Goal: Communication & Community: Share content

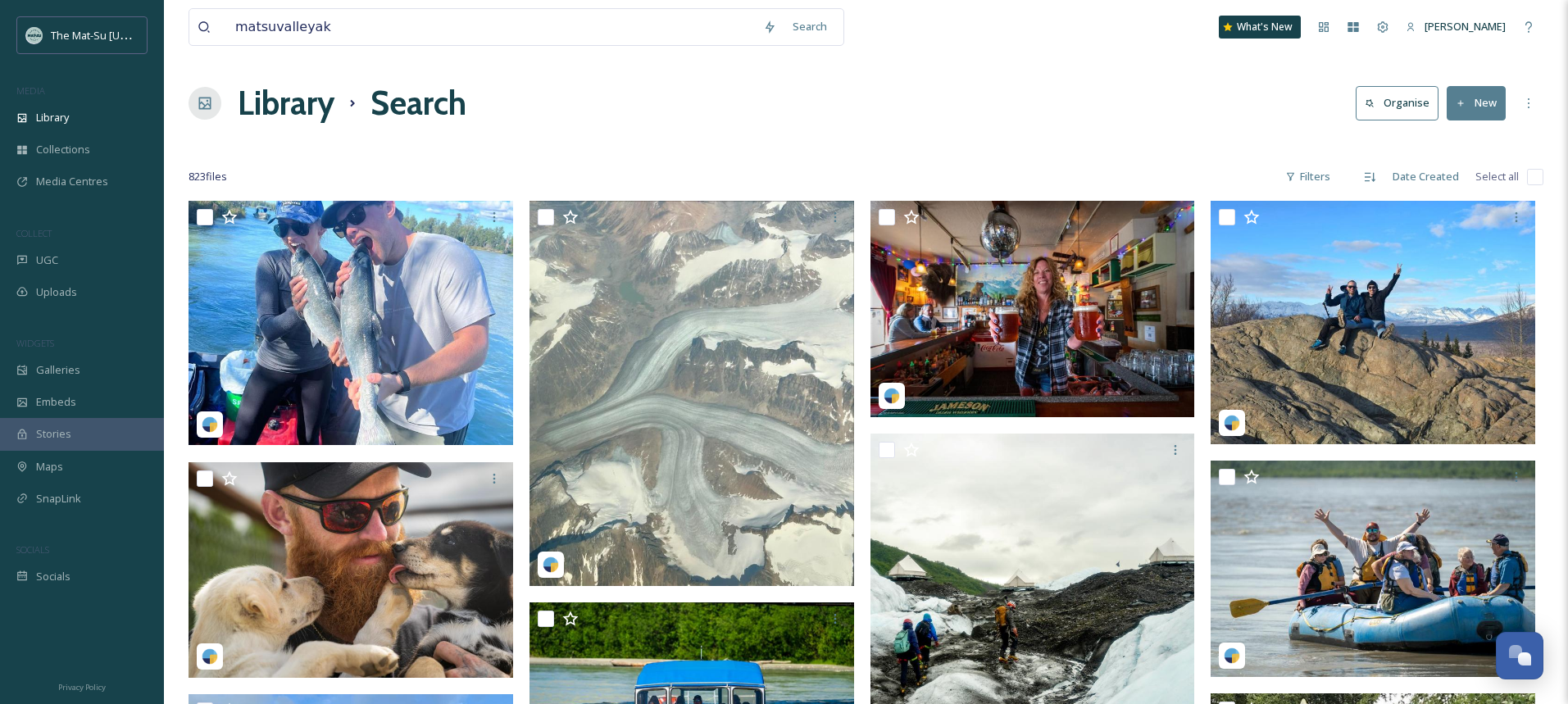
scroll to position [62451, 0]
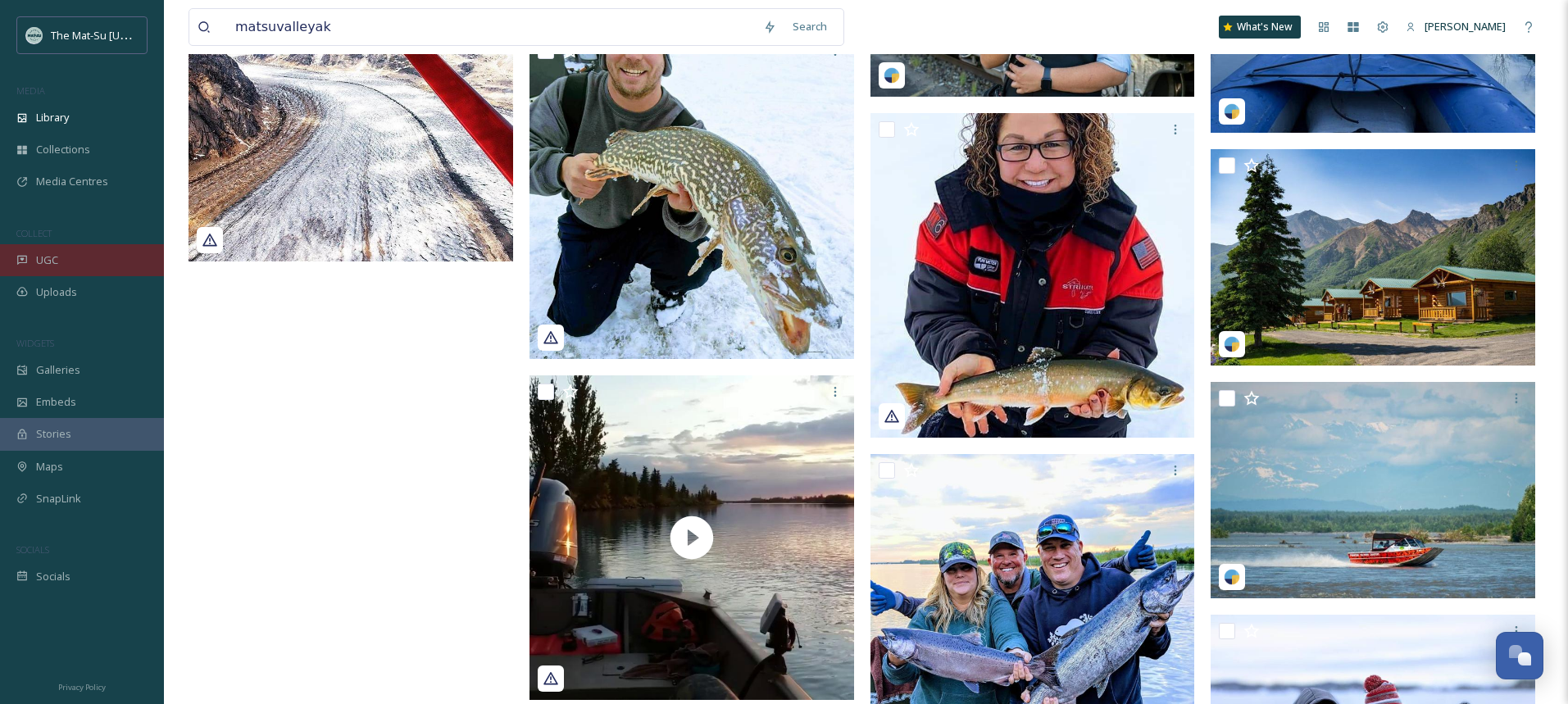
click at [51, 256] on span "UGC" at bounding box center [47, 260] width 23 height 15
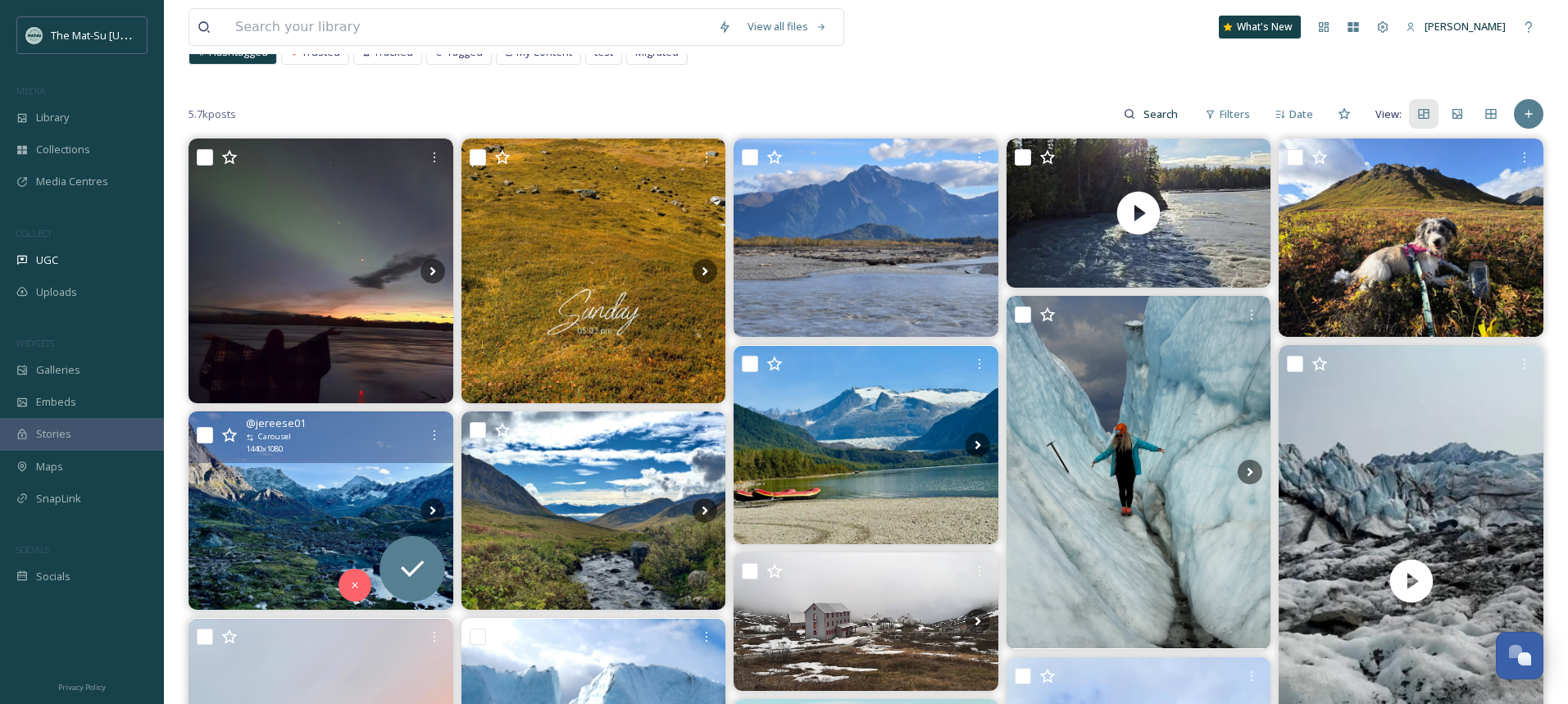
scroll to position [9, 0]
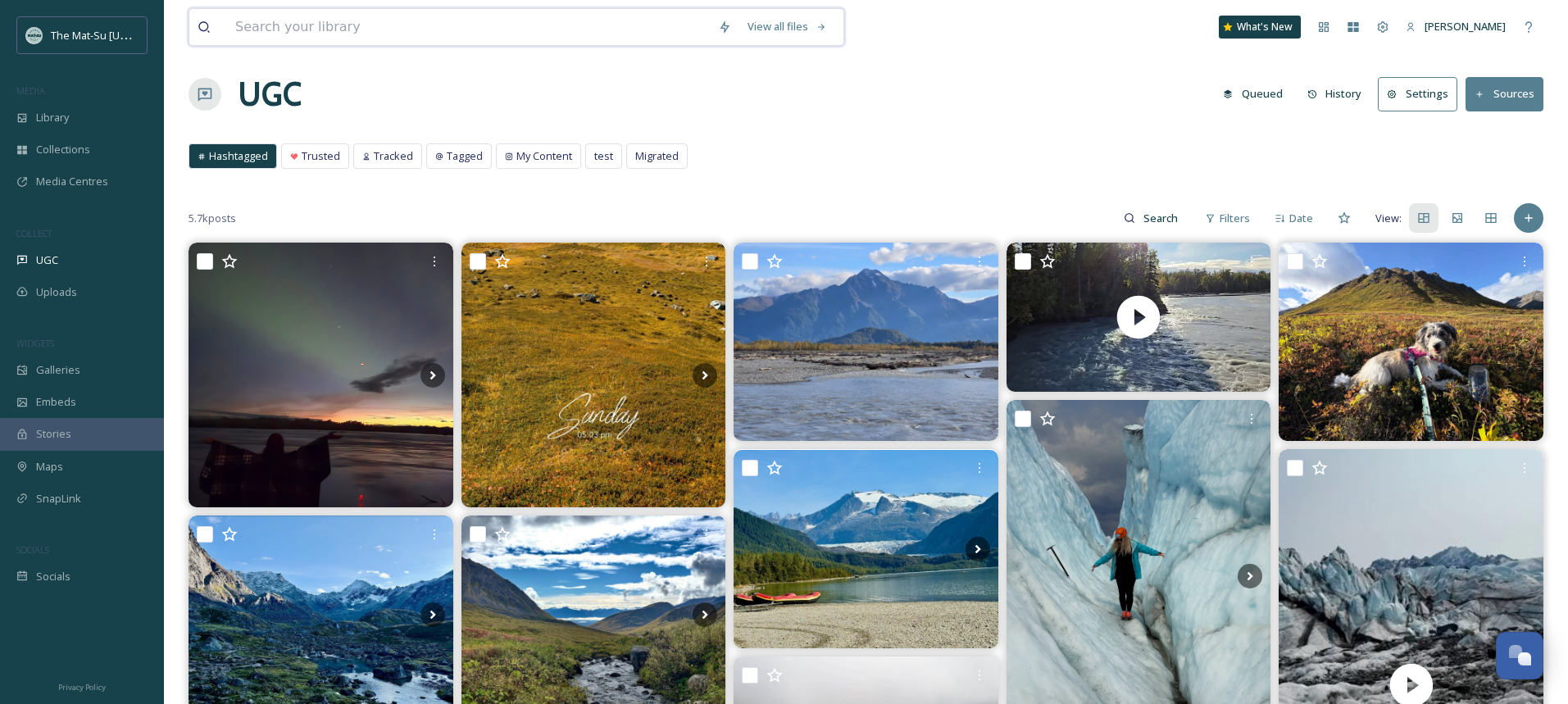
click at [425, 23] on input at bounding box center [468, 27] width 483 height 36
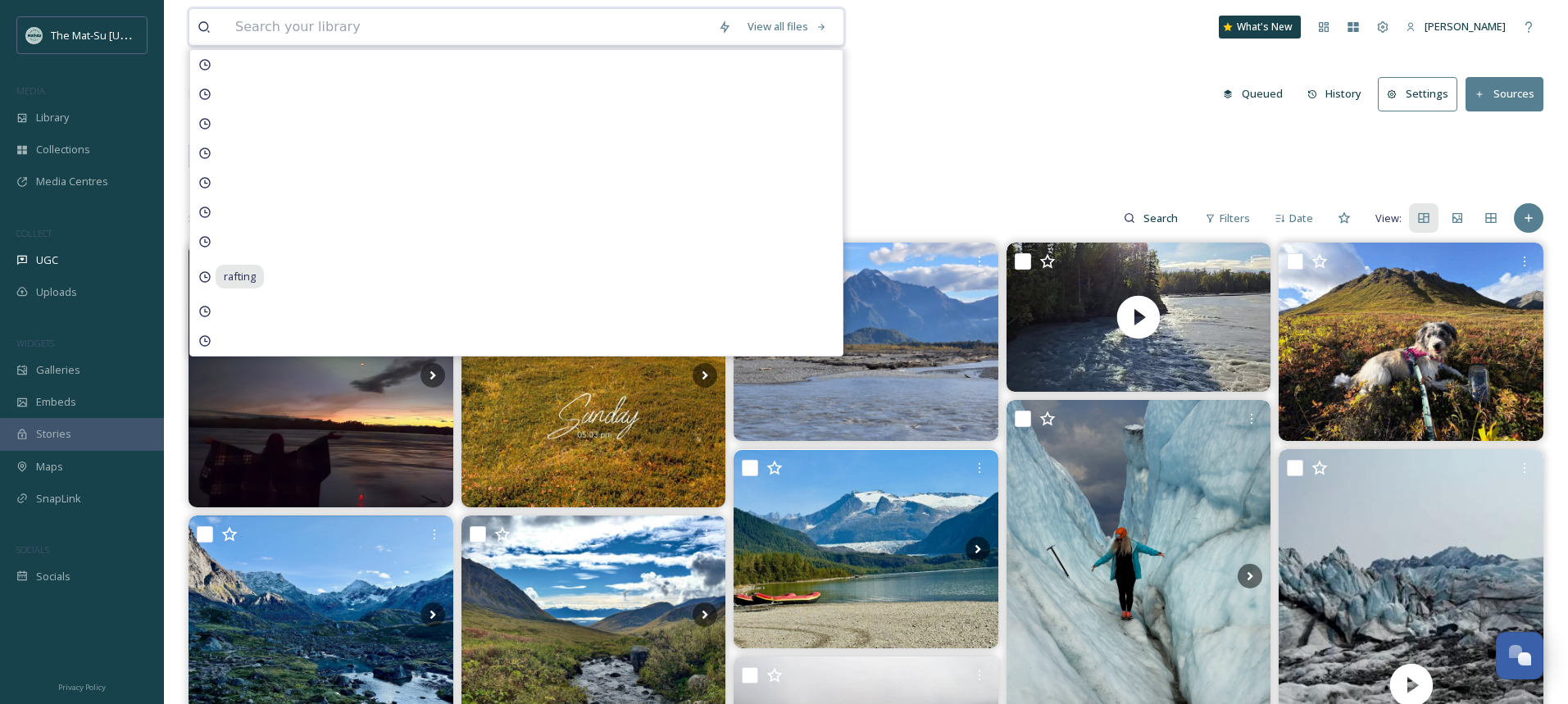
paste input "5119076b-365a-3dbc-26a1-c7532d4d98d3.jpg"
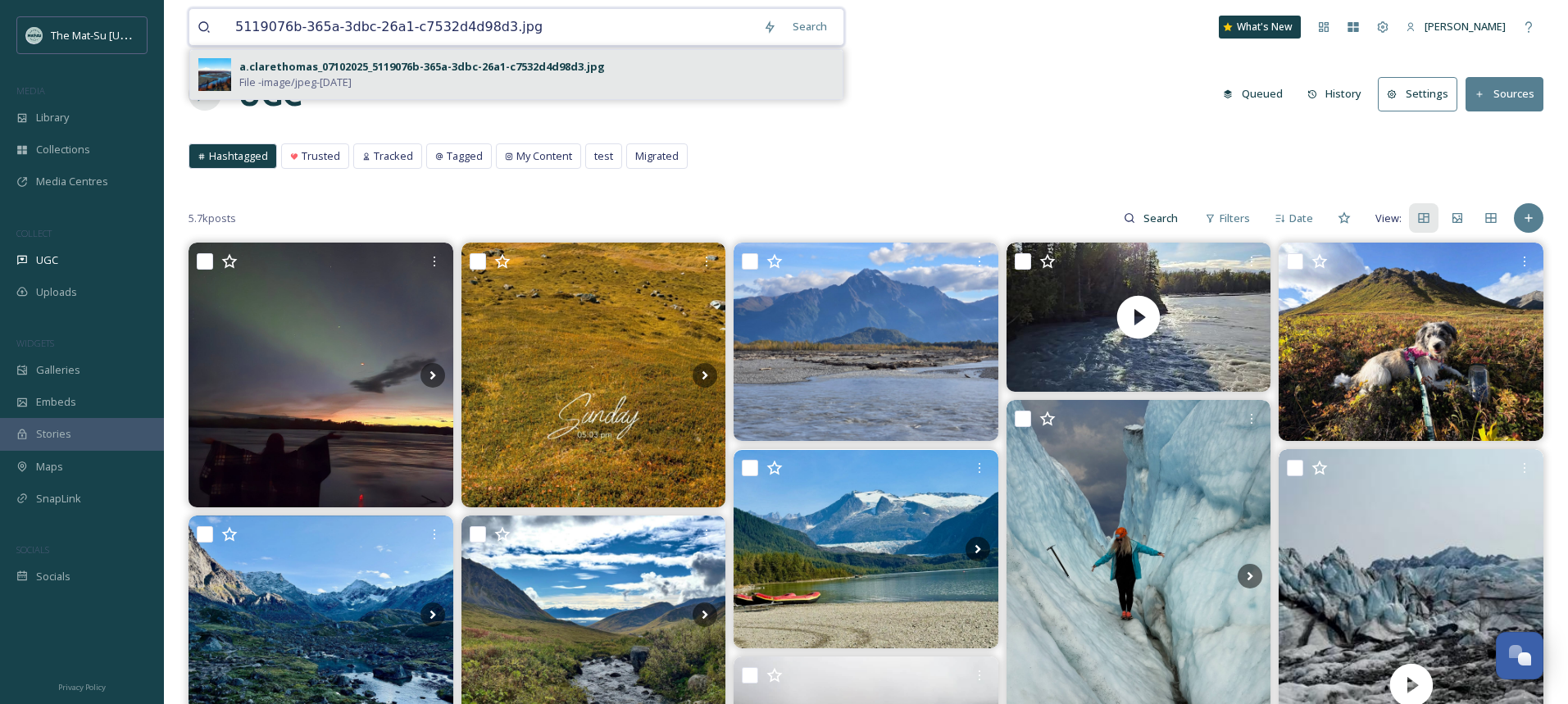
type input "5119076b-365a-3dbc-26a1-c7532d4d98d3.jpg"
click at [477, 63] on div "a.clarethomas_07102025_5119076b-365a-3dbc-26a1-c7532d4d98d3.jpg" at bounding box center [421, 66] width 365 height 15
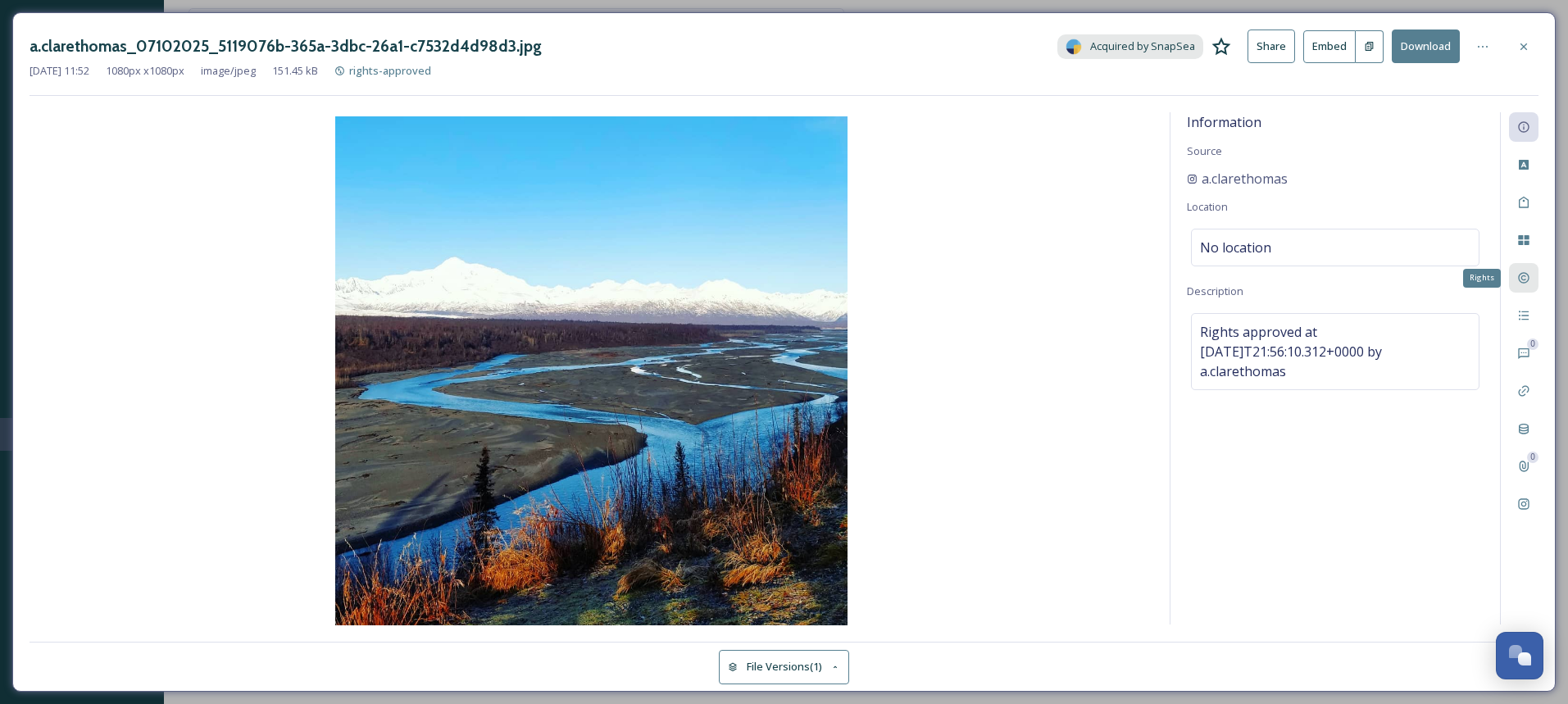
click at [1523, 282] on icon at bounding box center [1523, 278] width 14 height 14
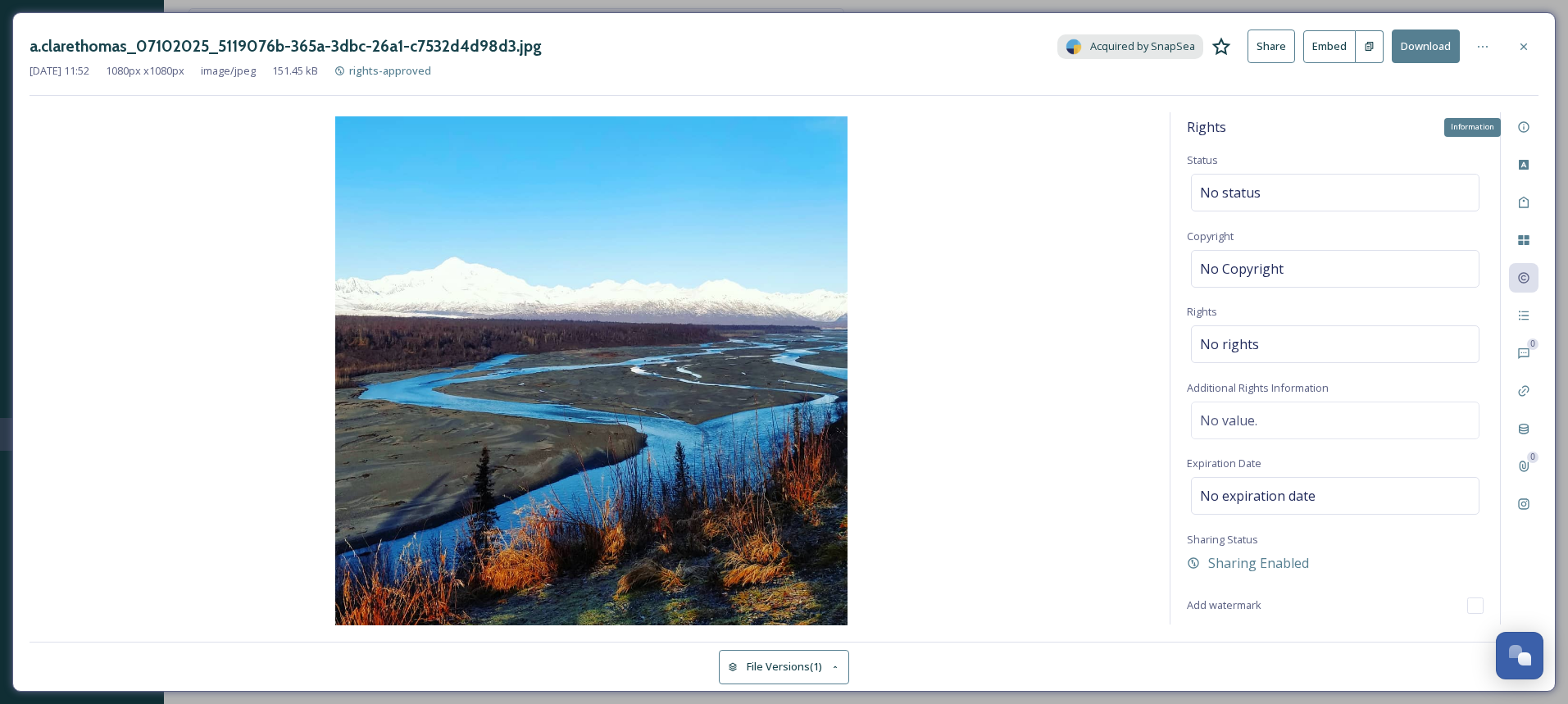
click at [1525, 131] on icon at bounding box center [1523, 127] width 14 height 14
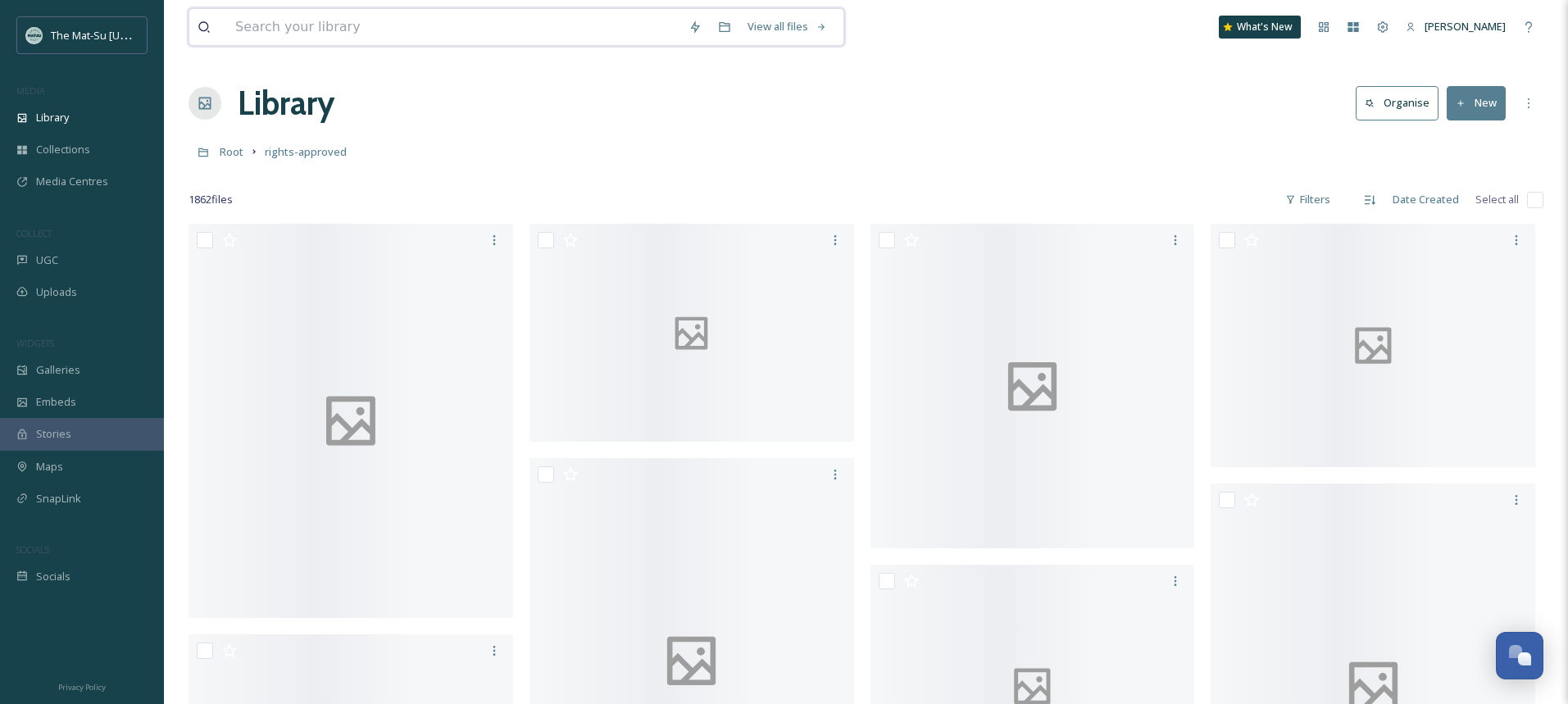
click at [361, 32] on input at bounding box center [454, 27] width 453 height 36
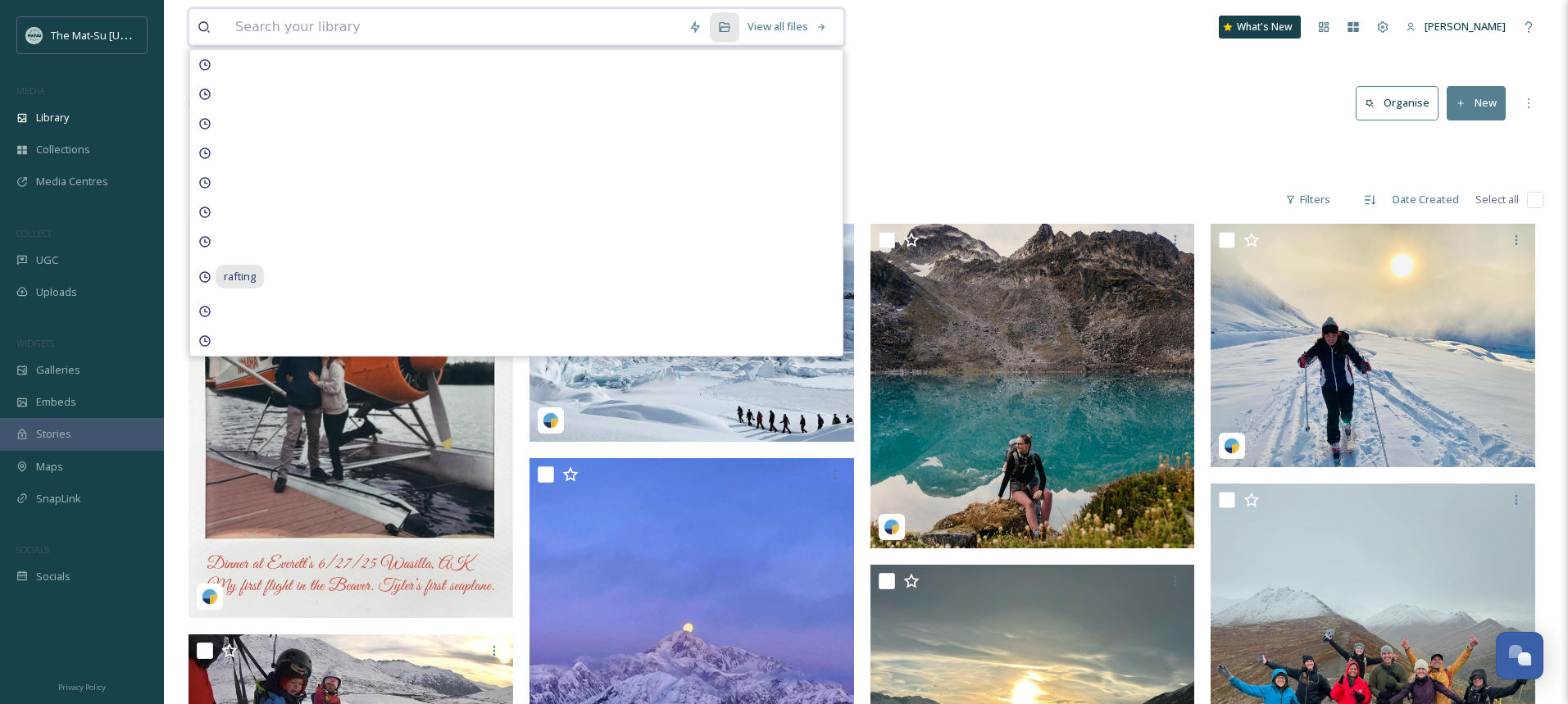
paste input "0a051da5-cf52-4599-5949-b5c90ce2a3e3.jpg"
type input "0a051da5-cf52-4599-5949-b5c90ce2a3e3.jpg"
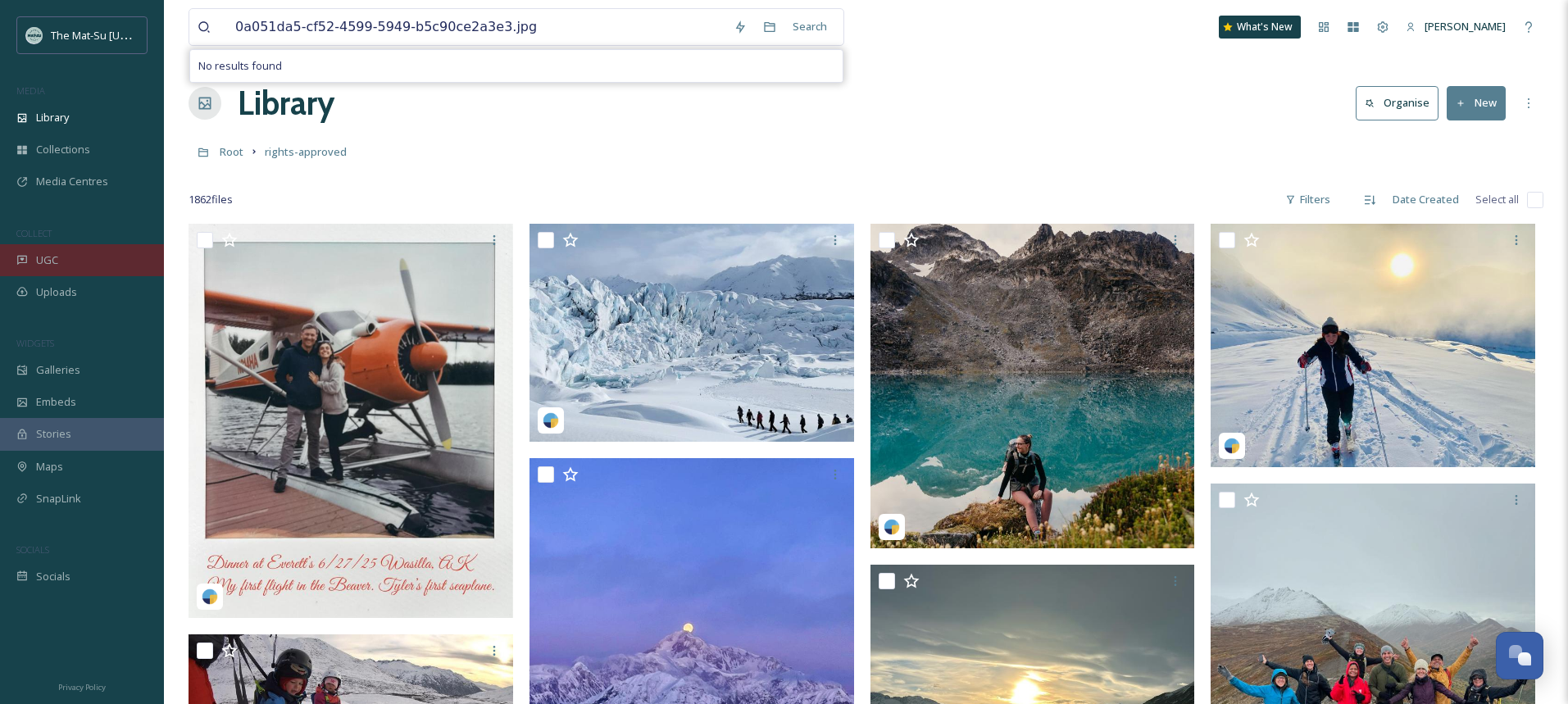
click at [58, 258] on span "UGC" at bounding box center [47, 260] width 23 height 15
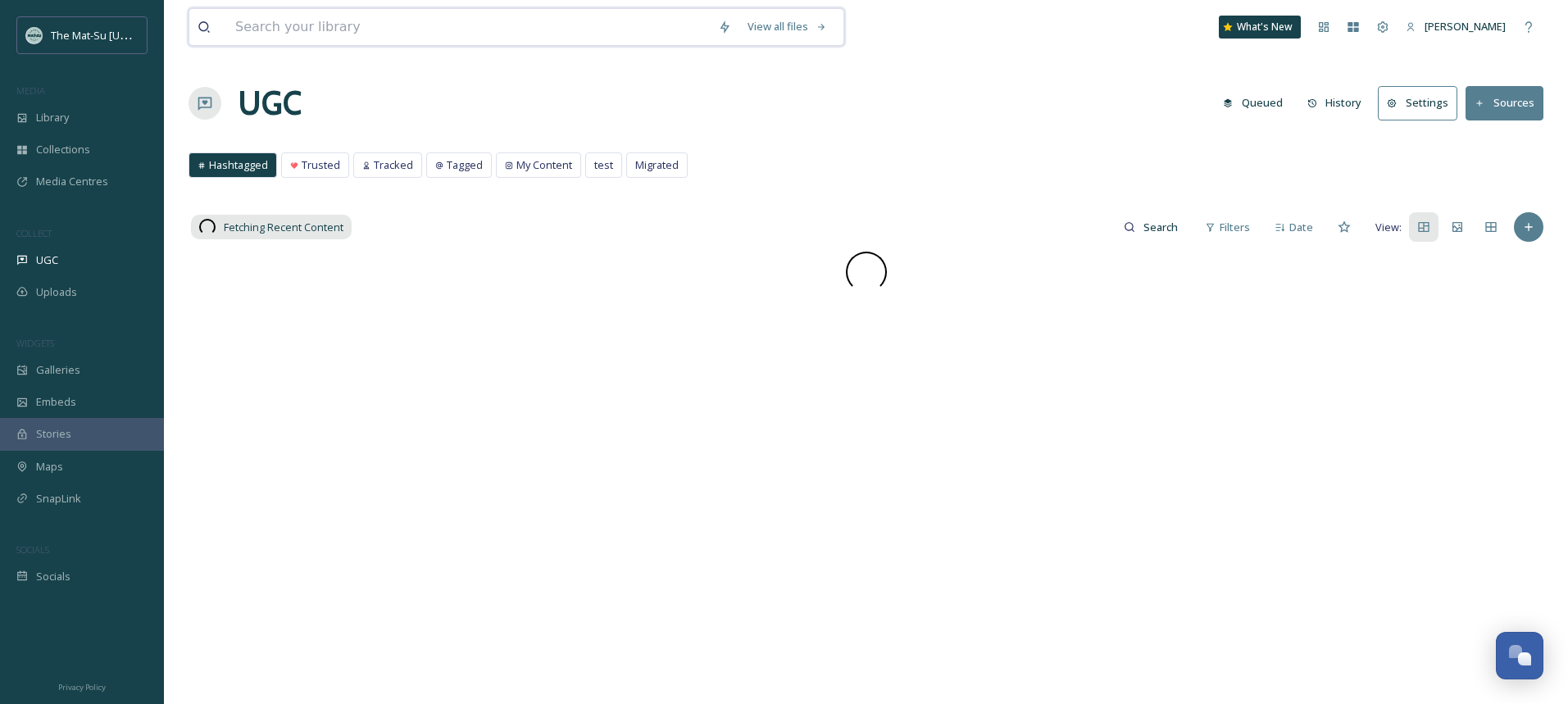
click at [379, 26] on input at bounding box center [468, 27] width 483 height 36
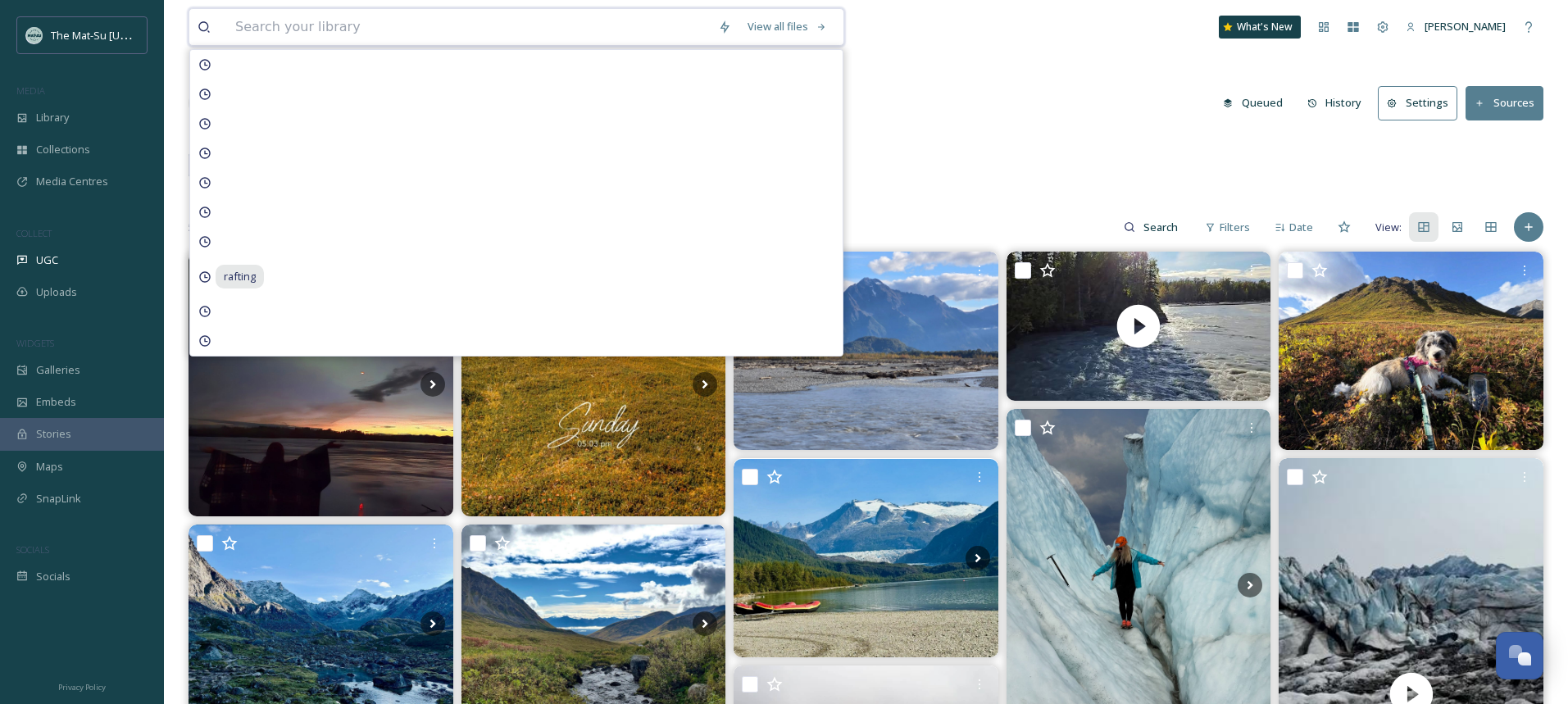
paste input "0a051da5-cf52-4599-5949-b5c90ce2a3e3.jpg"
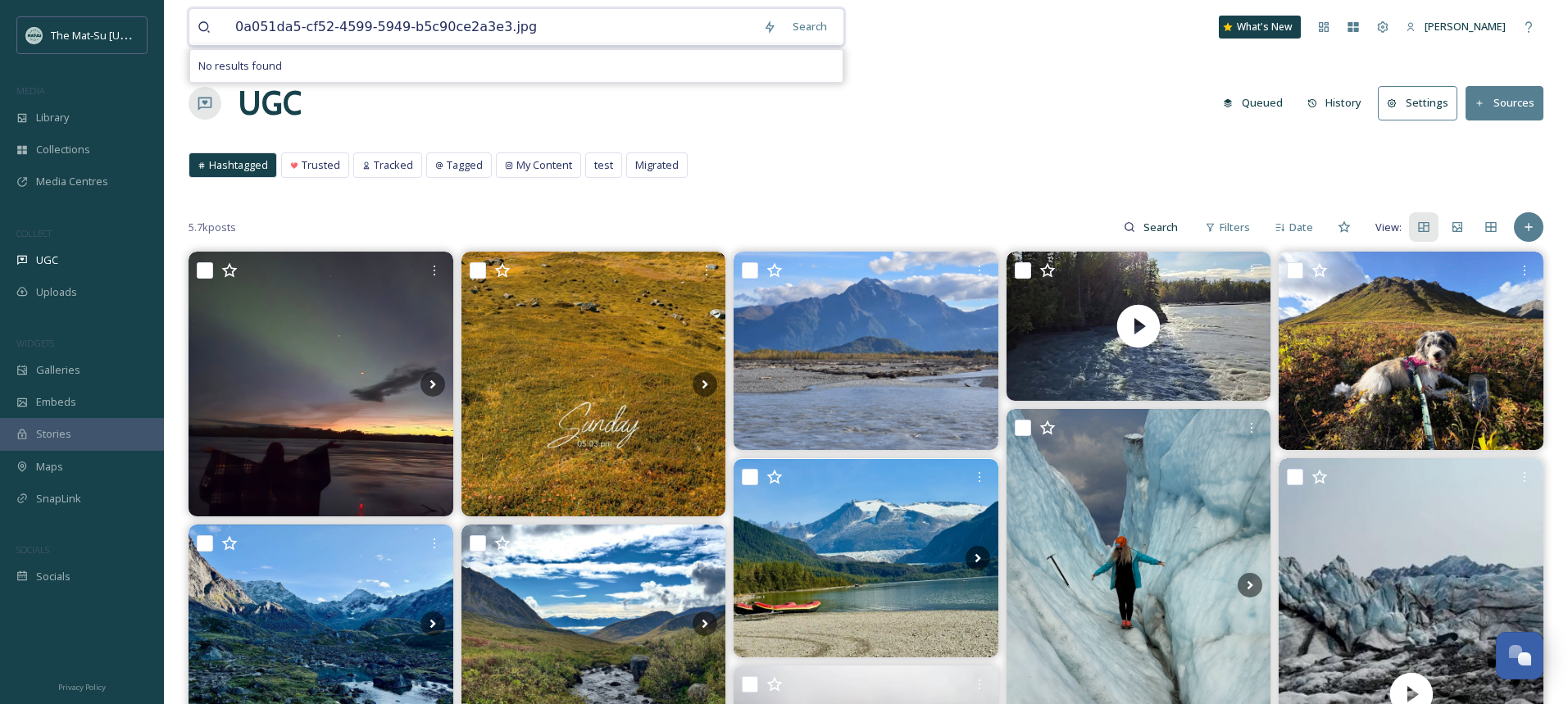
type input "0a051da5-cf52-4599-5949-b5c90ce2a3e3.jpg"
click at [1025, 83] on div "UGC Queued History Settings Sources" at bounding box center [865, 103] width 1354 height 50
click at [771, 30] on icon at bounding box center [770, 27] width 14 height 14
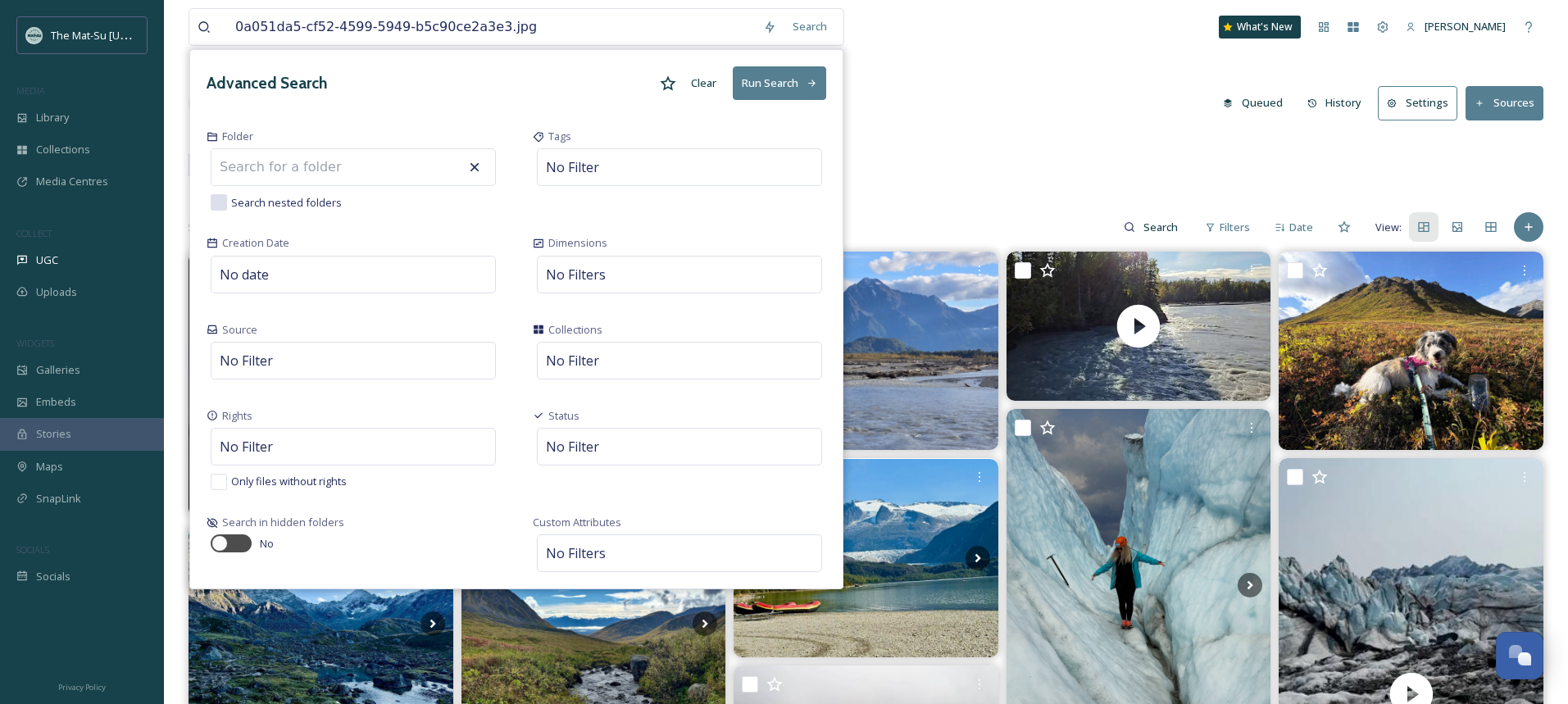
click at [511, 103] on div "Advanced Search Clear Run Search" at bounding box center [516, 83] width 652 height 67
click at [454, 97] on div "Advanced Search Clear Run Search" at bounding box center [516, 83] width 652 height 67
click at [484, 107] on div "Advanced Search Clear Run Search" at bounding box center [516, 83] width 652 height 67
click at [519, 23] on input "0a051da5-cf52-4599-5949-b5c90ce2a3e3.jpg" at bounding box center [491, 27] width 528 height 36
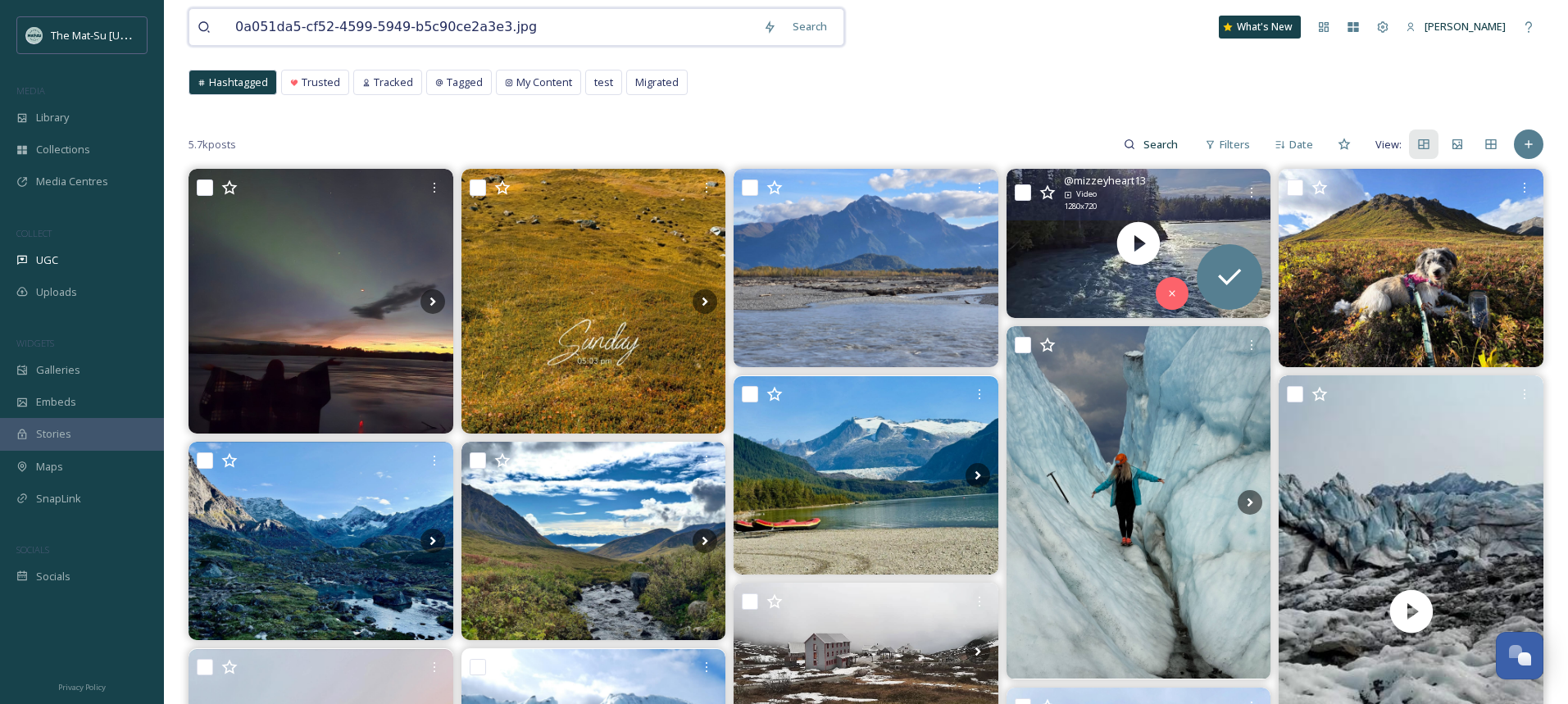
scroll to position [89, 0]
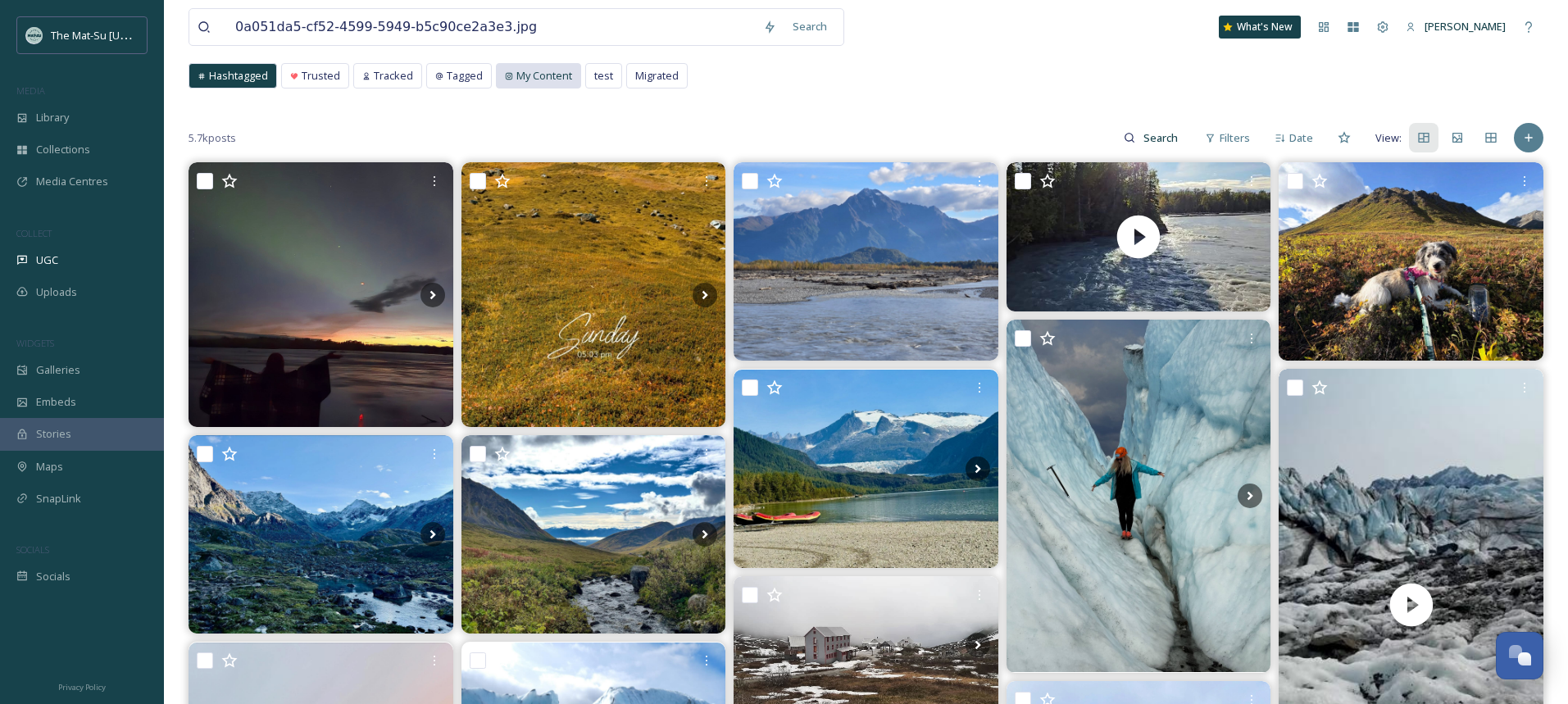
click at [547, 75] on span "My Content" at bounding box center [544, 75] width 56 height 15
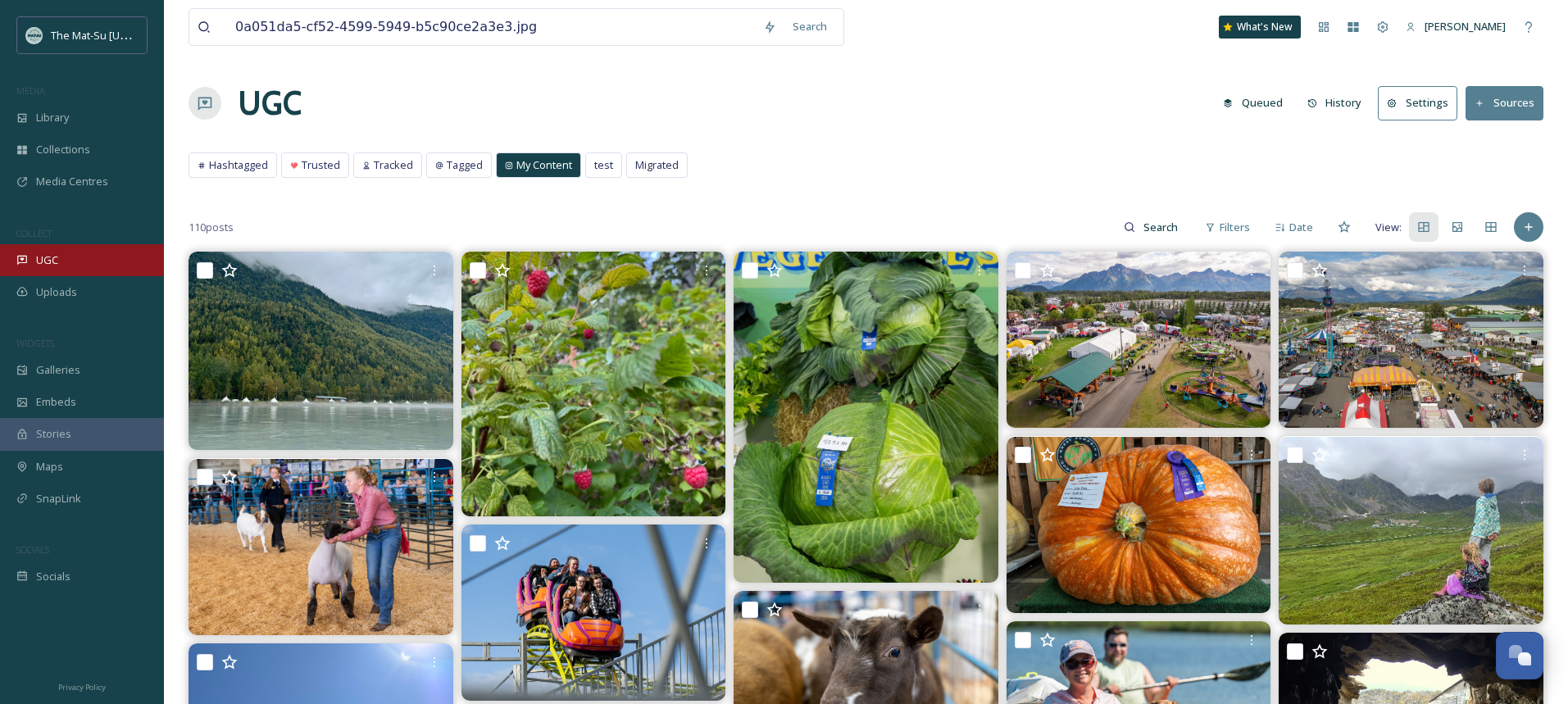
click at [49, 256] on span "UGC" at bounding box center [47, 260] width 23 height 15
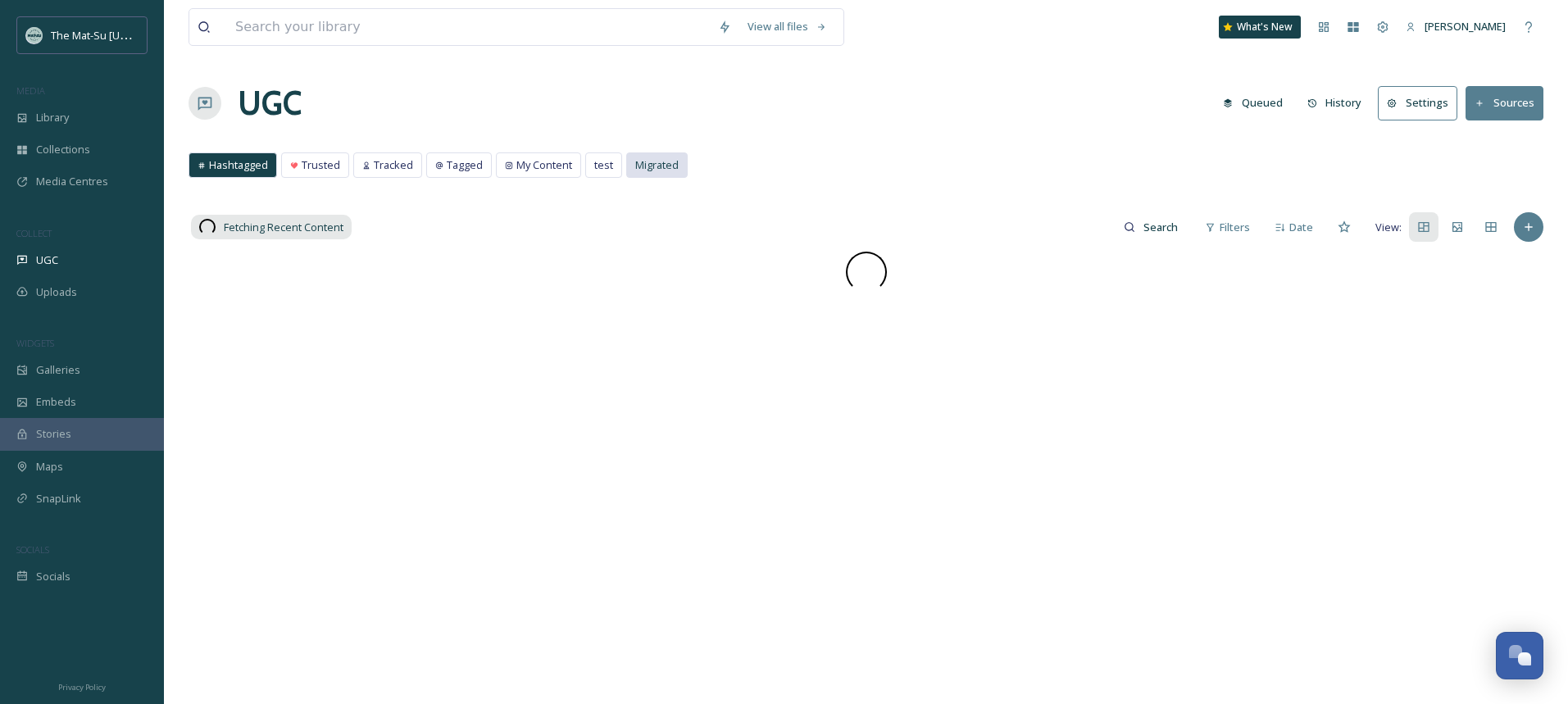
click at [665, 167] on span "Migrated" at bounding box center [657, 164] width 43 height 15
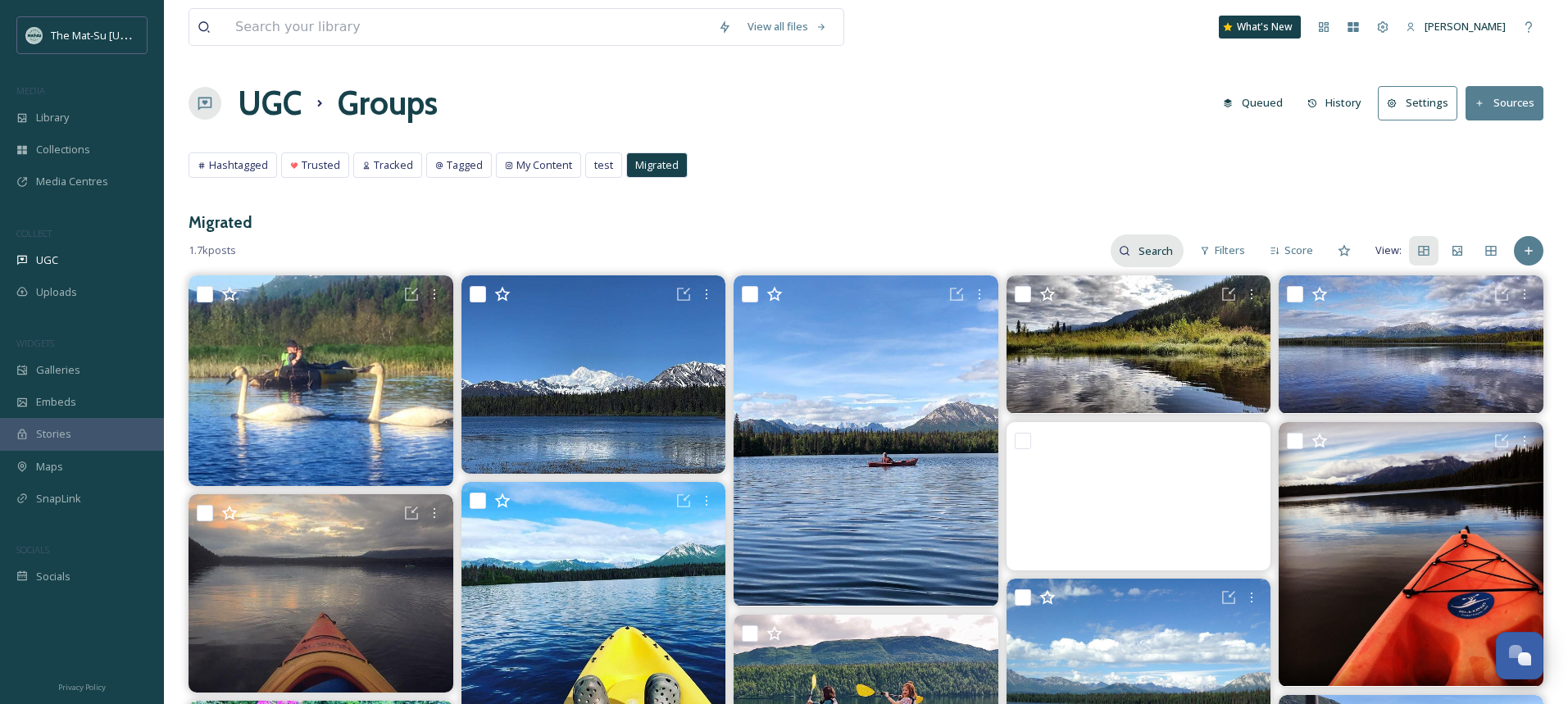
click at [1166, 255] on input at bounding box center [1157, 251] width 53 height 32
paste input "0a051da5-cf52-4599-5949-b5c90ce2a3e3.jpg"
click at [1168, 249] on icon at bounding box center [1168, 251] width 12 height 12
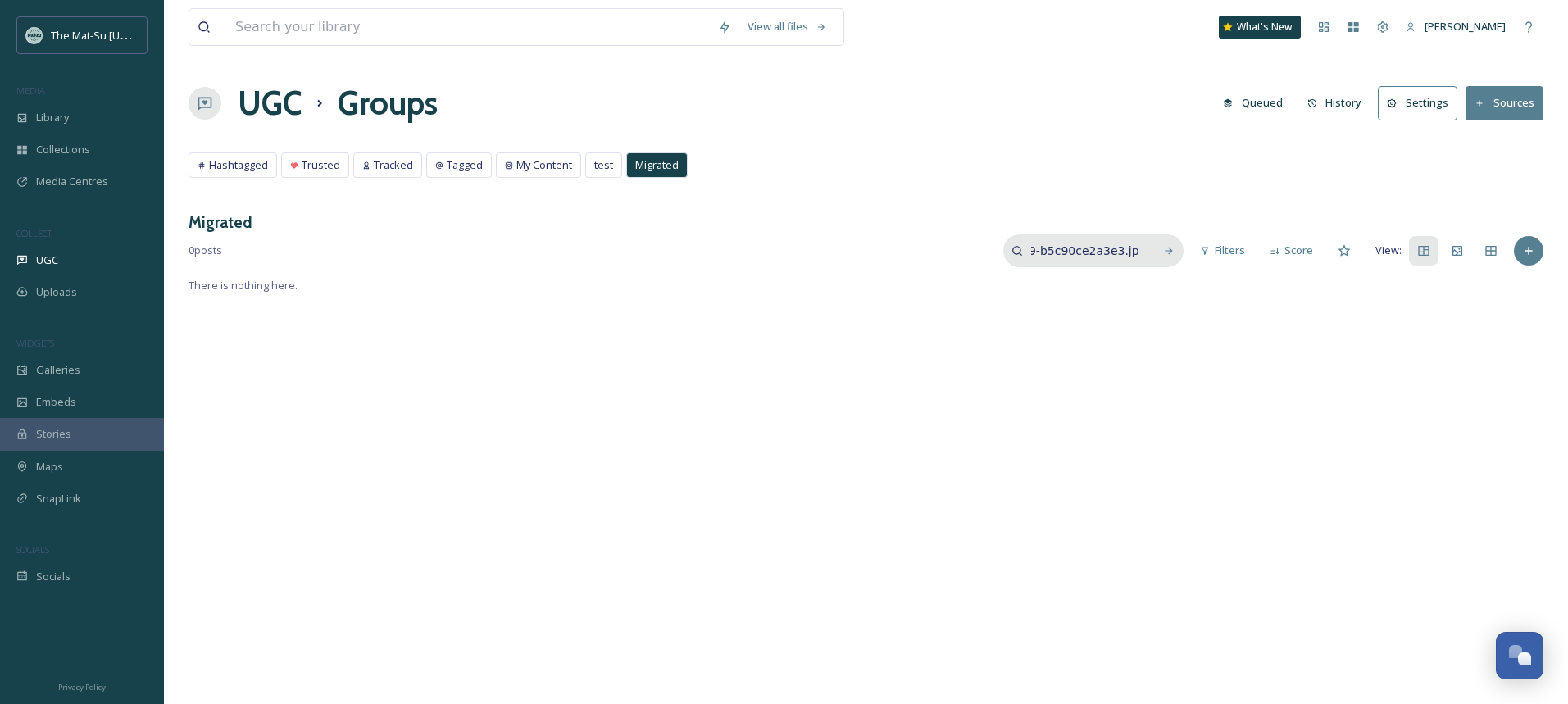
click at [1141, 253] on input "0a051da5-cf52-4599-5949-b5c90ce2a3e3.jpg" at bounding box center [1084, 251] width 123 height 32
click at [1070, 255] on input "0a051da5-cf52-4599-5949-b5c90ce2a3e3.jpg" at bounding box center [1084, 251] width 123 height 32
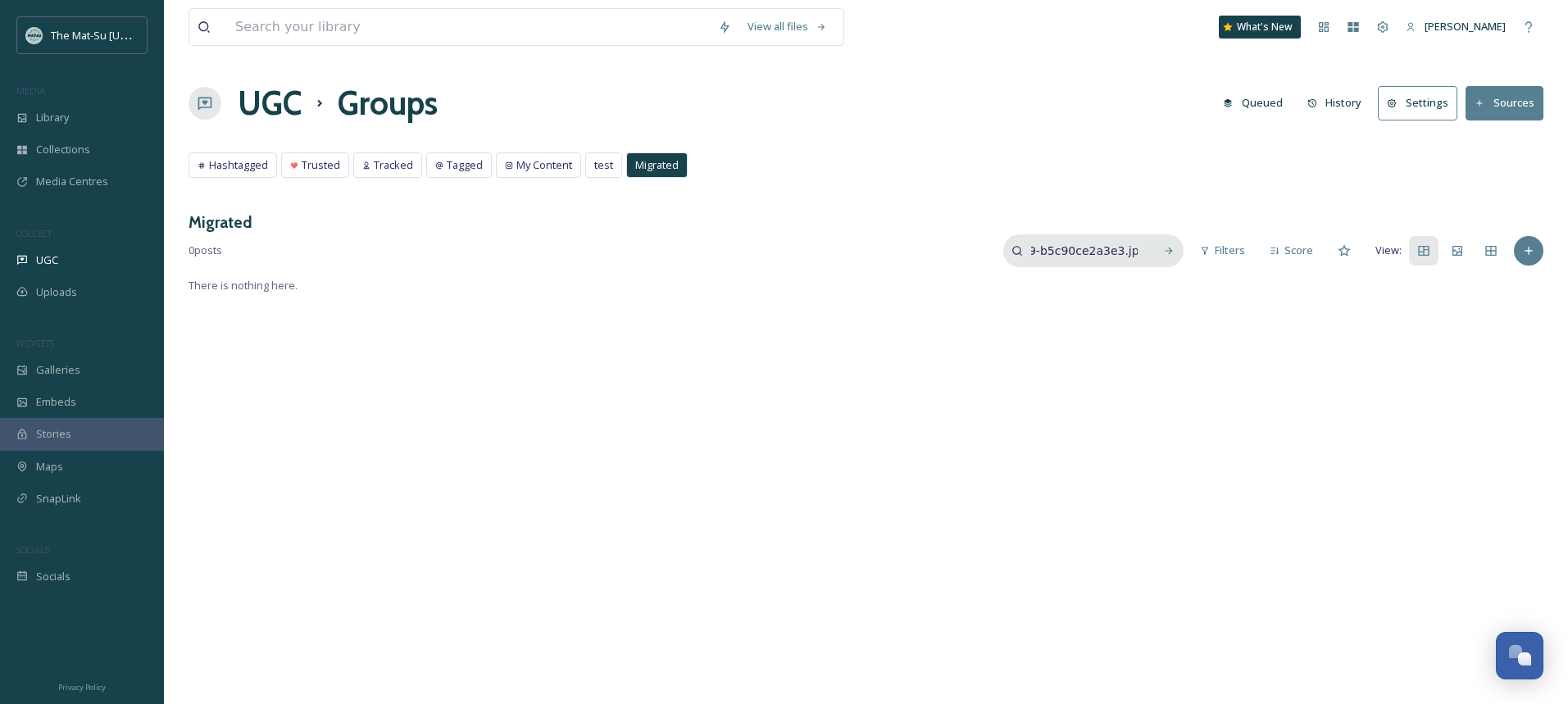
click at [1070, 255] on input "0a051da5-cf52-4599-5949-b5c90ce2a3e3.jpg" at bounding box center [1084, 251] width 123 height 32
type input "ilovepalmeralaska"
click at [1174, 247] on icon at bounding box center [1168, 251] width 12 height 12
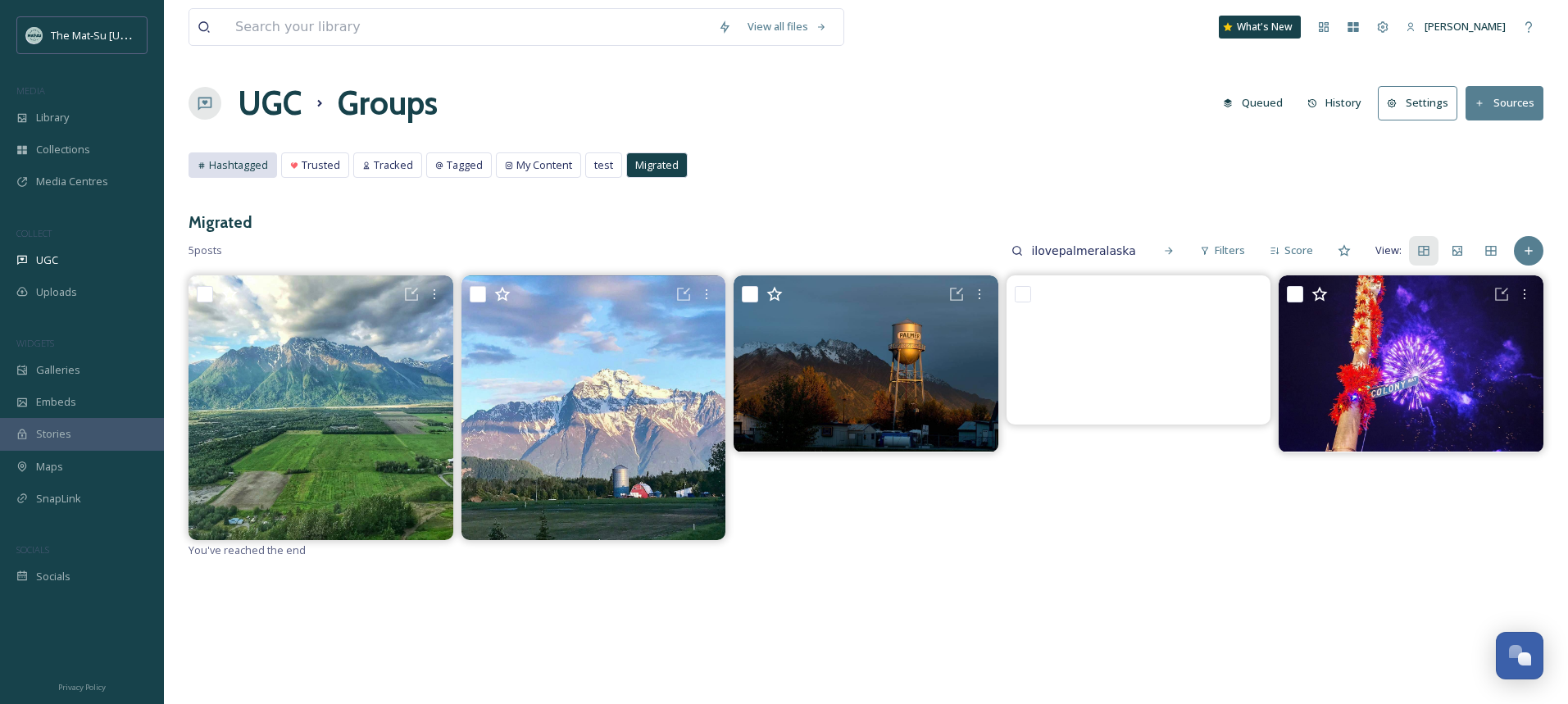
click at [235, 165] on span "Hashtagged" at bounding box center [238, 164] width 59 height 15
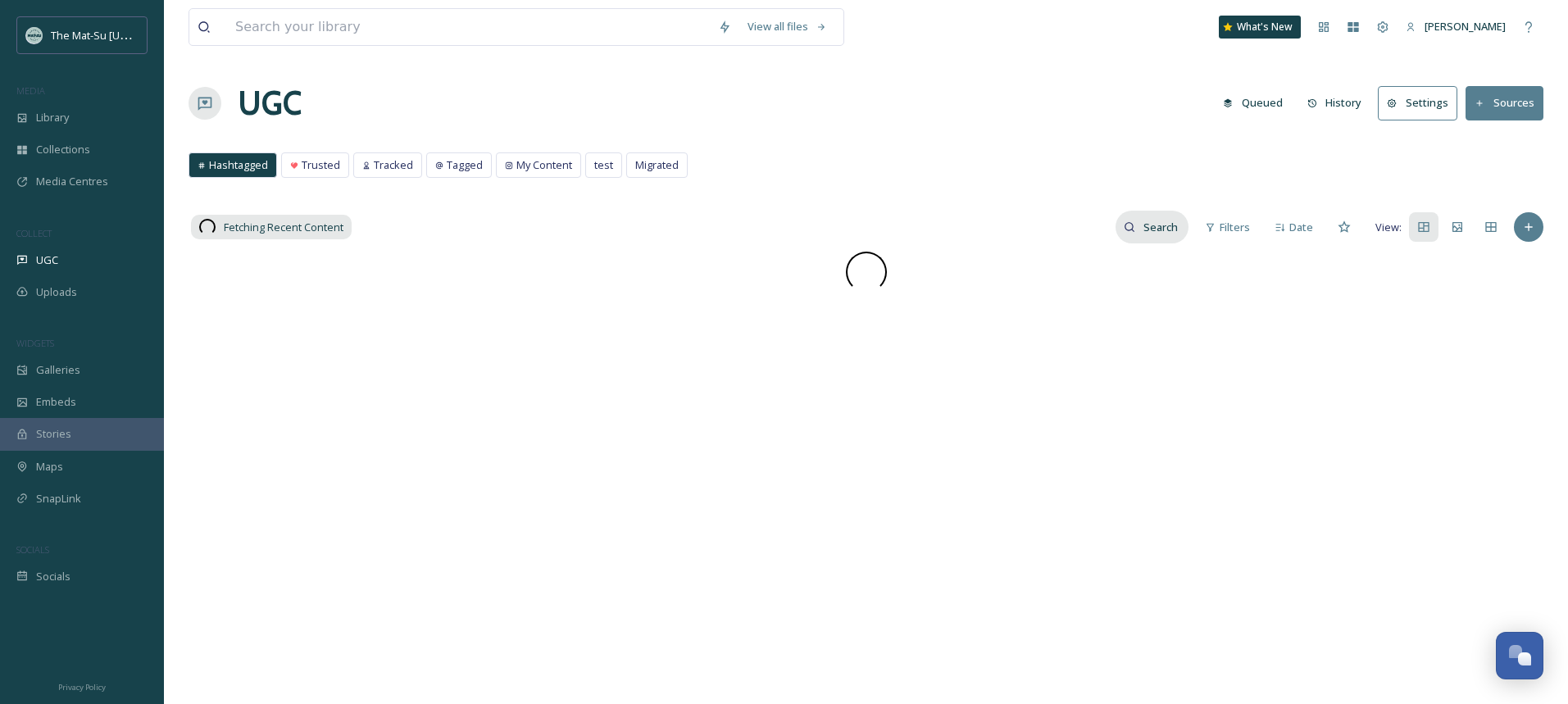
click at [1151, 234] on input at bounding box center [1161, 227] width 53 height 32
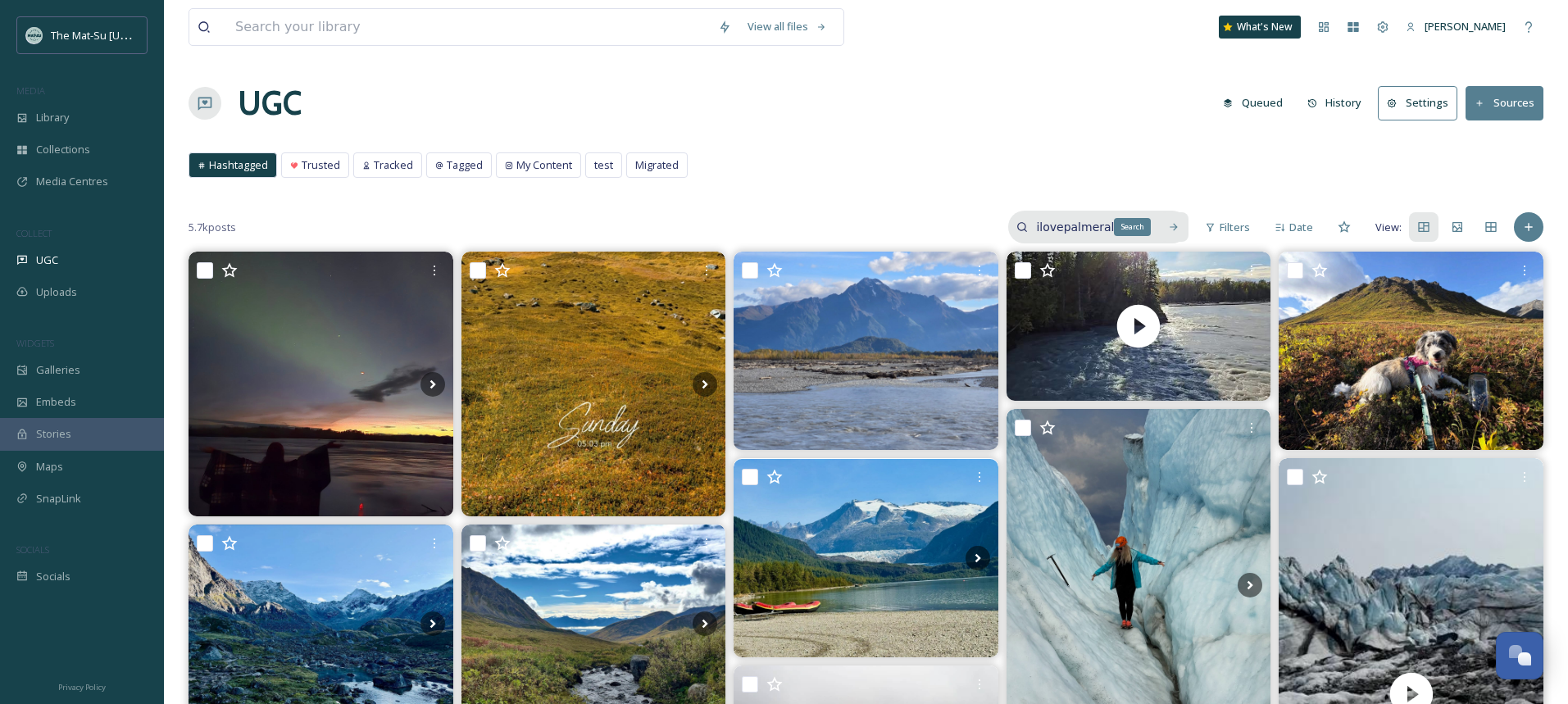
click at [1174, 229] on icon at bounding box center [1173, 227] width 12 height 12
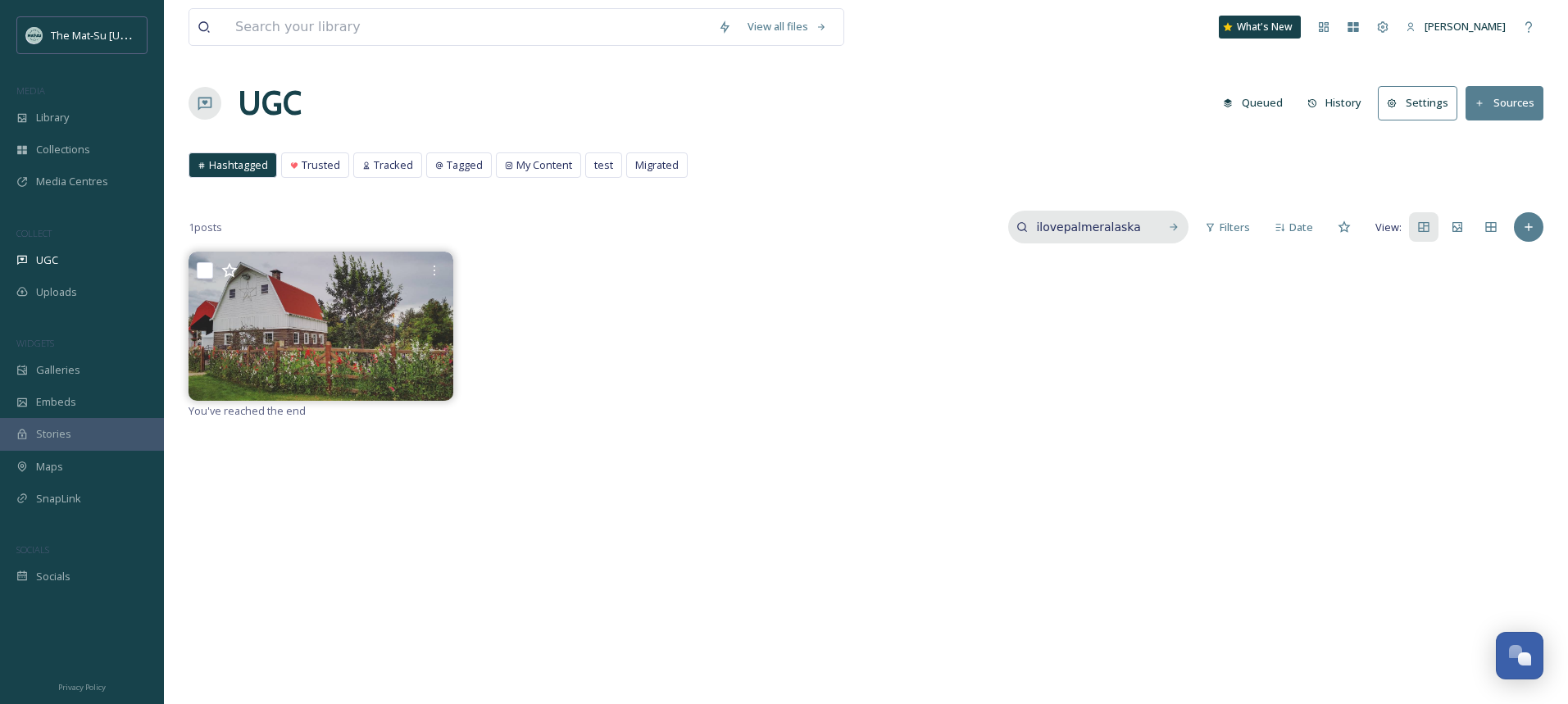
click at [1130, 228] on input "ilovepalmeralaska" at bounding box center [1089, 227] width 123 height 32
type input "matanuska river"
click at [1168, 220] on div "Search" at bounding box center [1173, 227] width 30 height 30
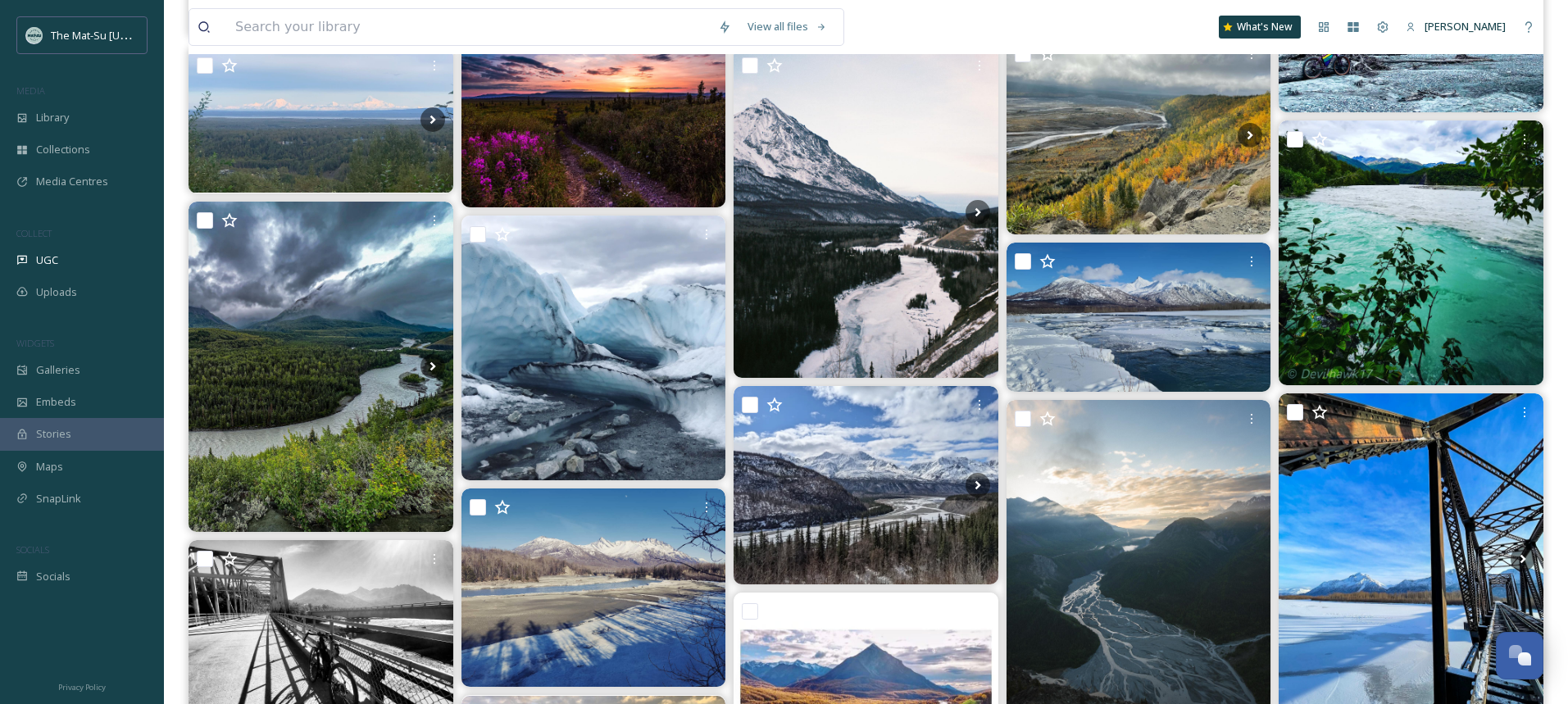
scroll to position [1311, 0]
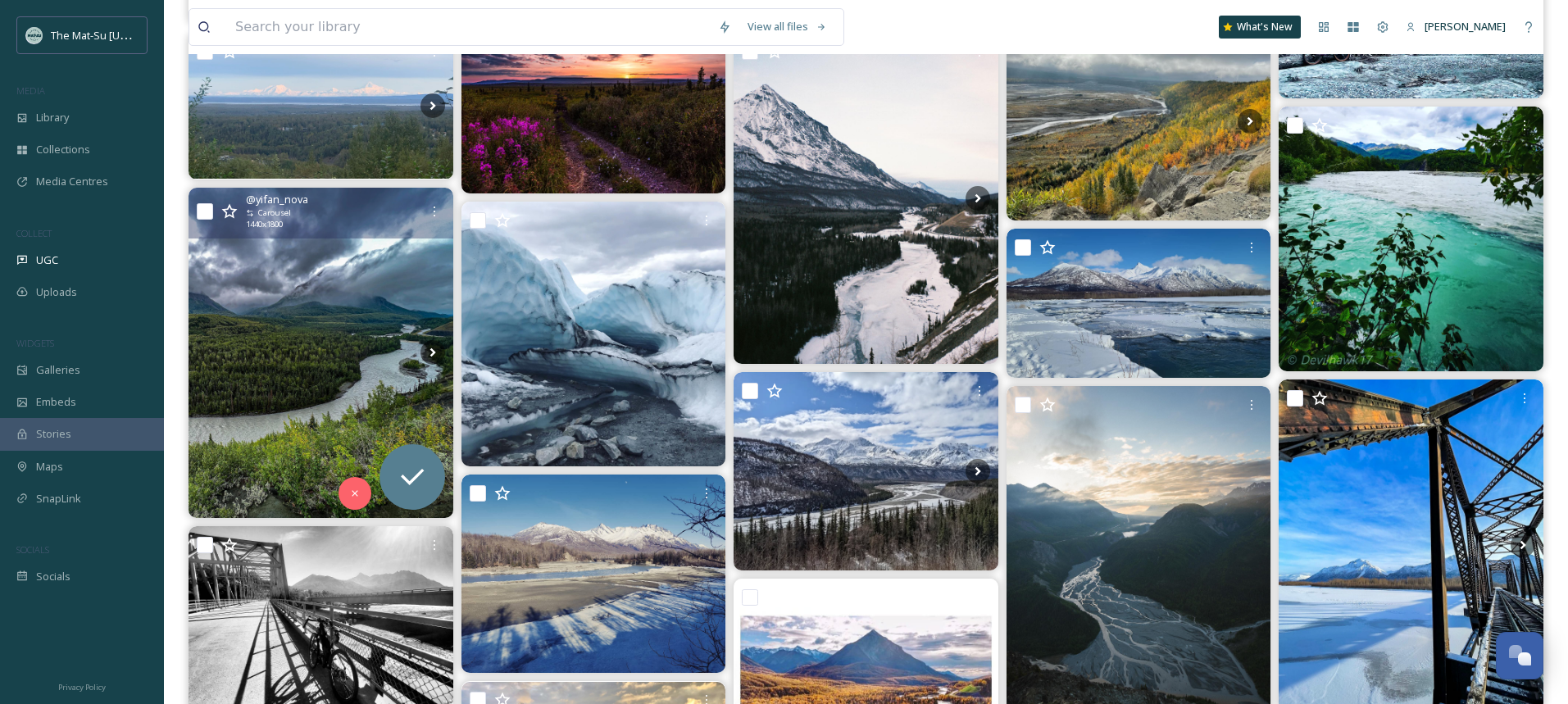
click at [295, 374] on img at bounding box center [320, 353] width 264 height 330
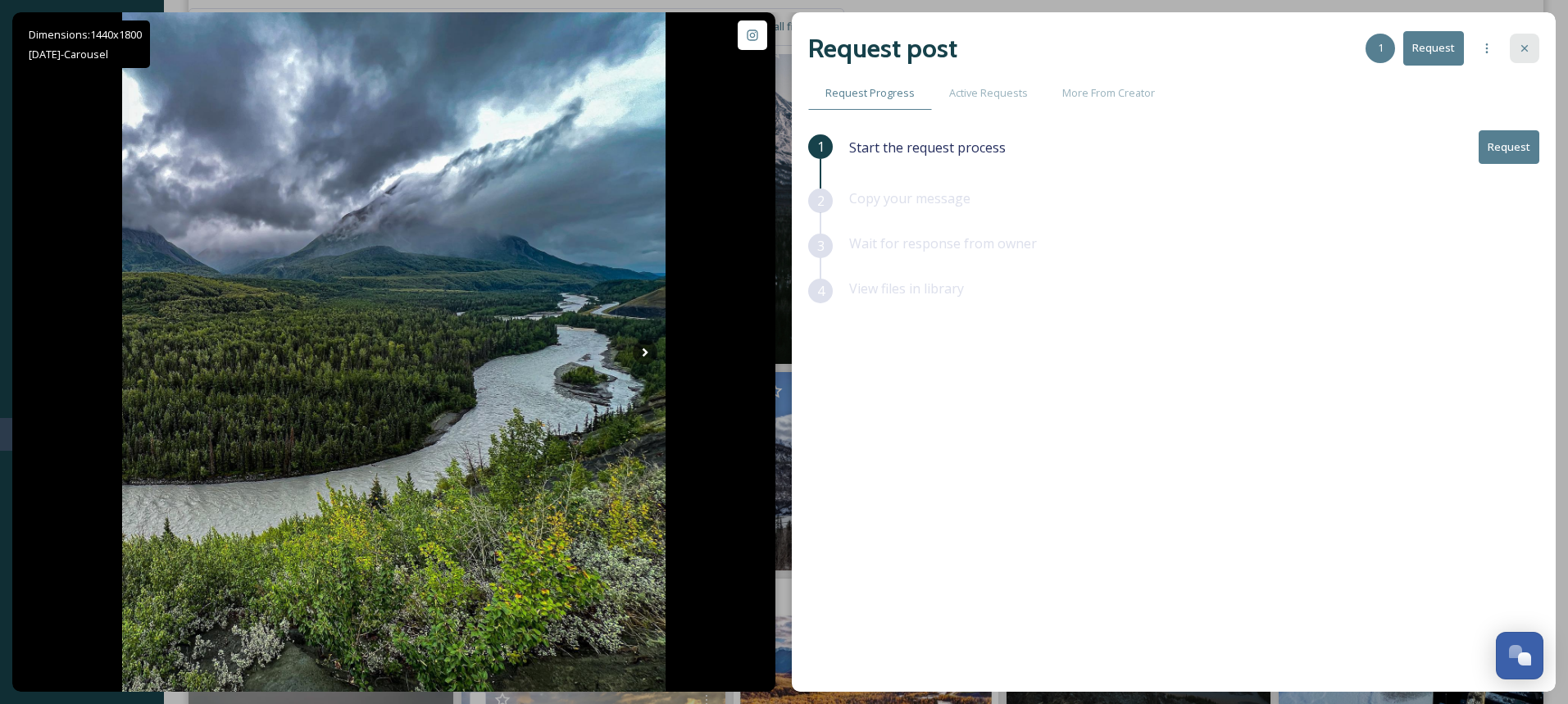
click at [1529, 49] on icon at bounding box center [1524, 48] width 14 height 14
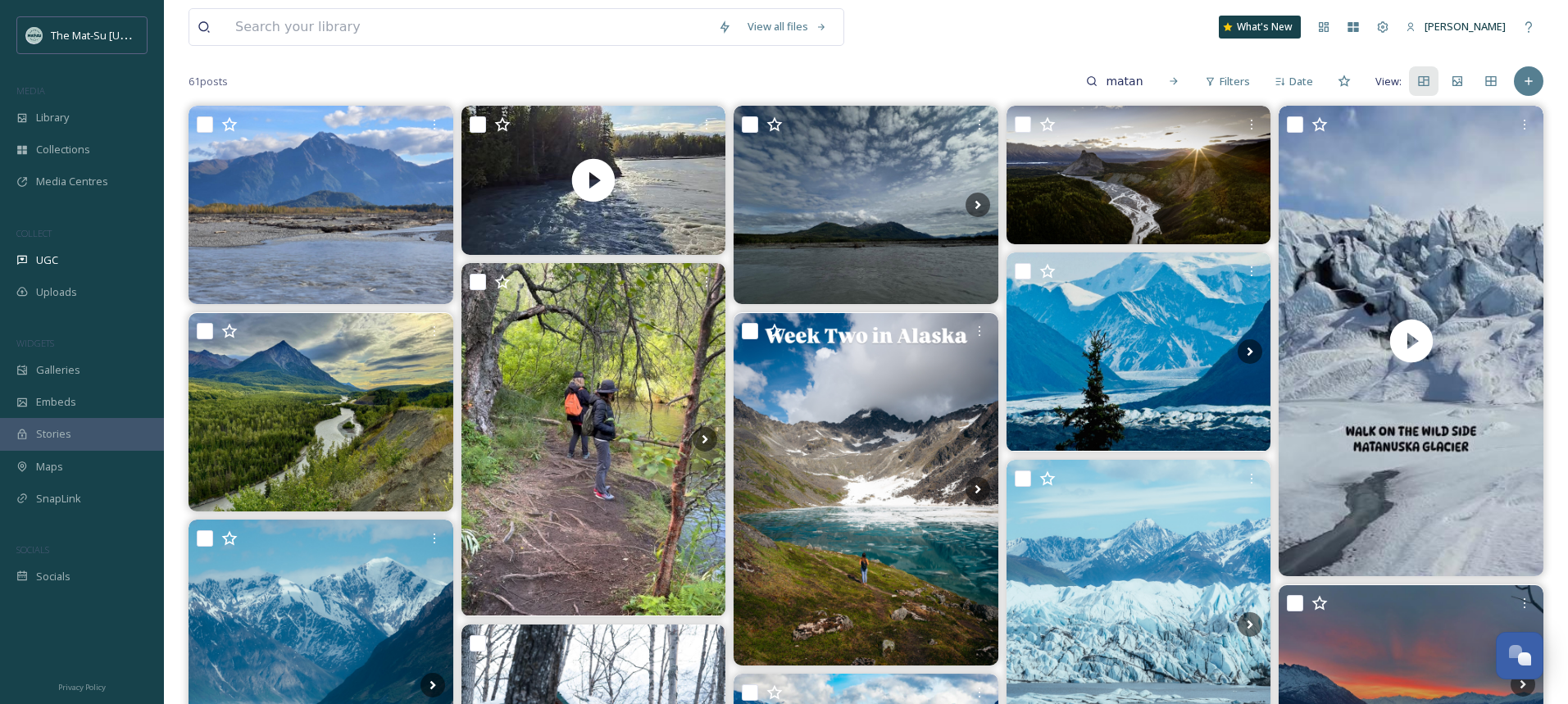
scroll to position [121, 0]
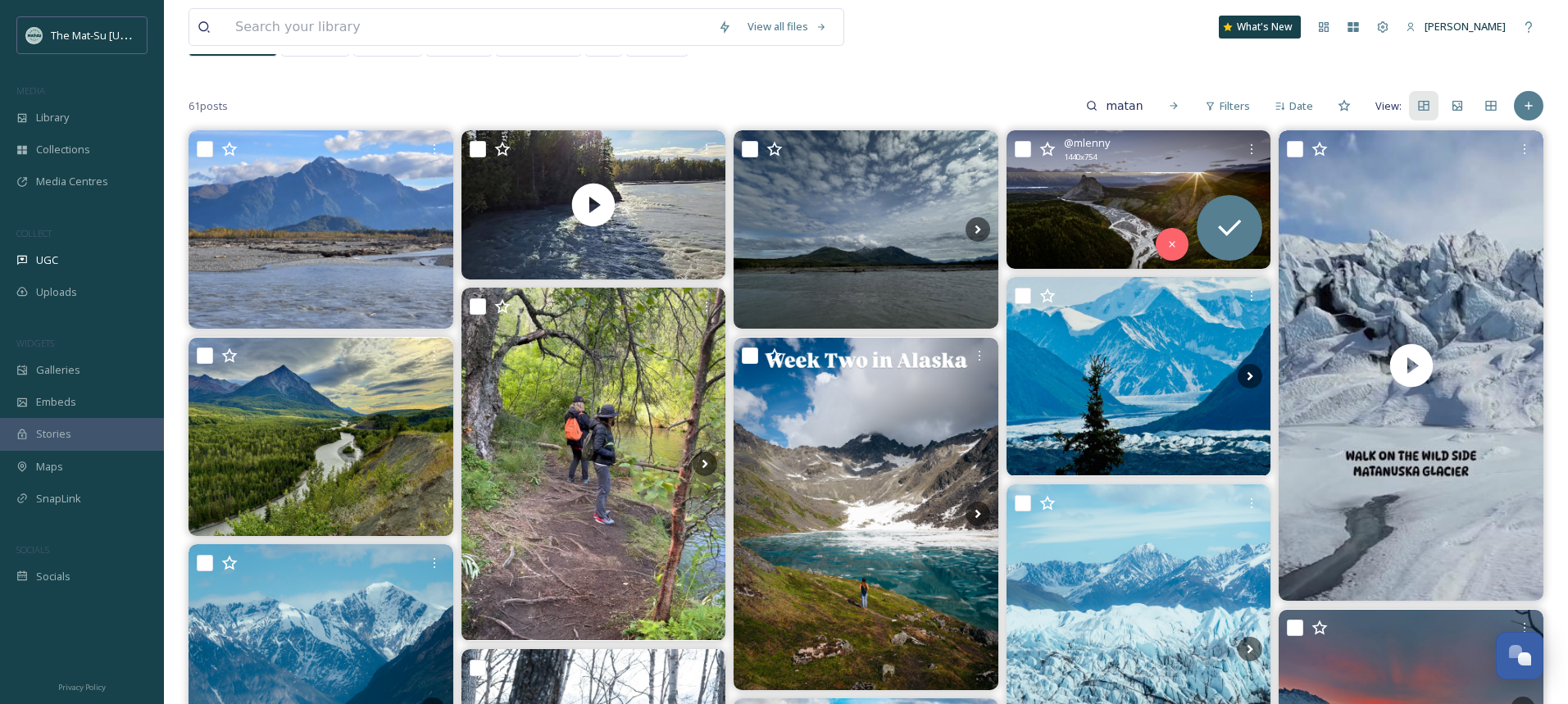
click at [1069, 211] on img at bounding box center [1138, 199] width 264 height 139
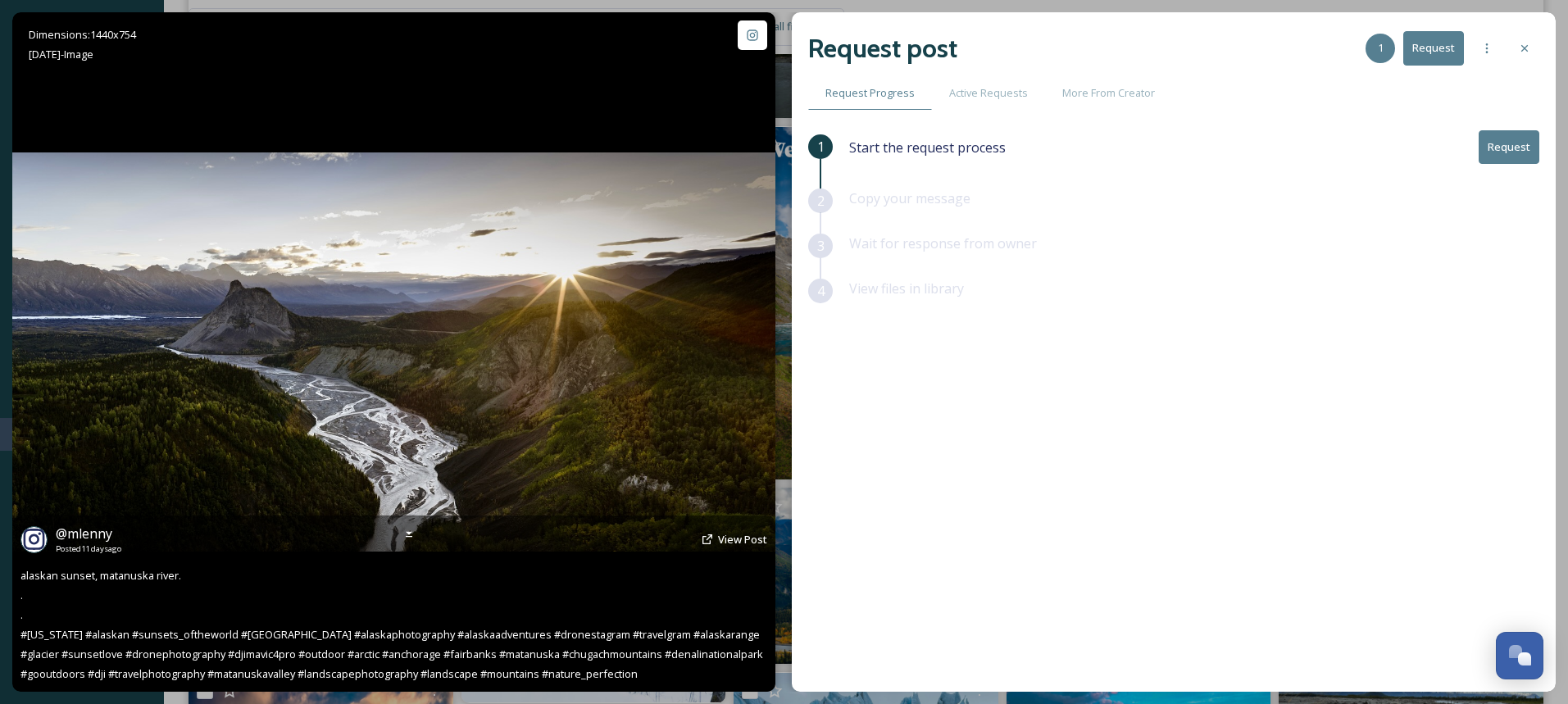
scroll to position [335, 0]
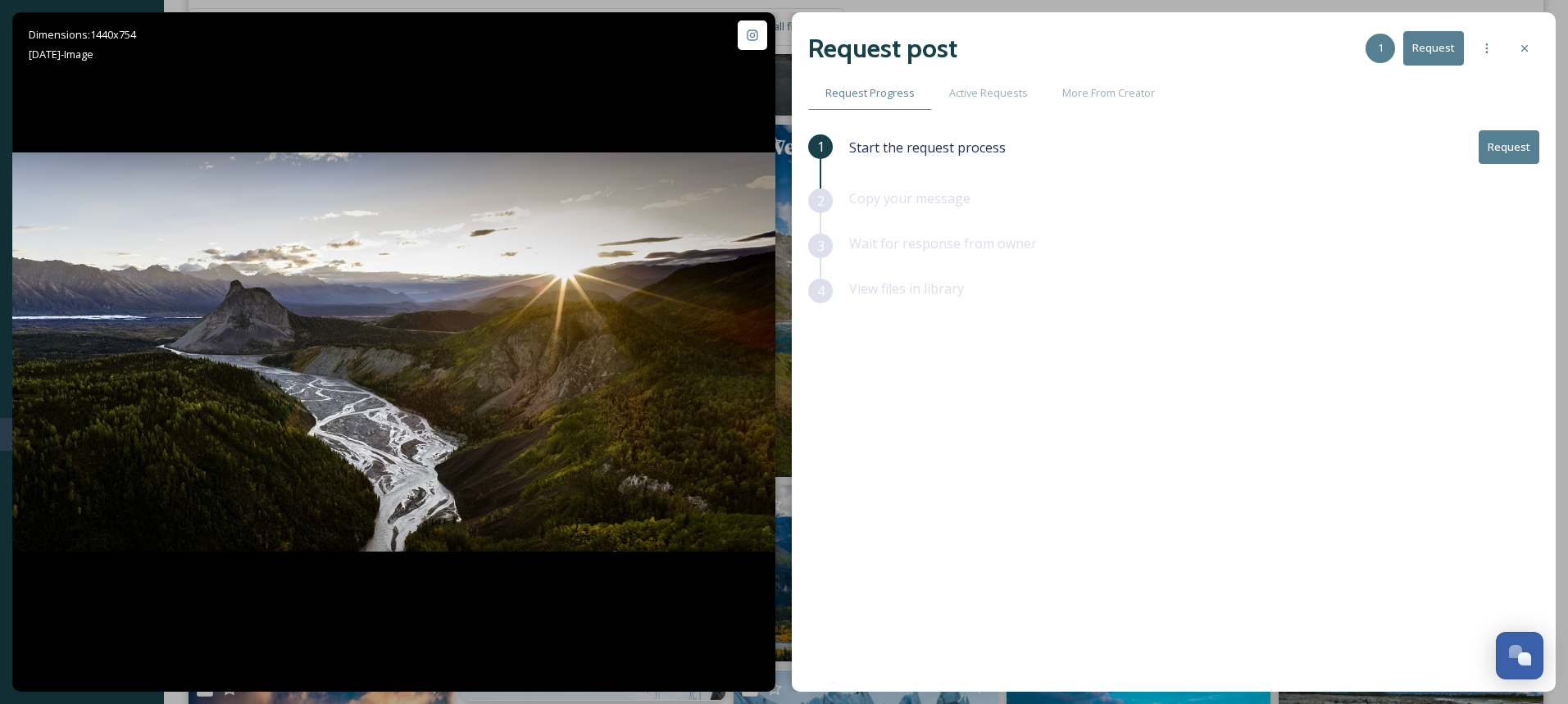
click at [1495, 145] on button "Request" at bounding box center [1508, 146] width 60 height 33
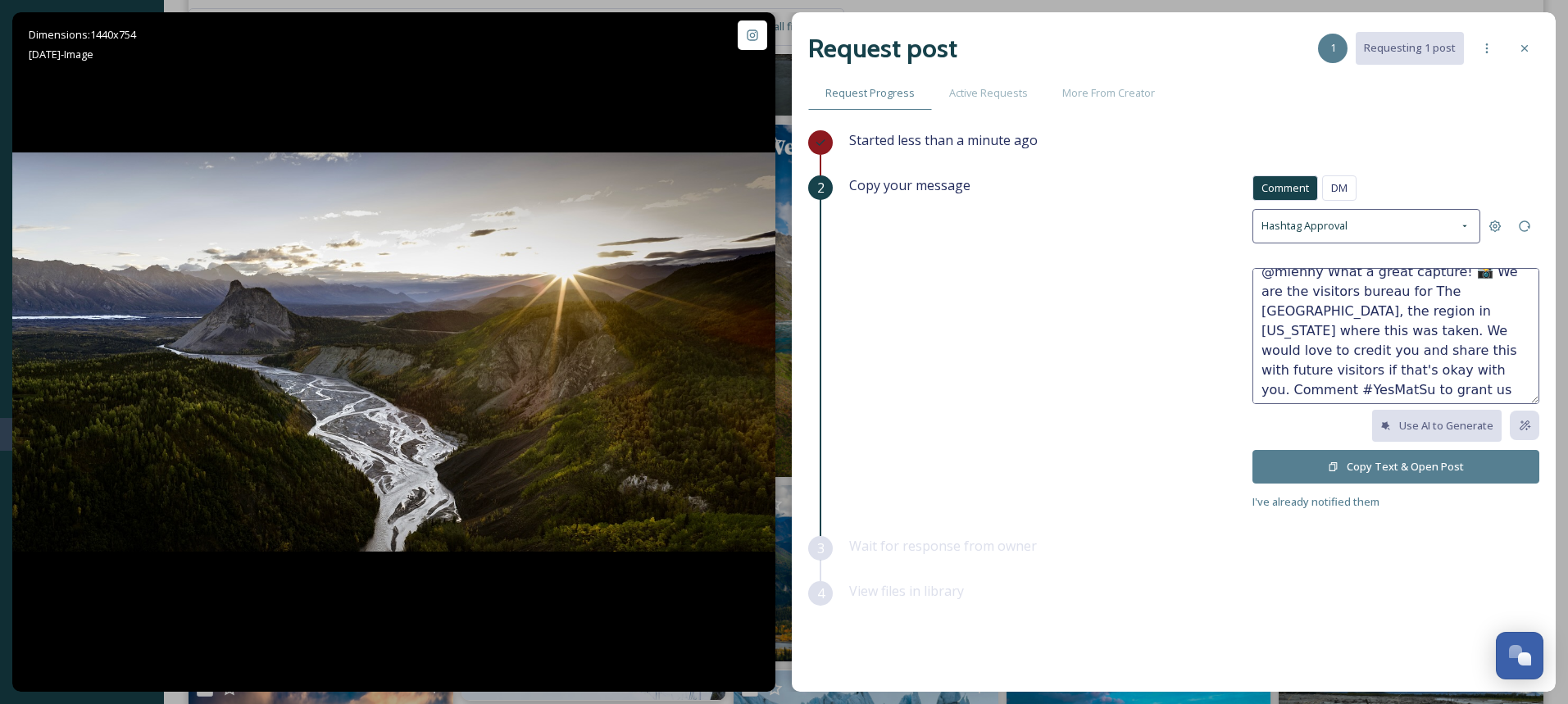
scroll to position [20, 0]
click at [1269, 365] on textarea "@mlenny What a great capture! 📸 We are the visitors bureau for The [GEOGRAPHIC_…" at bounding box center [1396, 336] width 287 height 136
click at [1417, 368] on textarea "@mlenny What a great capture! 📸 We are the visitors bureau for The [GEOGRAPHIC_…" at bounding box center [1396, 336] width 287 height 136
click at [1349, 364] on textarea "@mlenny What a great capture! 📸 We are the visitors bureau for The [GEOGRAPHIC_…" at bounding box center [1396, 336] width 287 height 136
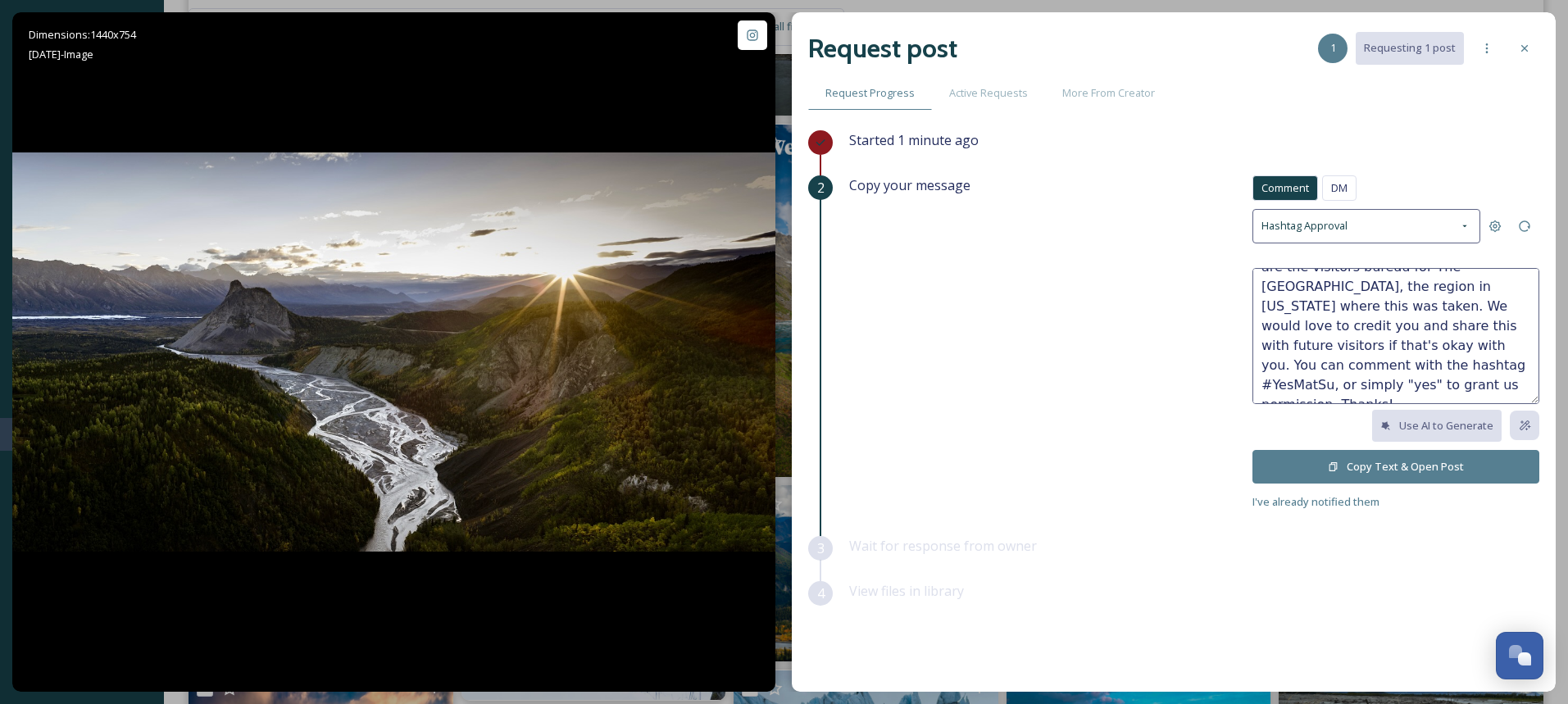
click at [1325, 384] on textarea "@mlenny What a great capture! 📸 We are the visitors bureau for The [GEOGRAPHIC_…" at bounding box center [1396, 336] width 287 height 136
type textarea "@mlenny What a great capture! 📸 We are the visitors bureau for The [GEOGRAPHIC_…"
click at [1463, 224] on icon at bounding box center [1464, 226] width 14 height 14
click at [1346, 327] on textarea "@mlenny What a great capture! 📸 We are the visitors bureau for The [GEOGRAPHIC_…" at bounding box center [1396, 336] width 287 height 136
click at [1342, 183] on span "DM" at bounding box center [1339, 188] width 16 height 15
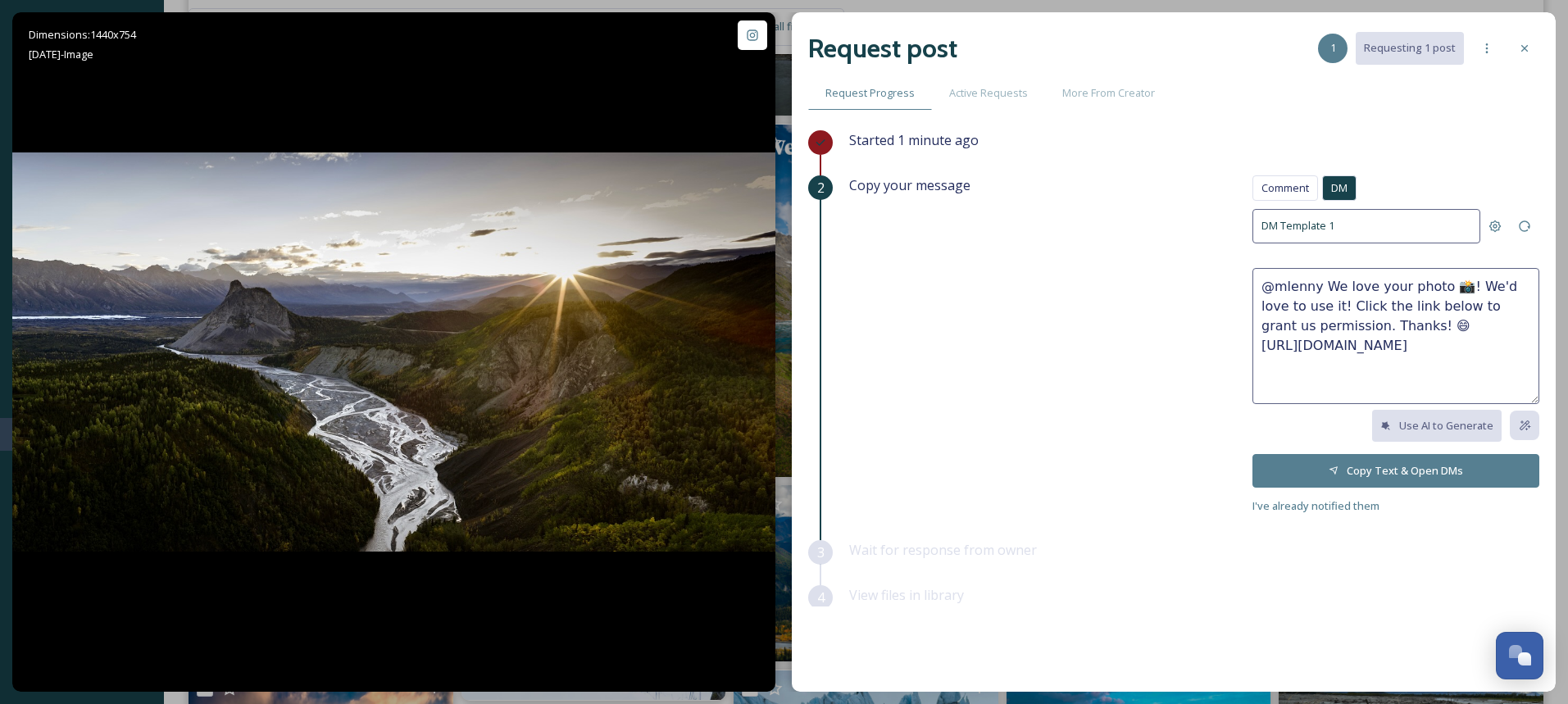
click at [1358, 293] on textarea "@mlenny We love your photo 📸! We'd love to use it! Click the link below to gran…" at bounding box center [1396, 336] width 287 height 136
click at [1298, 195] on span "Comment" at bounding box center [1285, 188] width 48 height 15
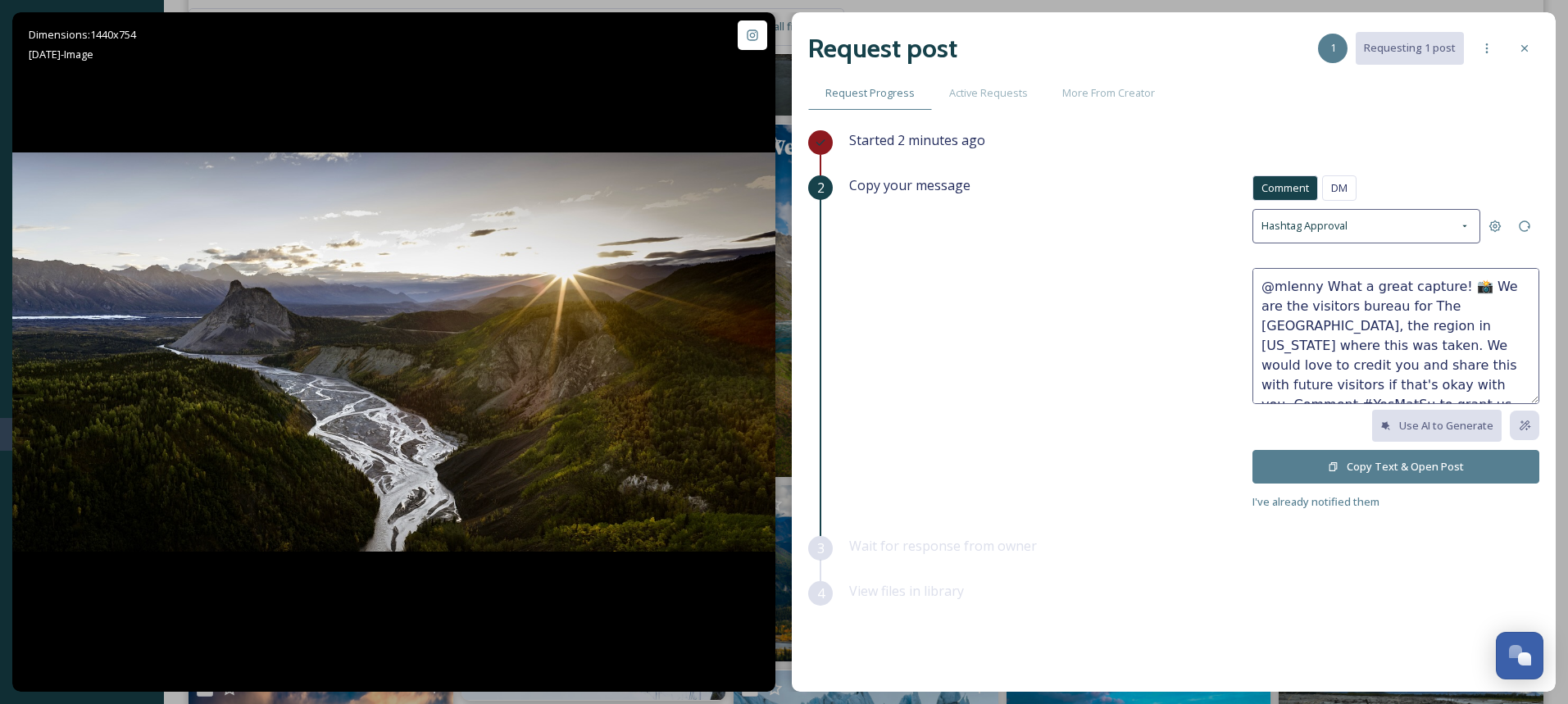
click at [1420, 342] on textarea "@mlenny What a great capture! 📸 We are the visitors bureau for The [GEOGRAPHIC_…" at bounding box center [1396, 336] width 287 height 136
paste textarea "You can comment with the hashtag #YesMatSu, or simply "yes""
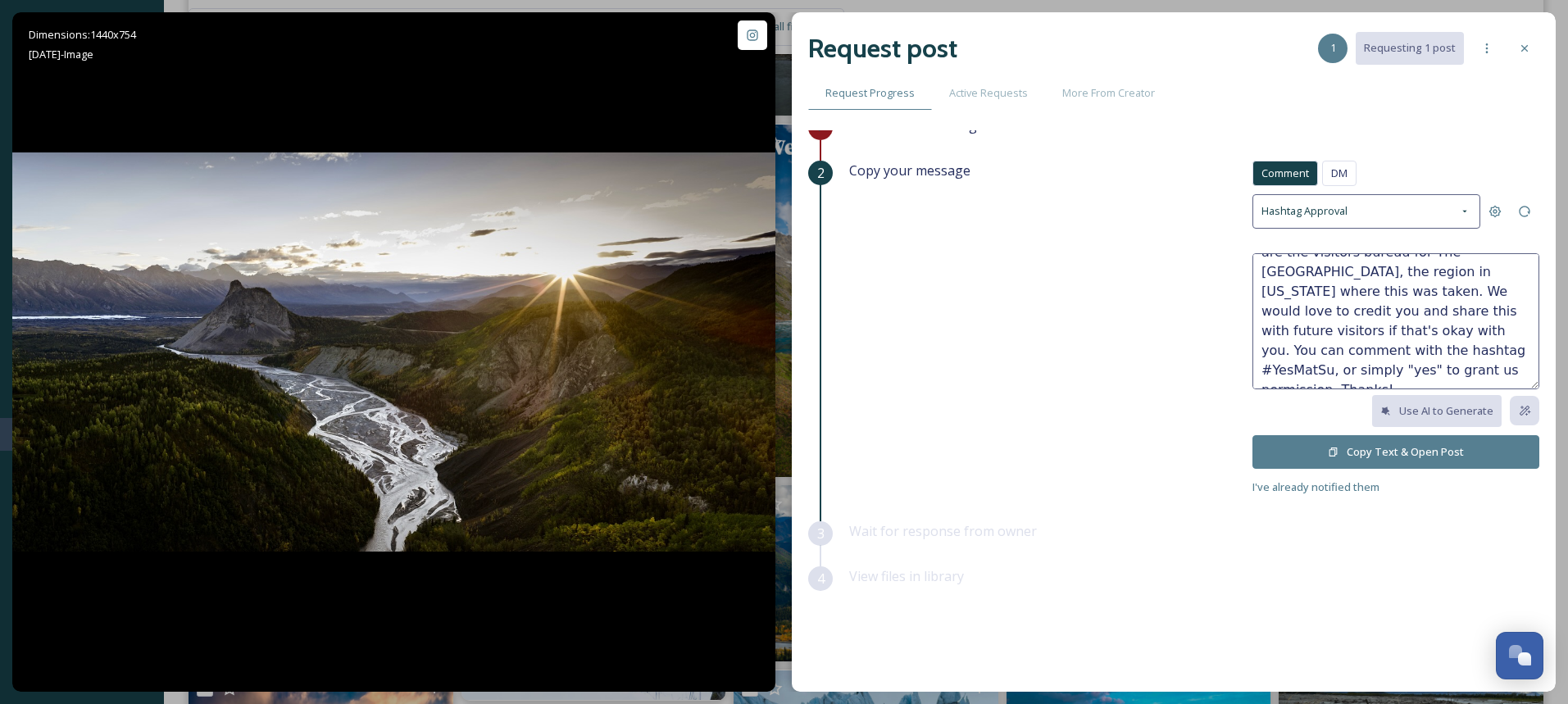
type textarea "@mlenny What a great capture! 📸 We are the visitors bureau for The [GEOGRAPHIC_…"
click at [1426, 449] on button "Copy Text & Open Post" at bounding box center [1396, 451] width 287 height 33
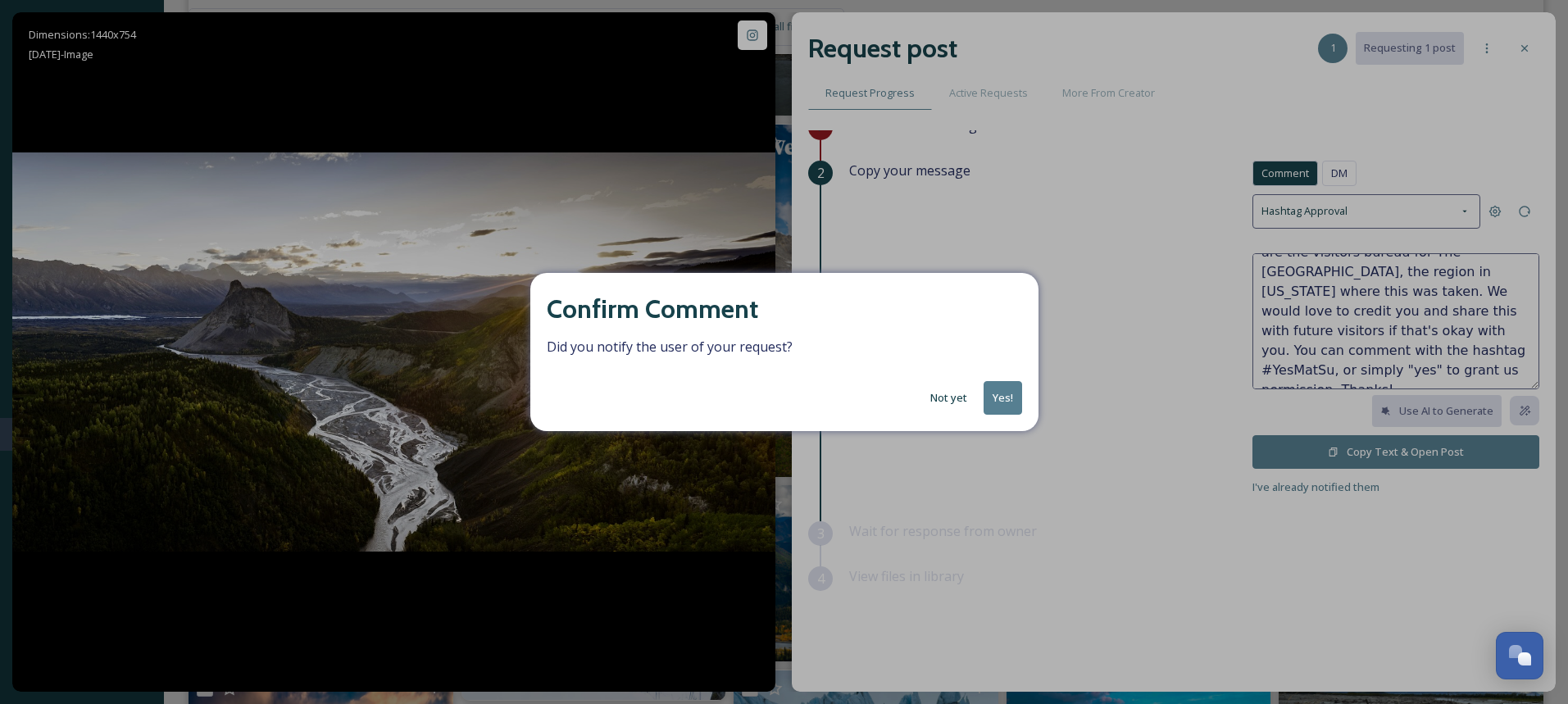
click at [1004, 398] on button "Yes!" at bounding box center [1002, 397] width 39 height 33
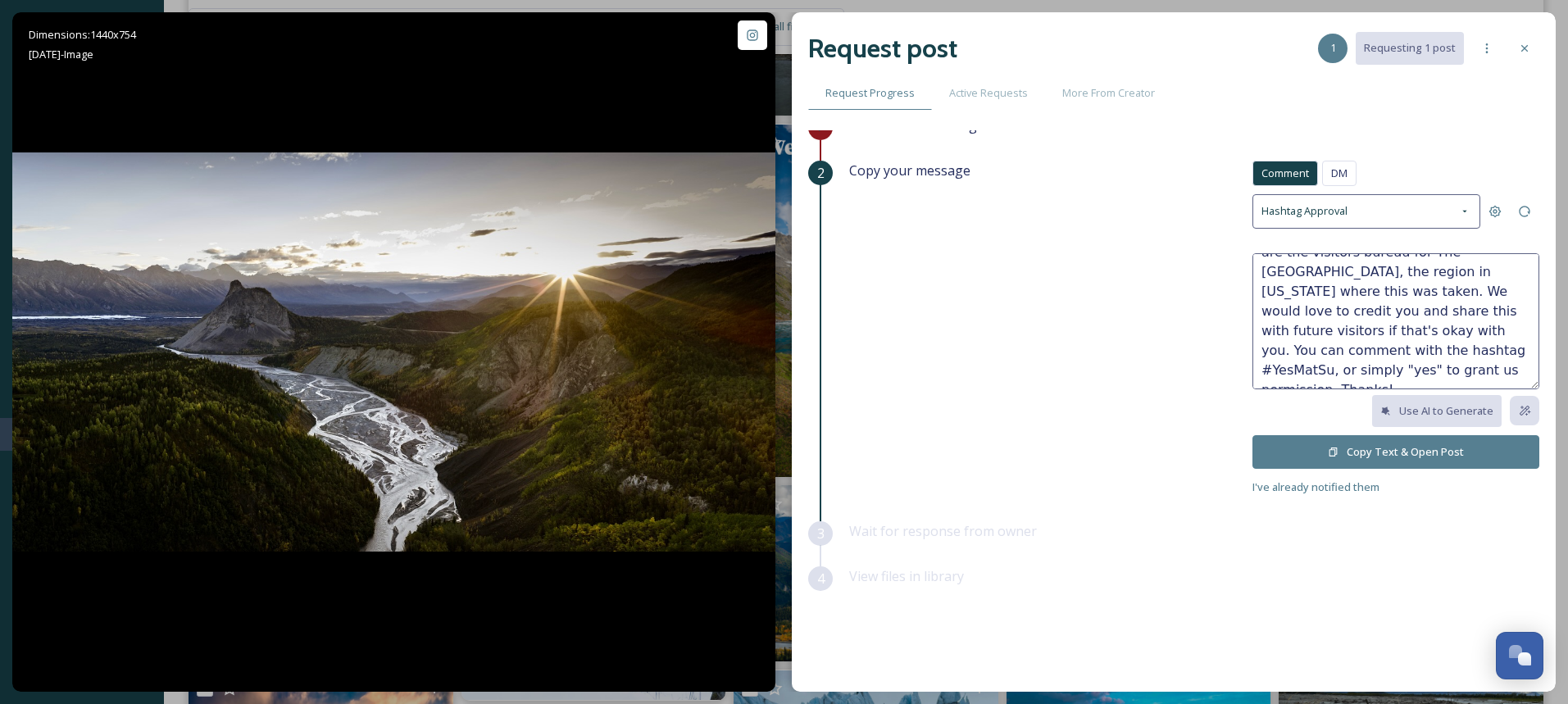
scroll to position [0, 0]
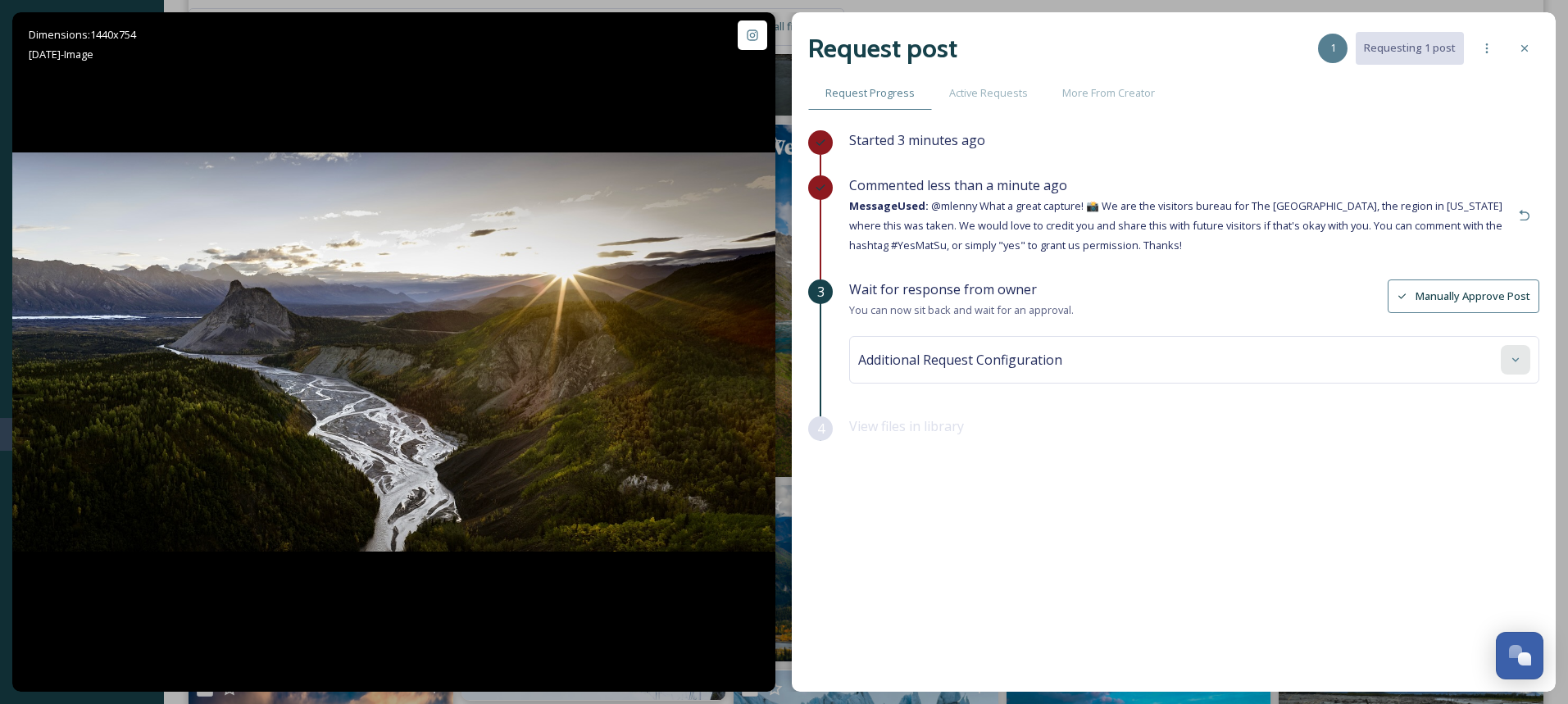
click at [1511, 358] on icon at bounding box center [1515, 359] width 14 height 14
click at [984, 494] on div "No tags" at bounding box center [1194, 491] width 664 height 38
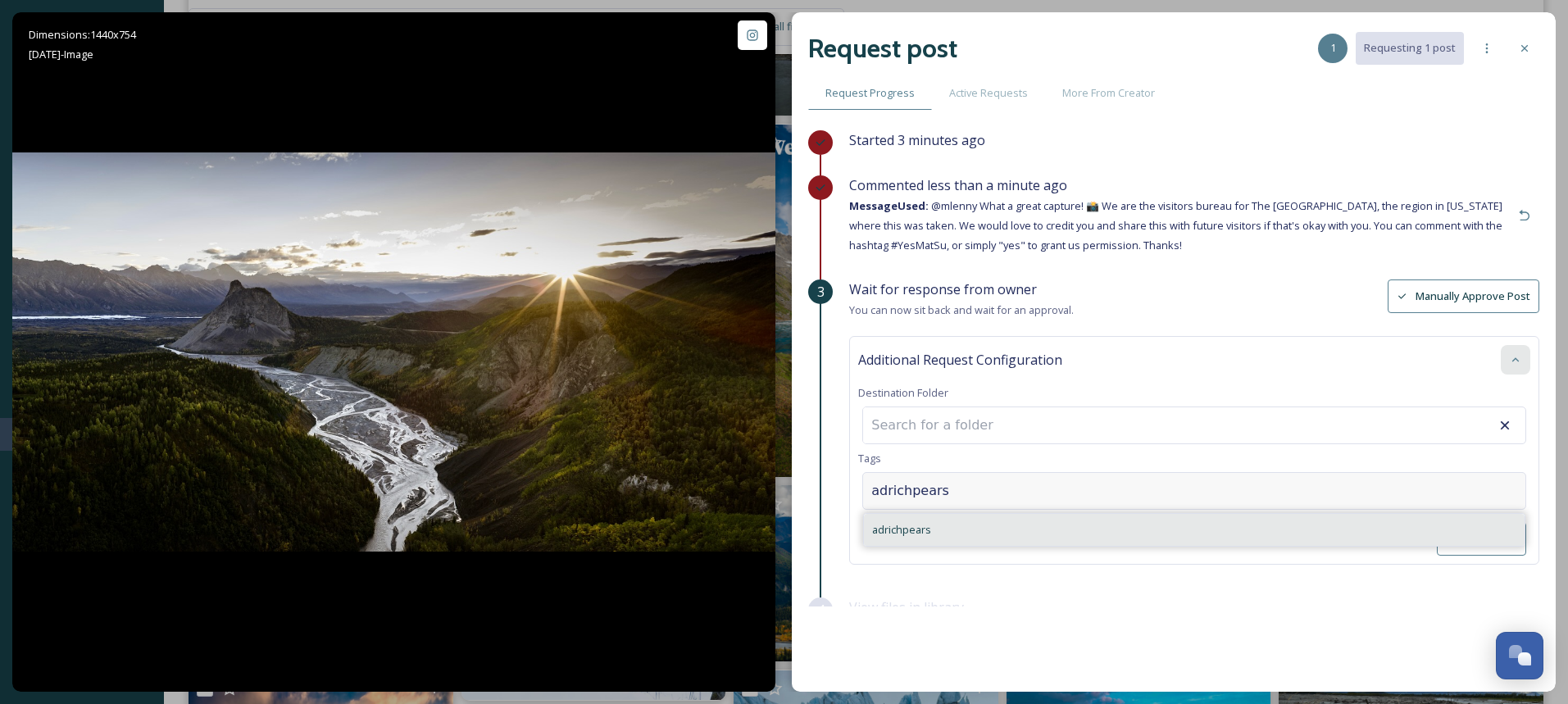
type input "adrichpears"
click at [909, 529] on span "adrichpears" at bounding box center [900, 530] width 59 height 15
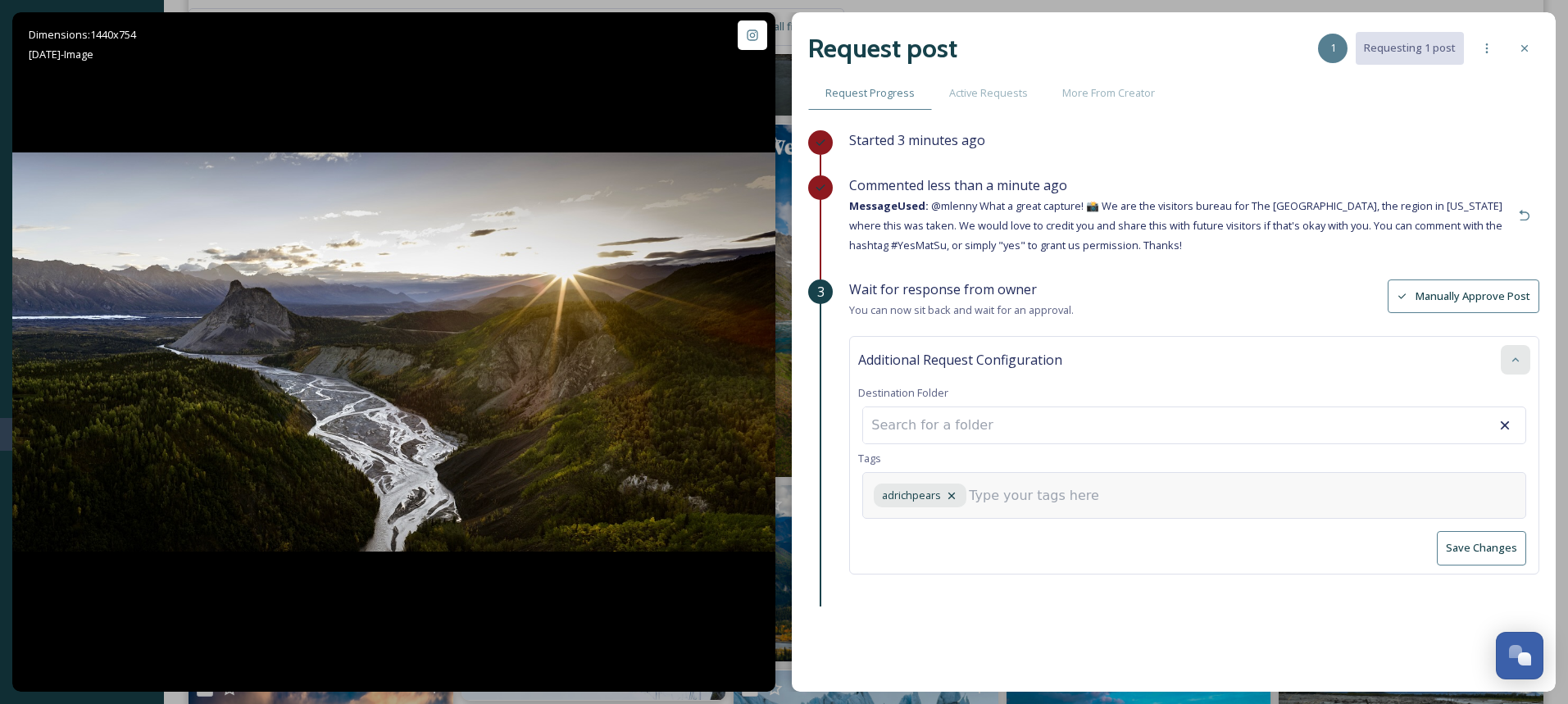
scroll to position [44, 0]
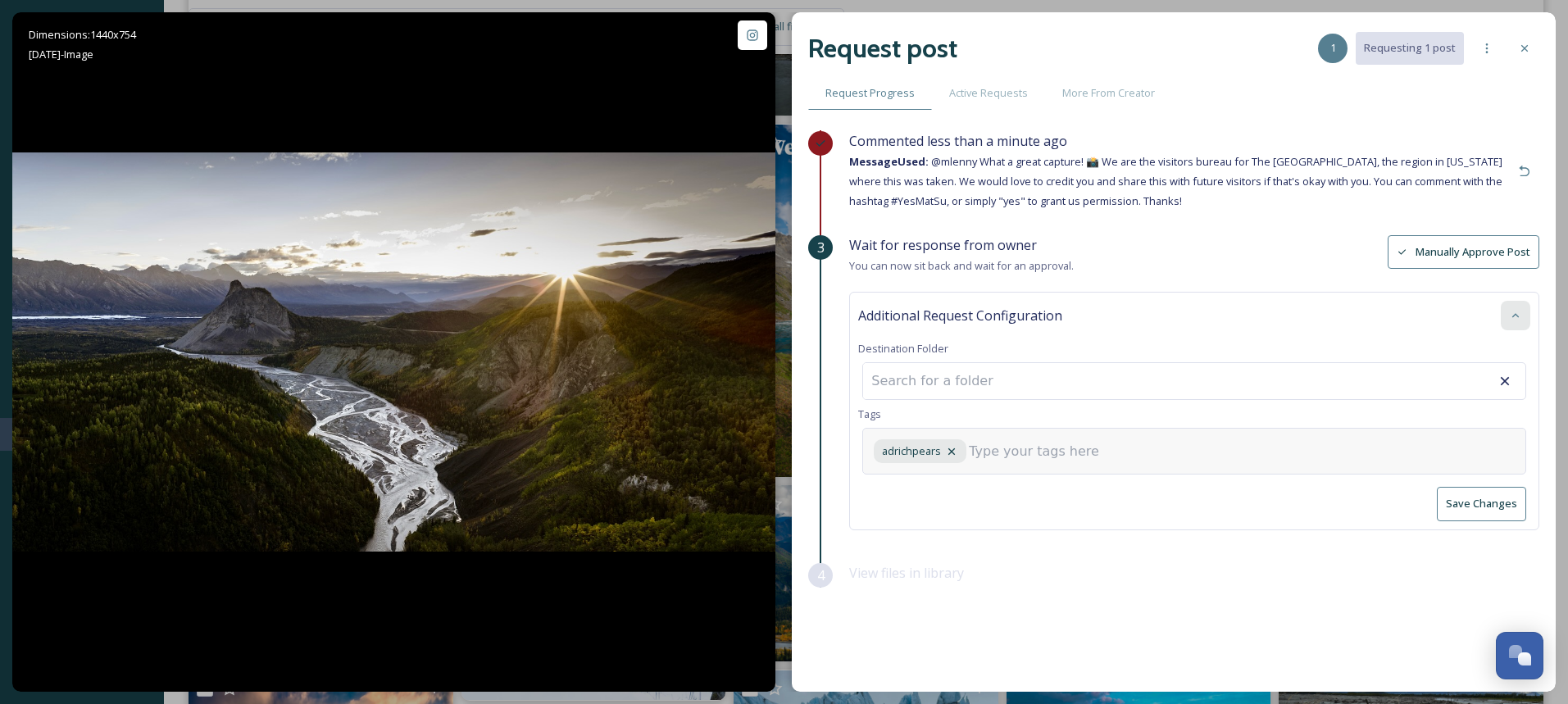
click at [1487, 504] on button "Save Changes" at bounding box center [1480, 504] width 89 height 33
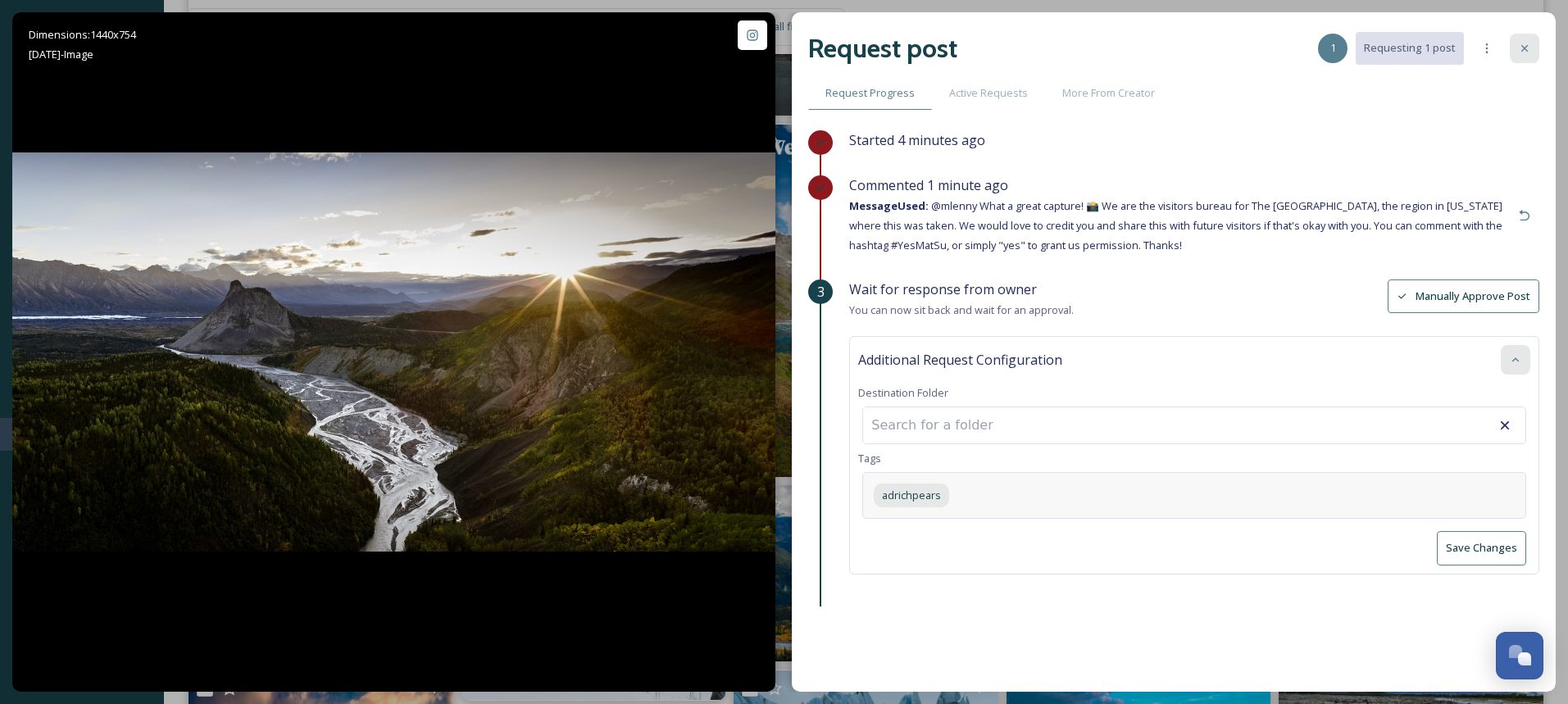
click at [1532, 51] on div at bounding box center [1524, 48] width 30 height 30
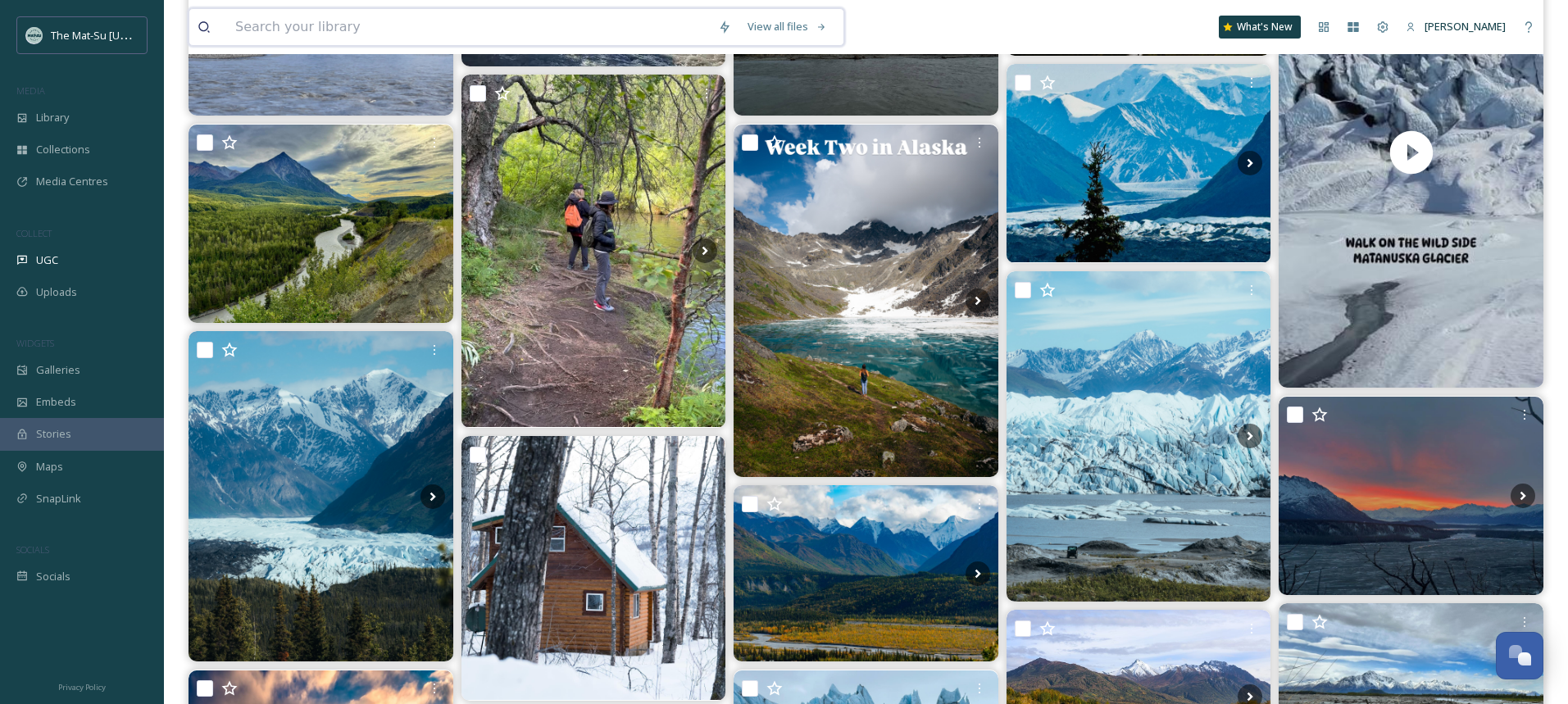
click at [441, 35] on input at bounding box center [468, 27] width 483 height 36
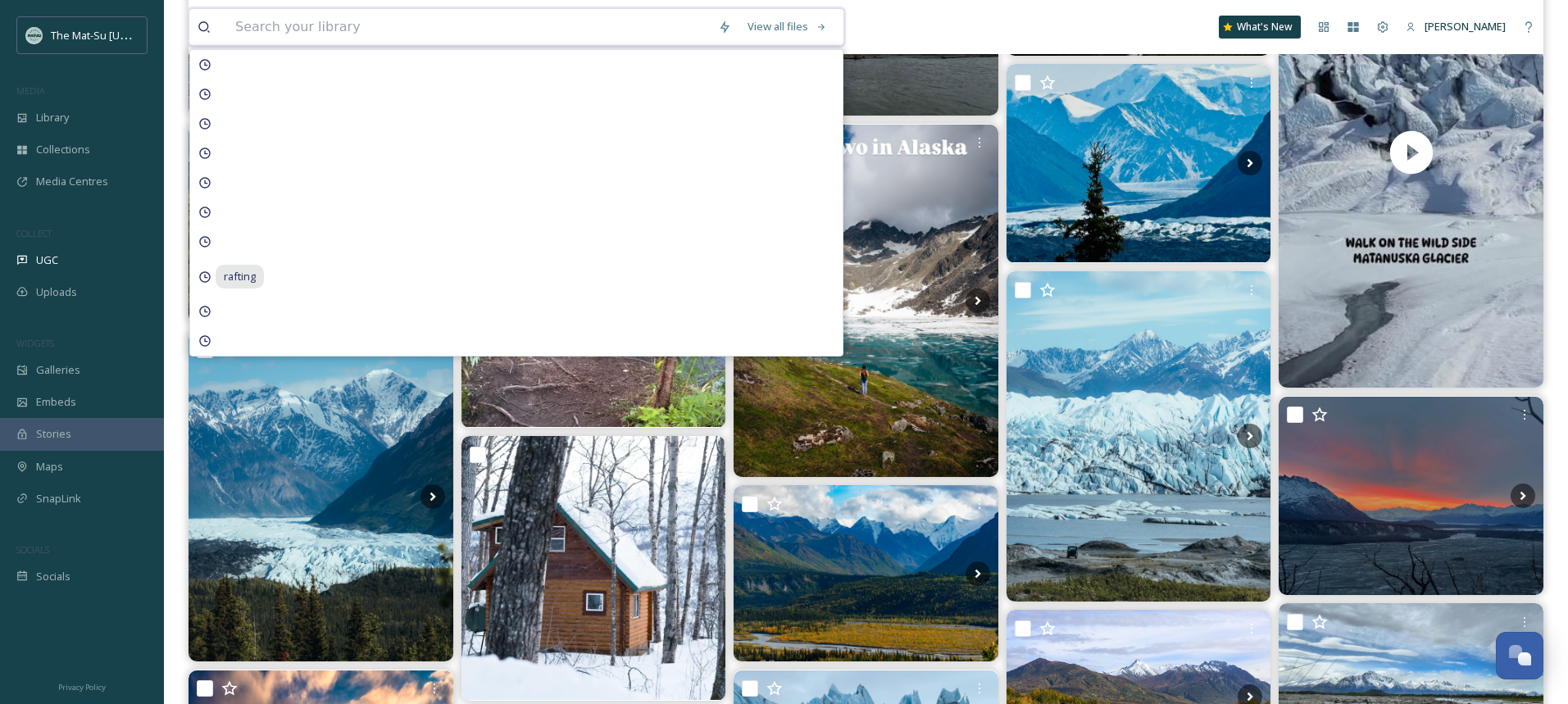
paste input "0ad0f175-72a4-4a6e-d9c4-cb7b92fa466a.jpg"
type input "0ad0f175-72a4-4a6e-d9c4-cb7b92fa466a.jpg"
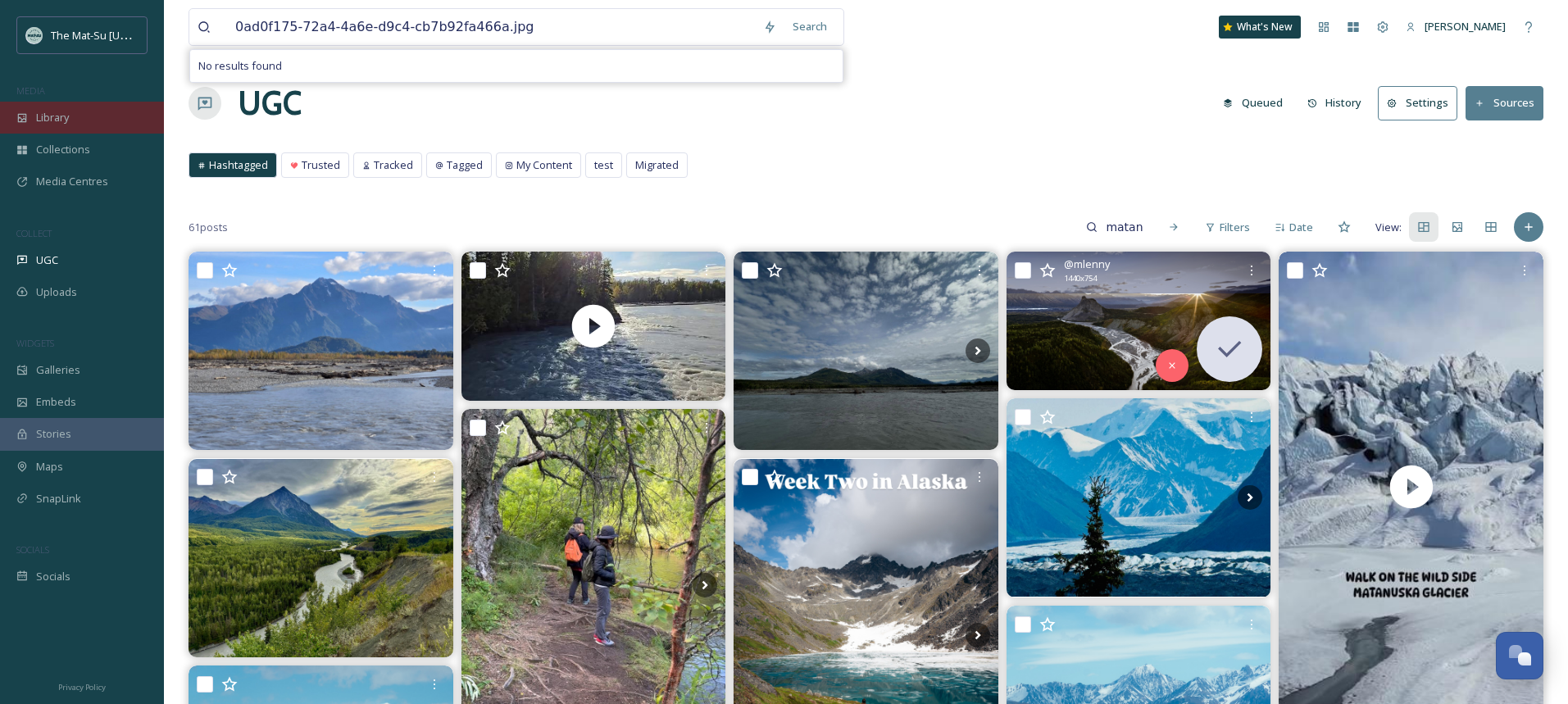
click at [47, 117] on span "Library" at bounding box center [52, 117] width 32 height 15
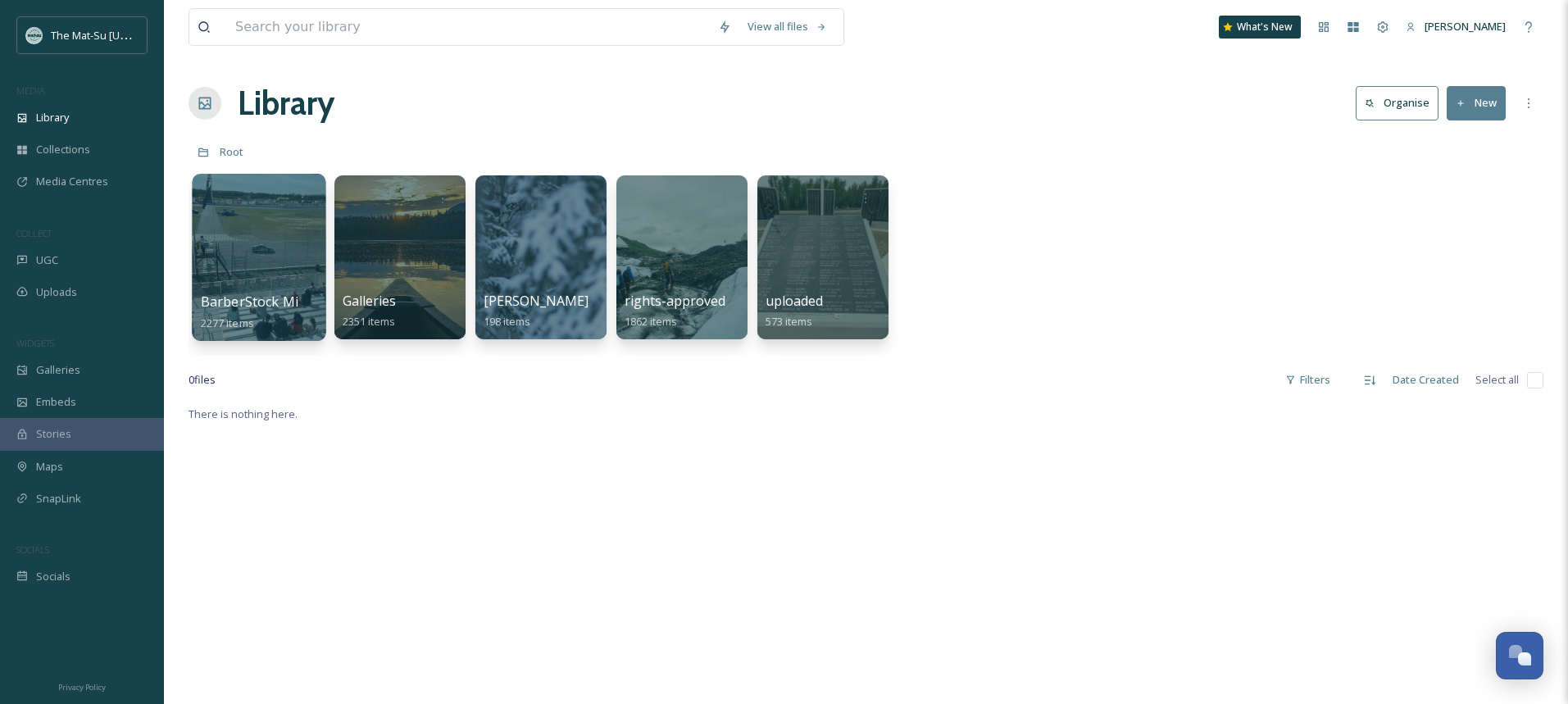
click at [237, 239] on div at bounding box center [259, 257] width 134 height 167
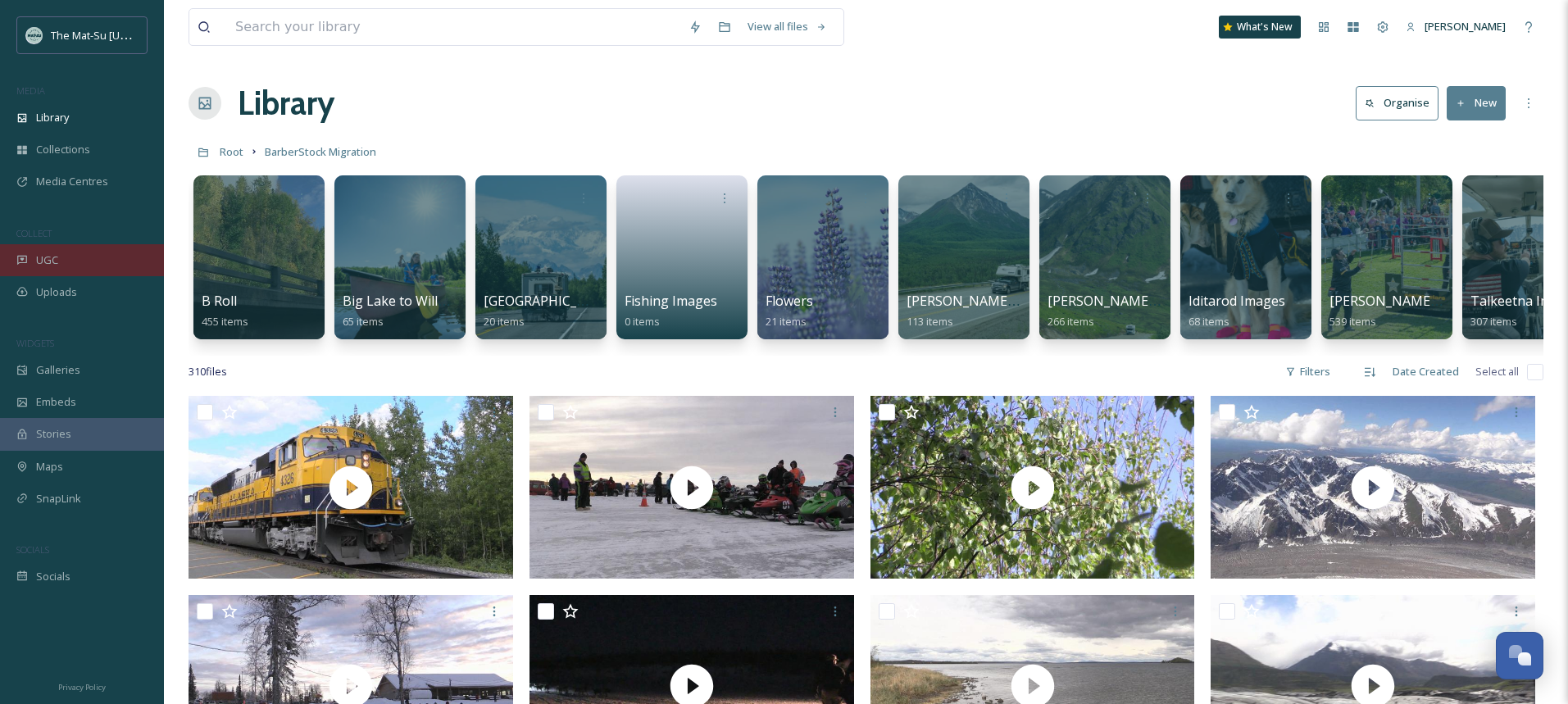
click at [65, 255] on div "UGC" at bounding box center [82, 260] width 164 height 32
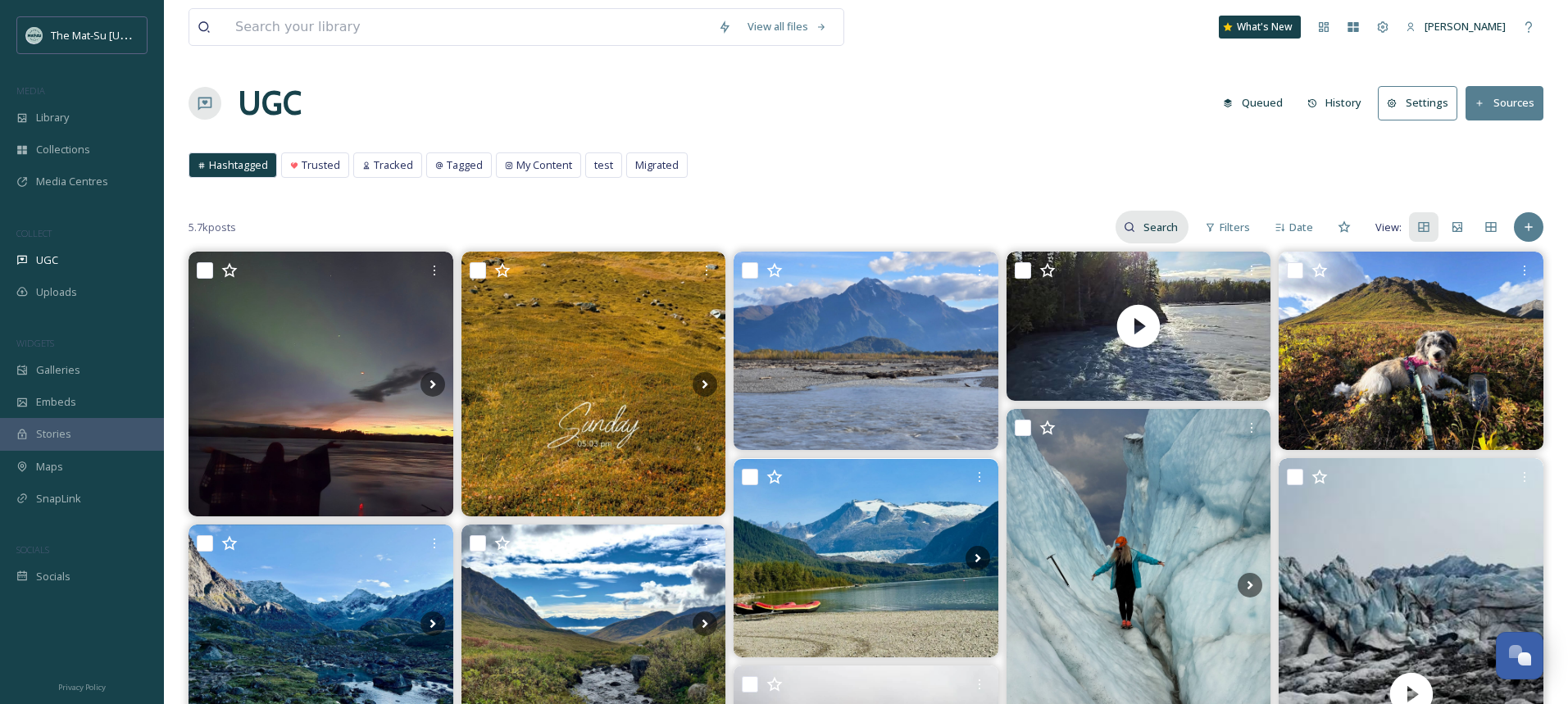
click at [1140, 227] on input at bounding box center [1161, 227] width 53 height 32
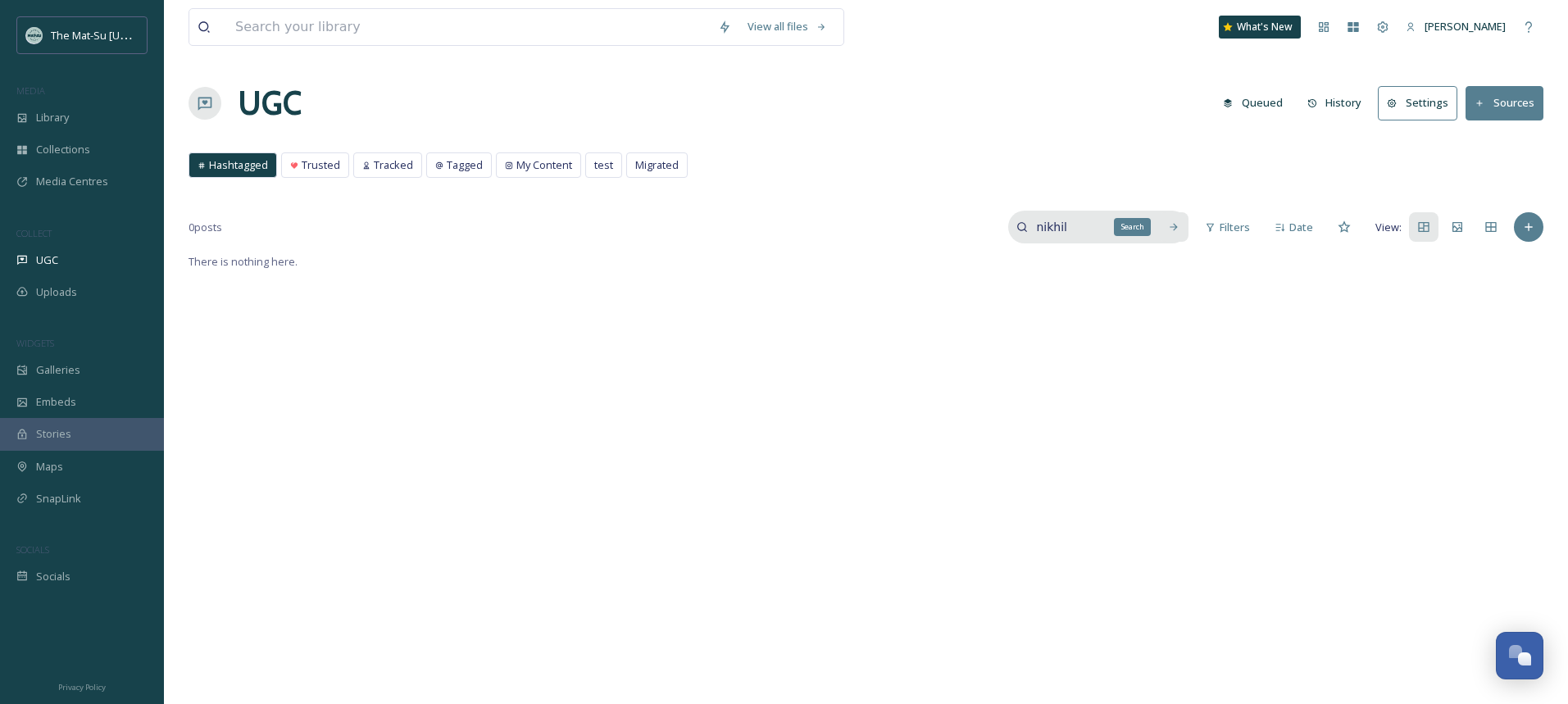
type input "nikhil"
click at [1174, 228] on icon at bounding box center [1173, 227] width 12 height 12
click at [370, 21] on input at bounding box center [468, 27] width 483 height 36
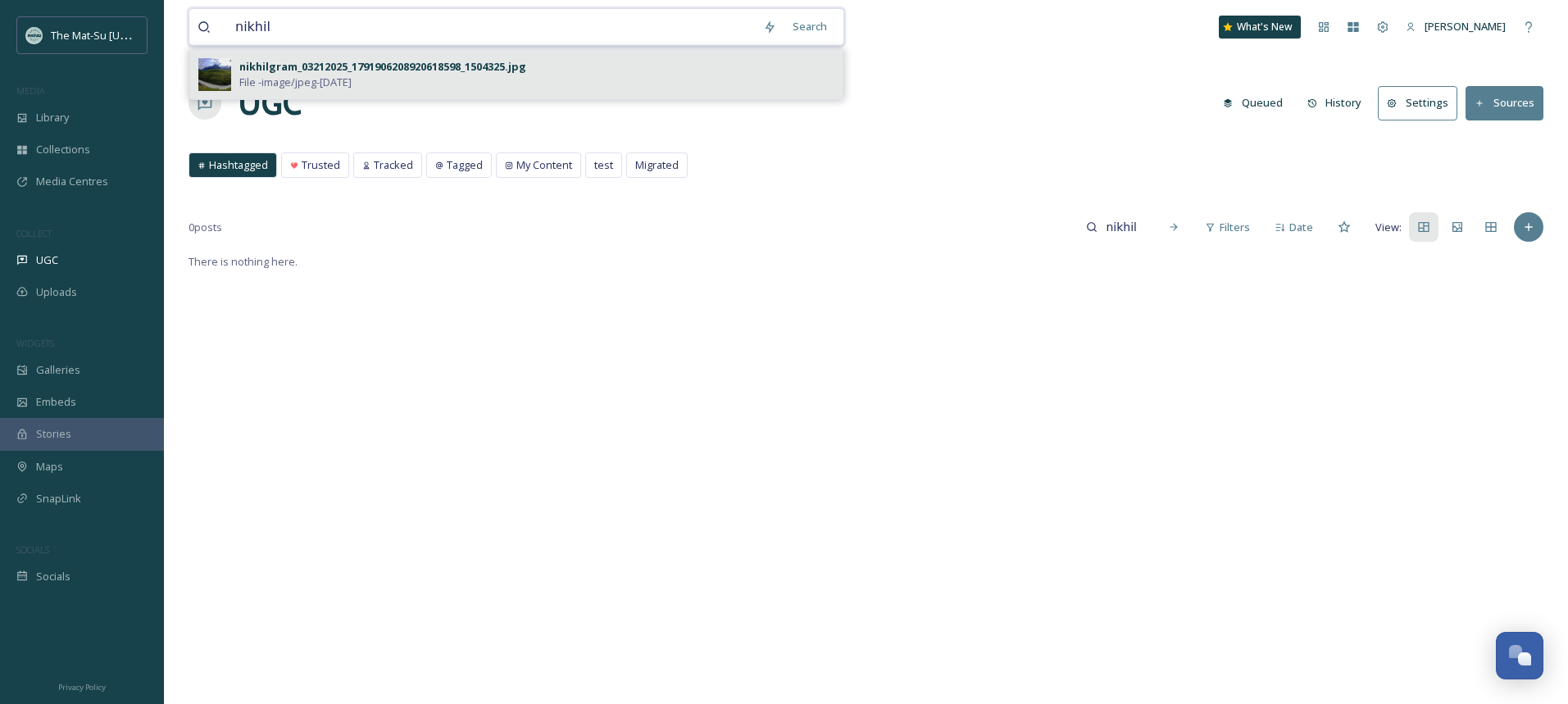
type input "nikhil"
click at [486, 67] on div "nikhilgram_03212025_1791906208920618598_1504325.jpg" at bounding box center [383, 66] width 287 height 15
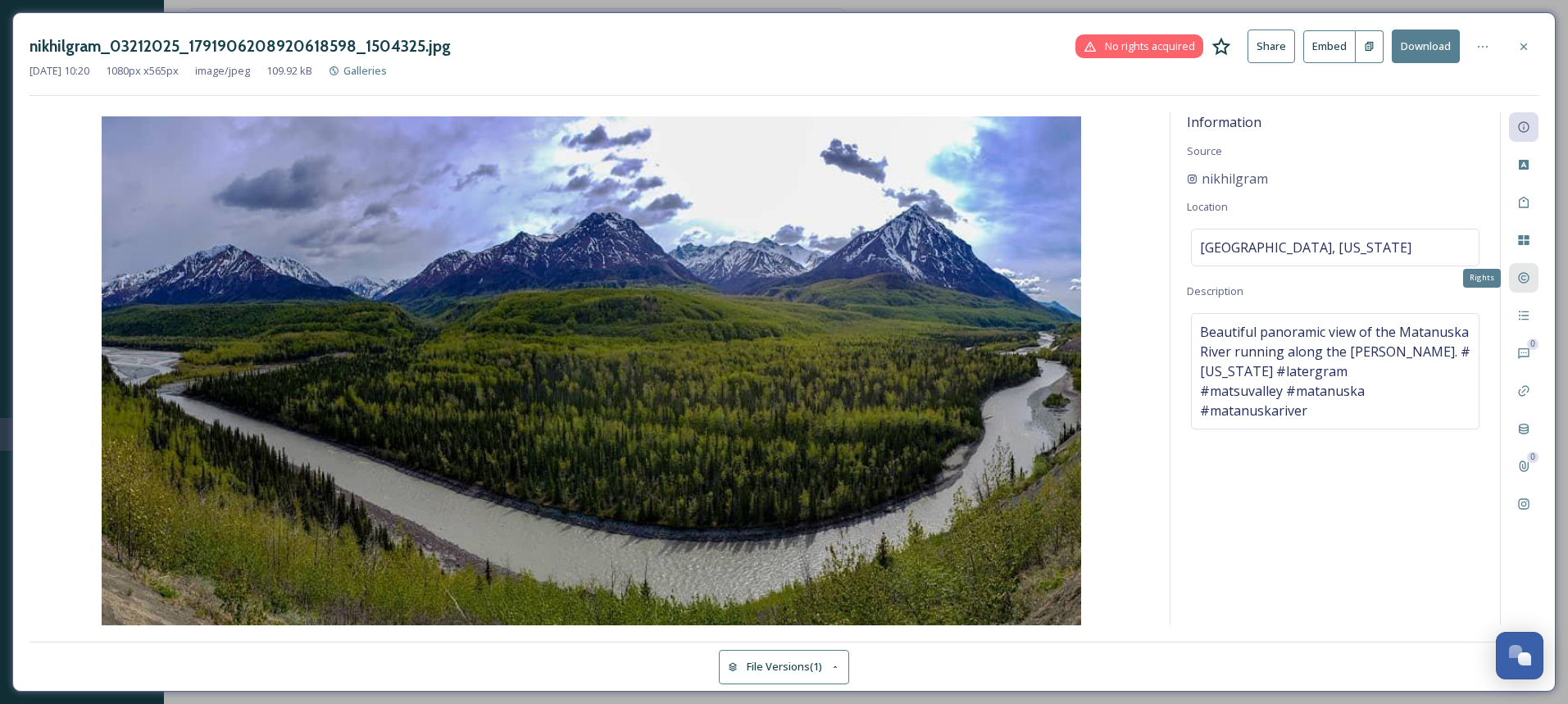
click at [1526, 273] on icon at bounding box center [1523, 278] width 14 height 14
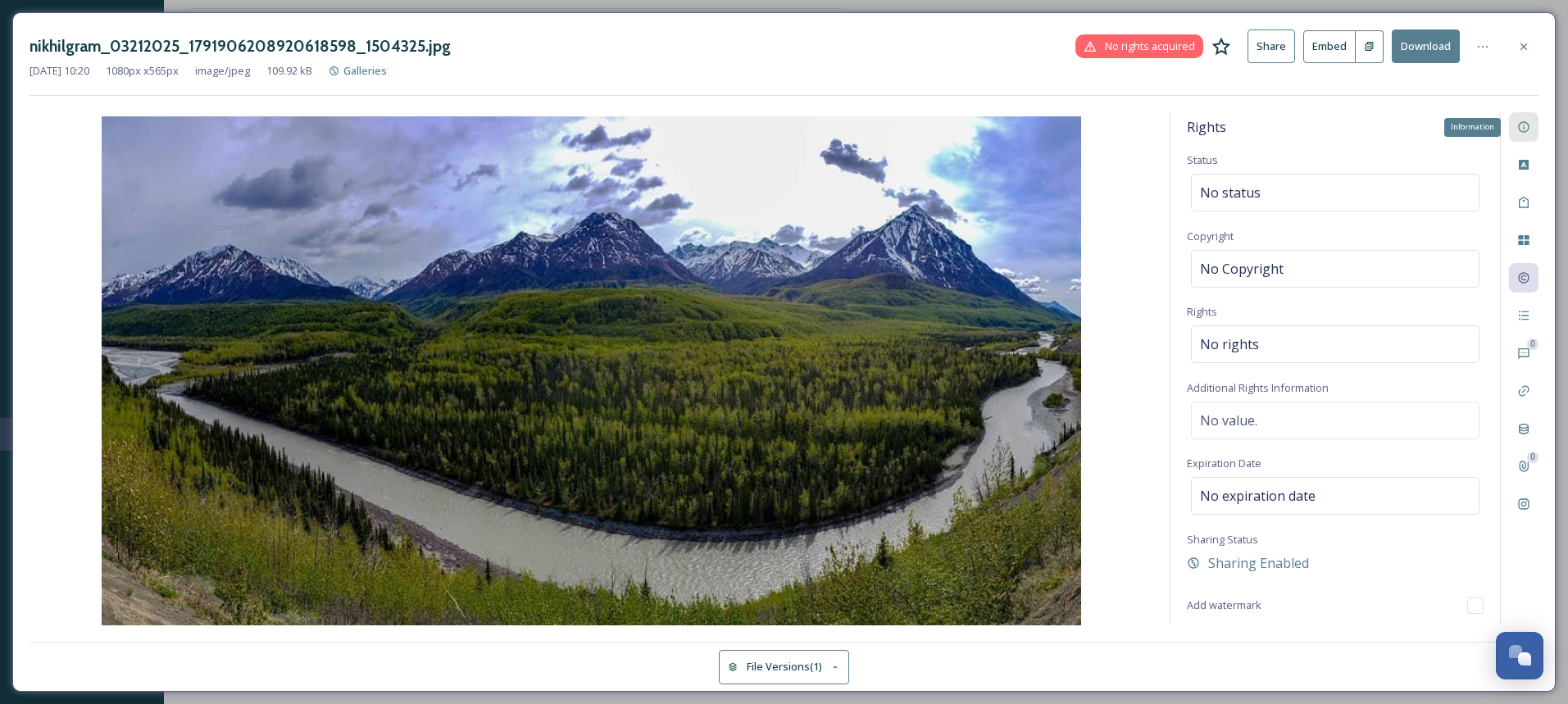
click at [1525, 133] on icon at bounding box center [1523, 127] width 14 height 14
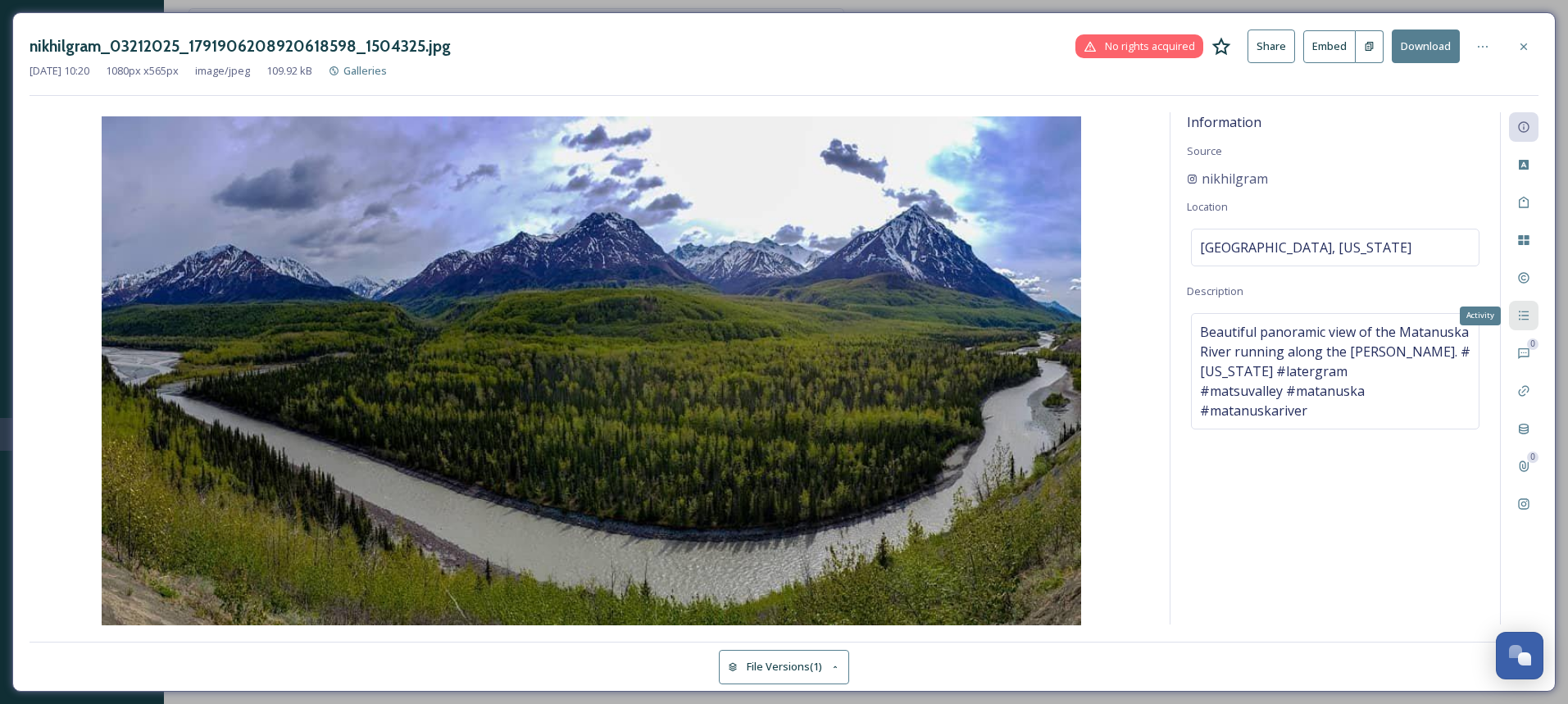
click at [1527, 316] on icon at bounding box center [1523, 316] width 10 height 9
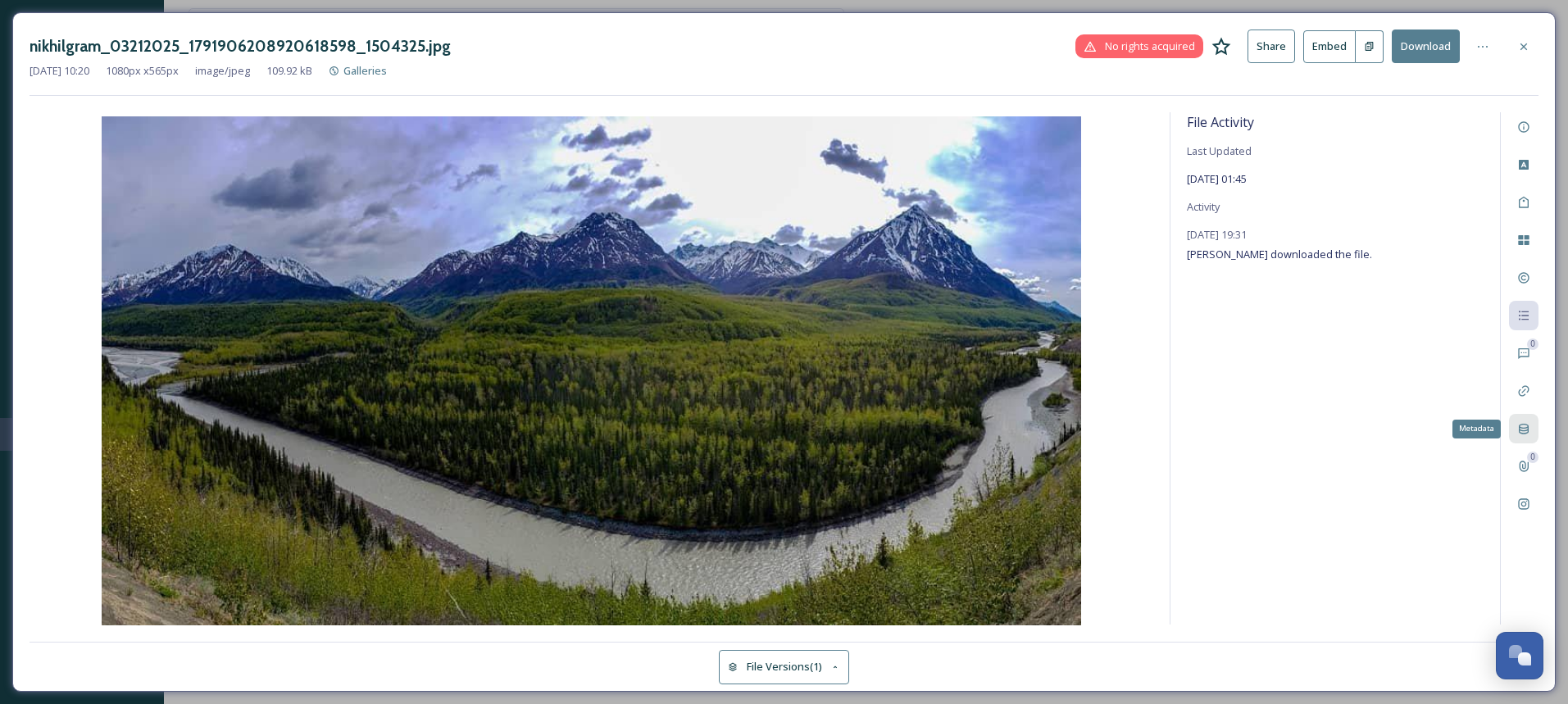
click at [1521, 428] on icon at bounding box center [1523, 430] width 10 height 11
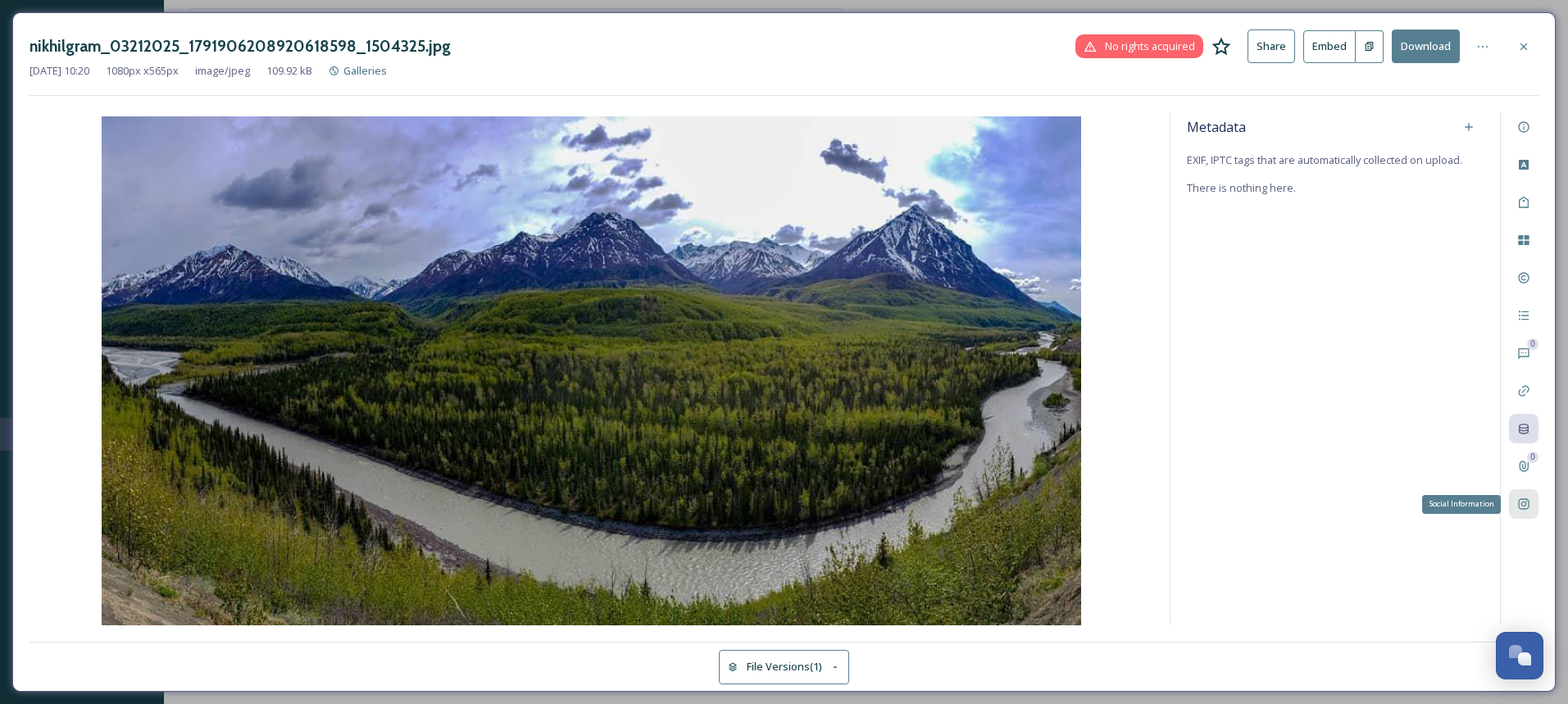
click at [1523, 505] on icon at bounding box center [1523, 505] width 11 height 11
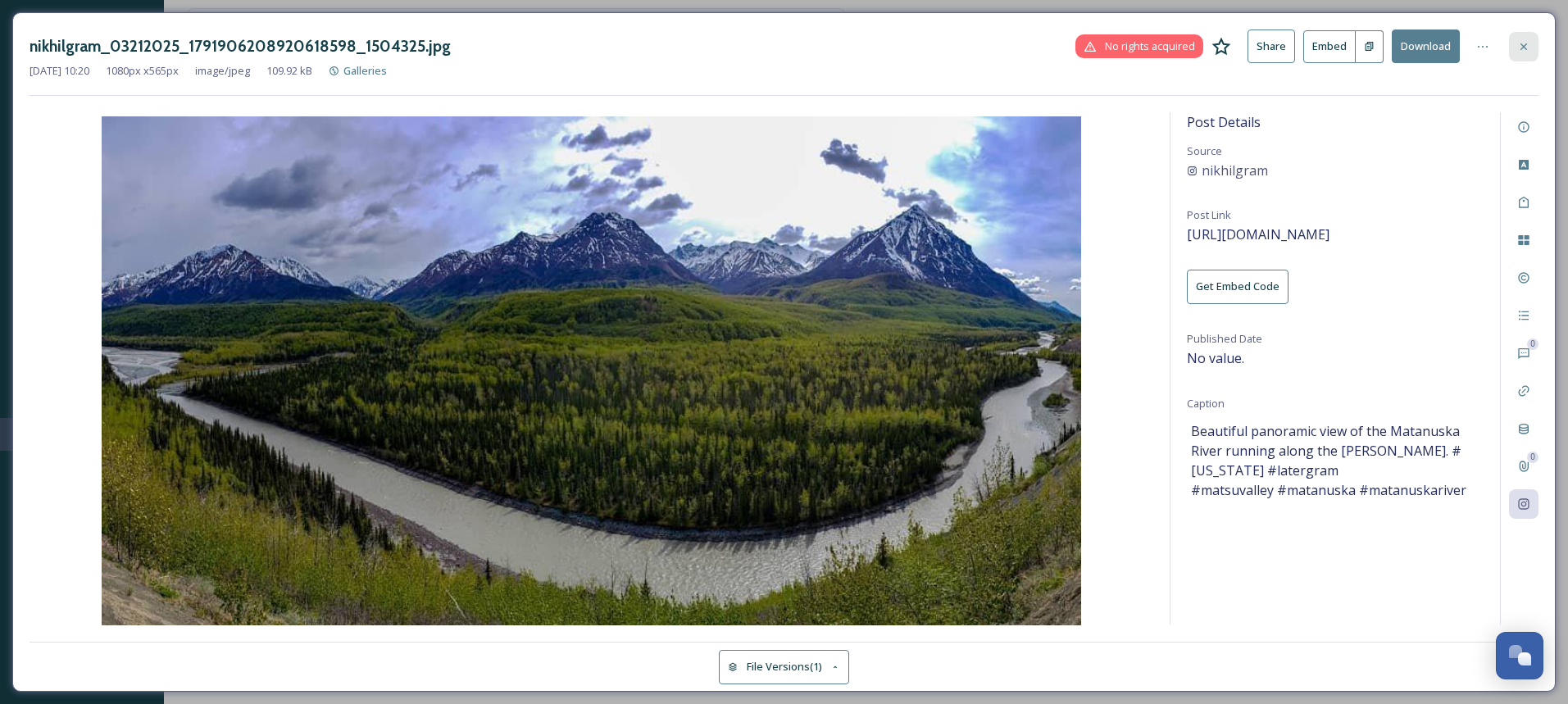
click at [1530, 50] on div at bounding box center [1523, 46] width 30 height 30
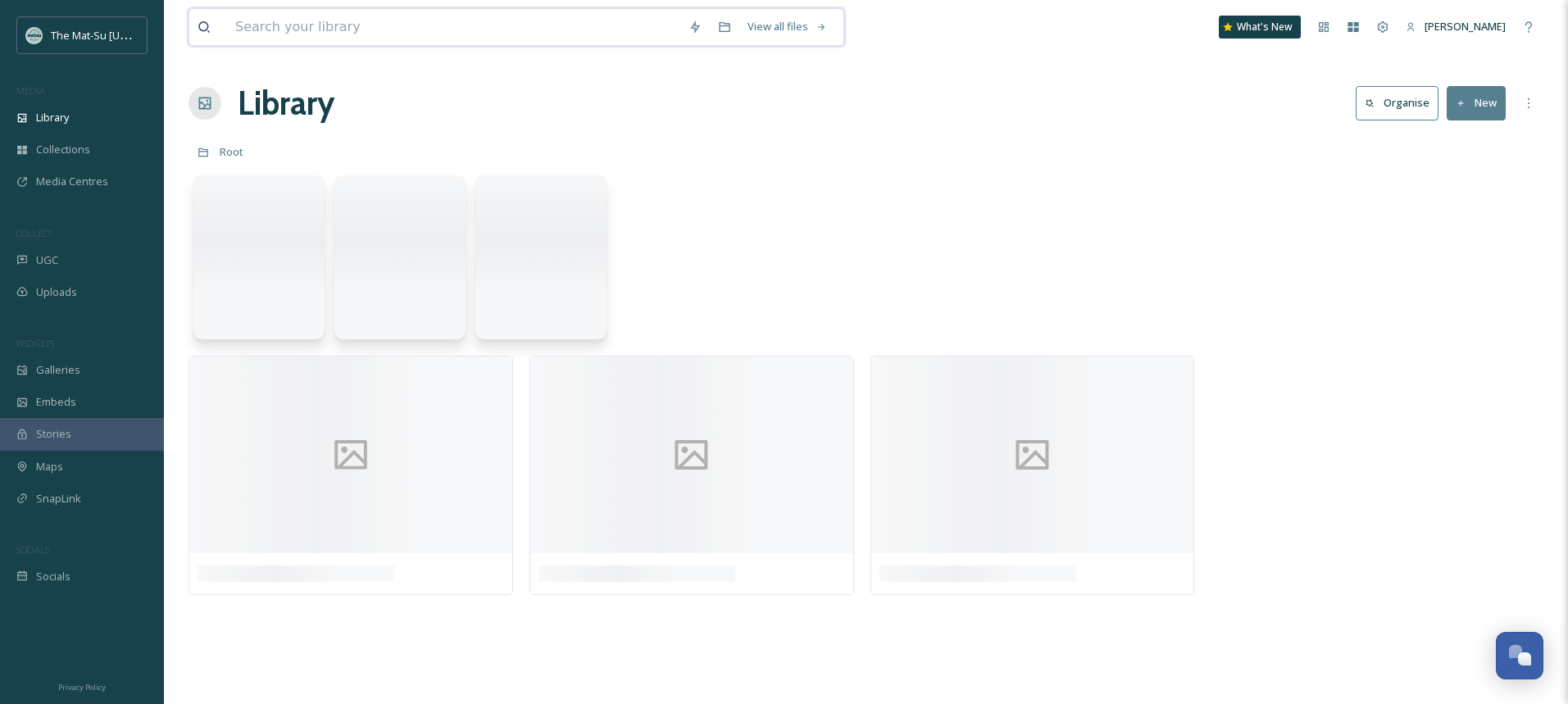
click at [356, 32] on input at bounding box center [454, 27] width 453 height 36
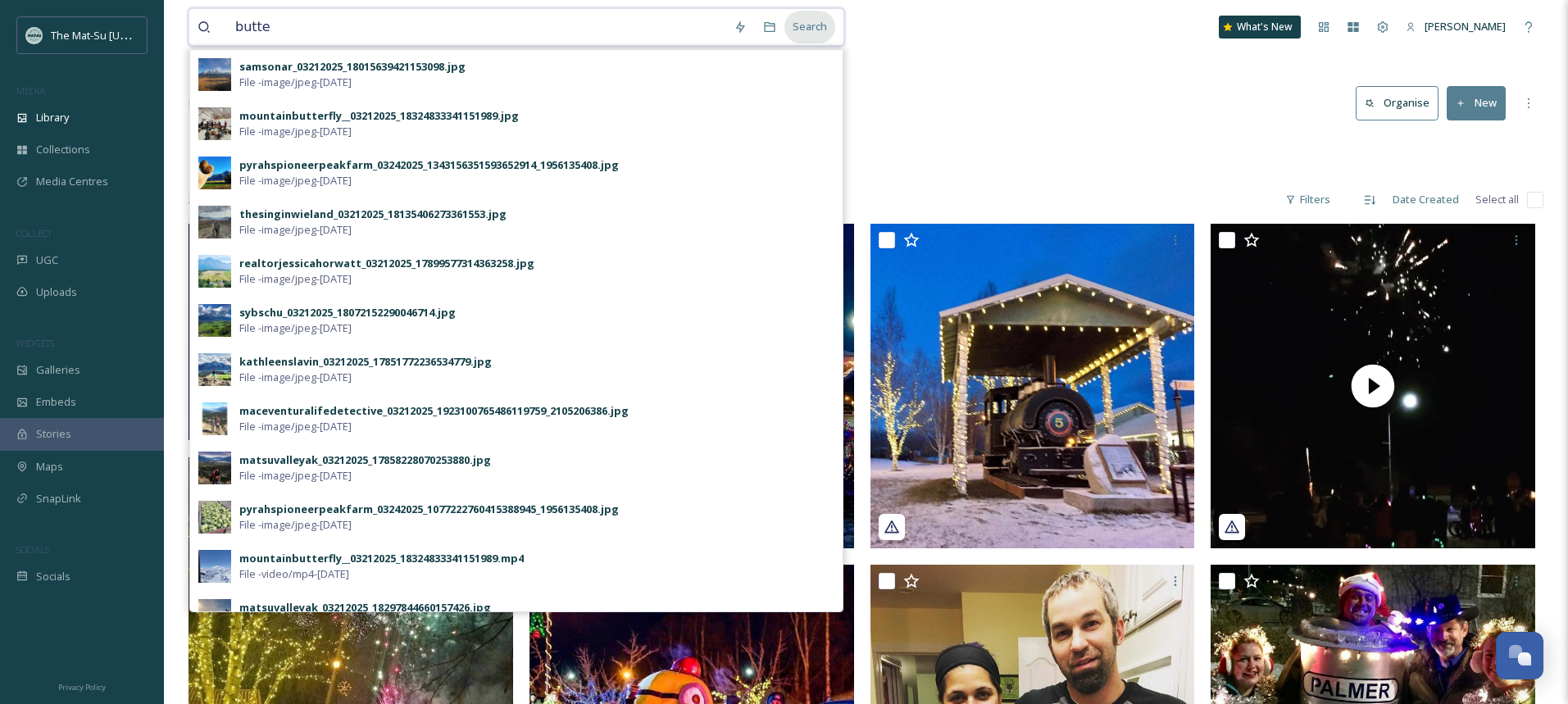
type input "butte"
click at [807, 31] on div "Search" at bounding box center [809, 26] width 51 height 32
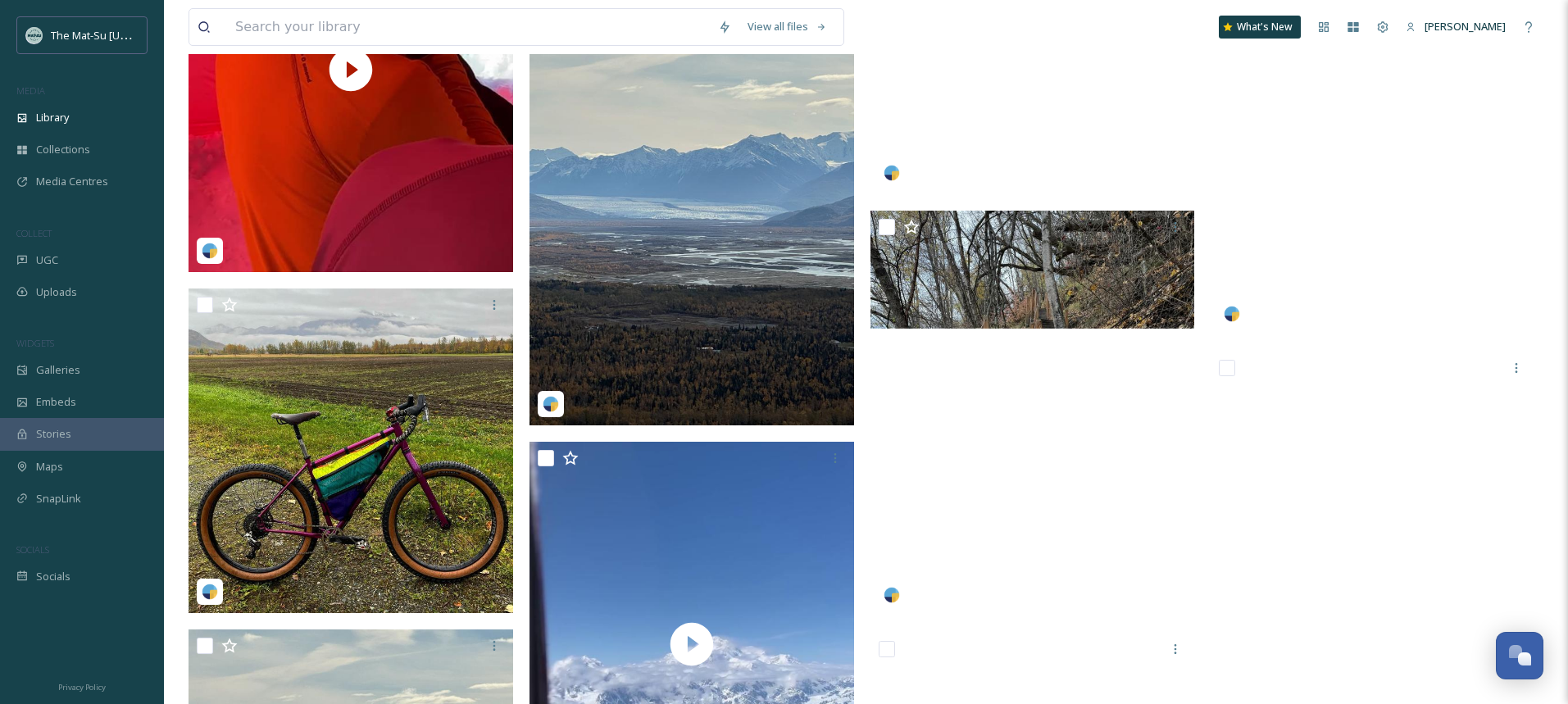
scroll to position [2518, 0]
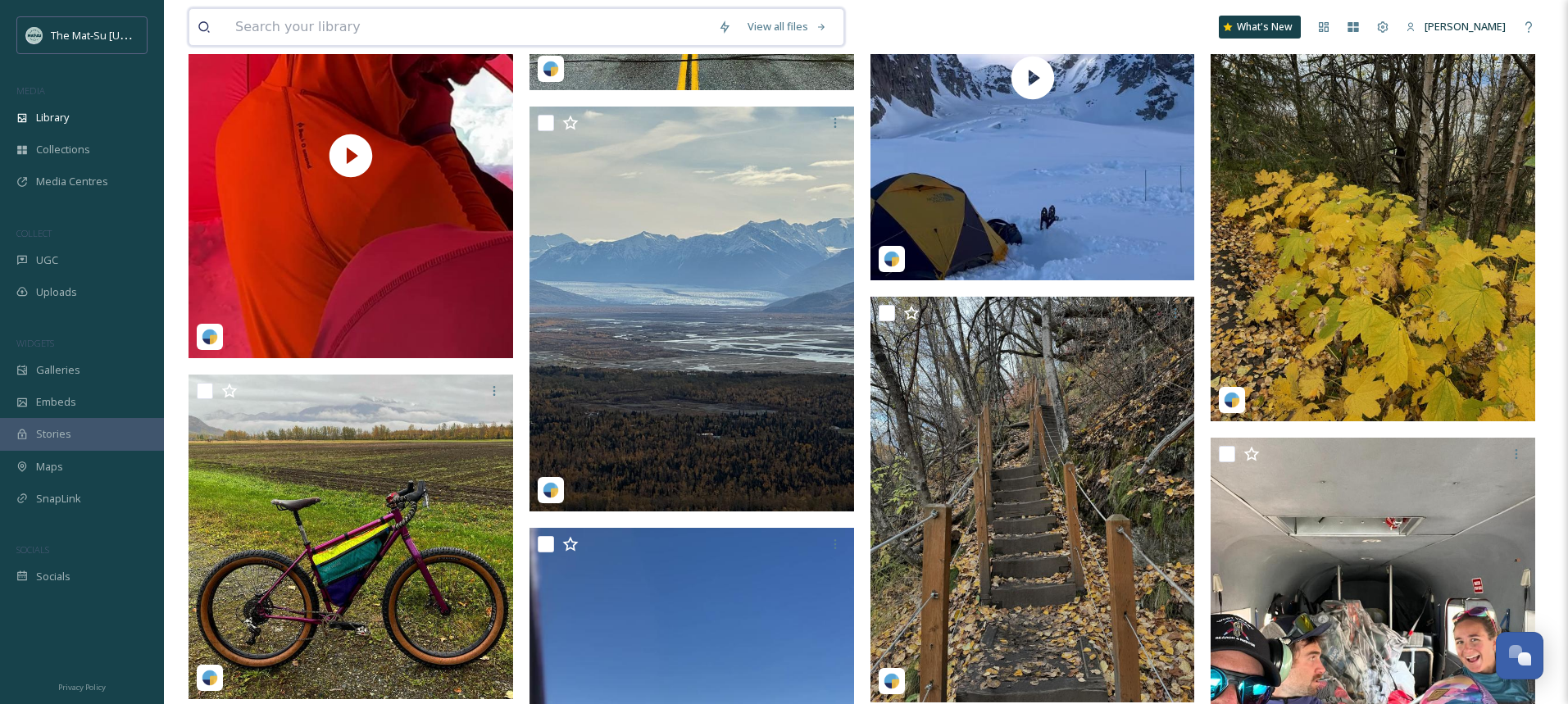
click at [377, 32] on input at bounding box center [468, 27] width 483 height 36
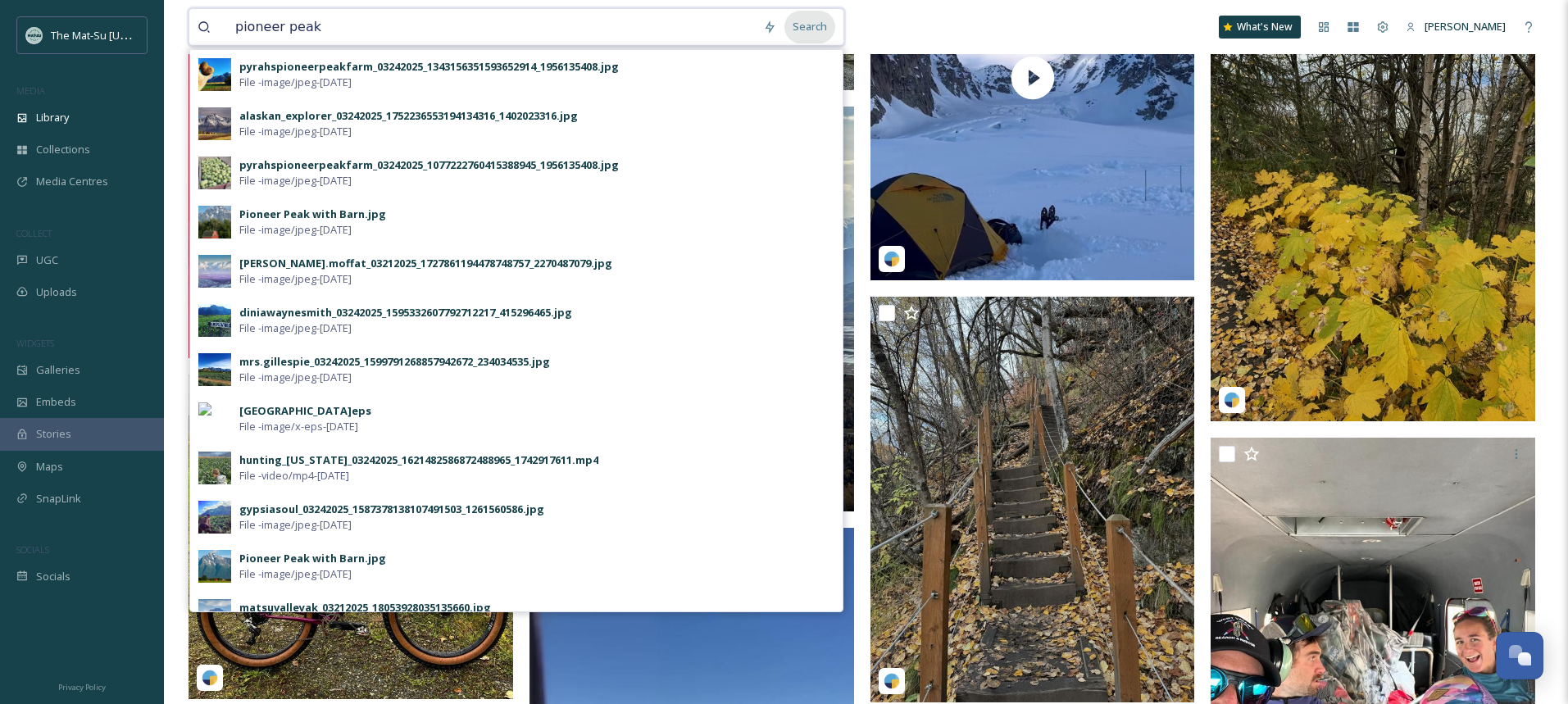
type input "pioneer peak"
click at [822, 34] on div "Search" at bounding box center [809, 26] width 51 height 32
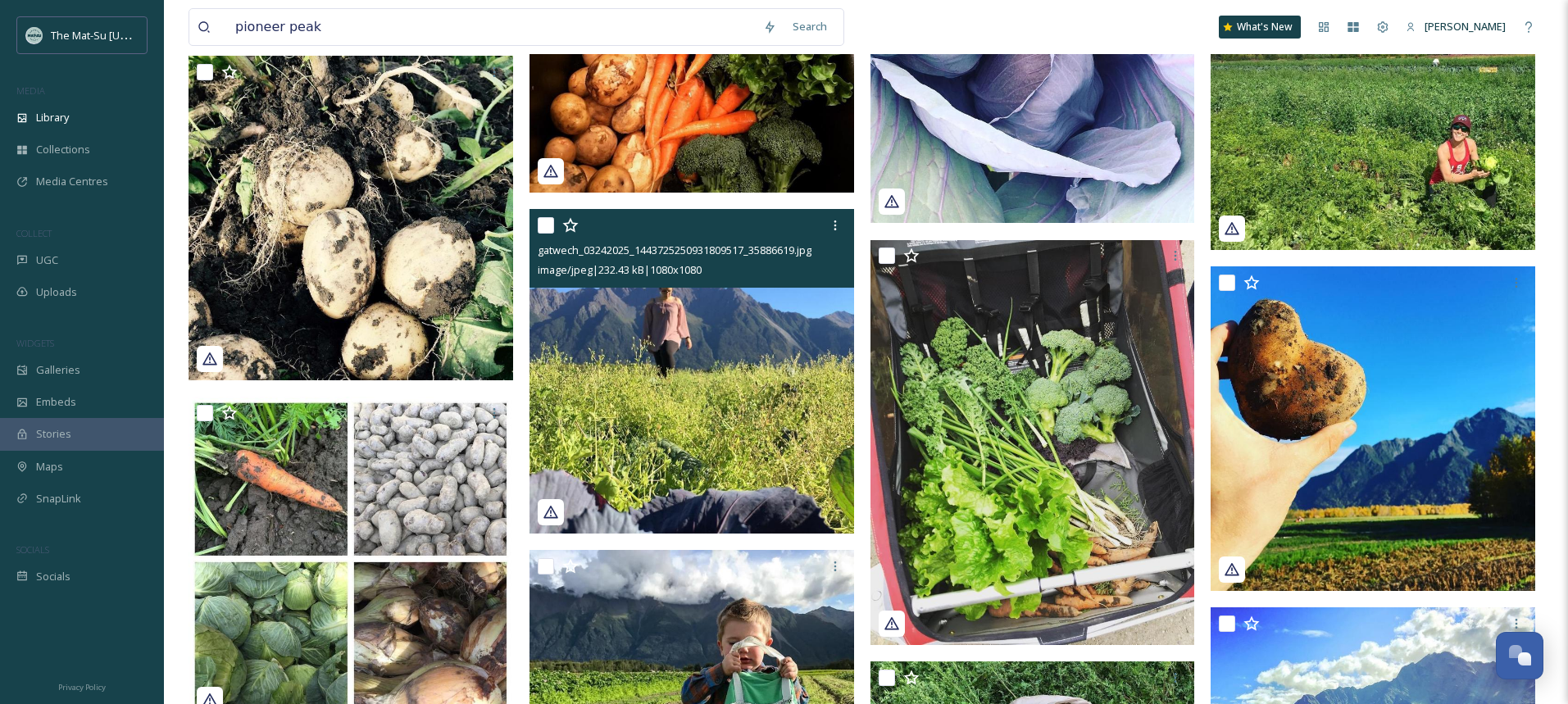
scroll to position [2415, 0]
click at [671, 385] on img at bounding box center [692, 371] width 325 height 325
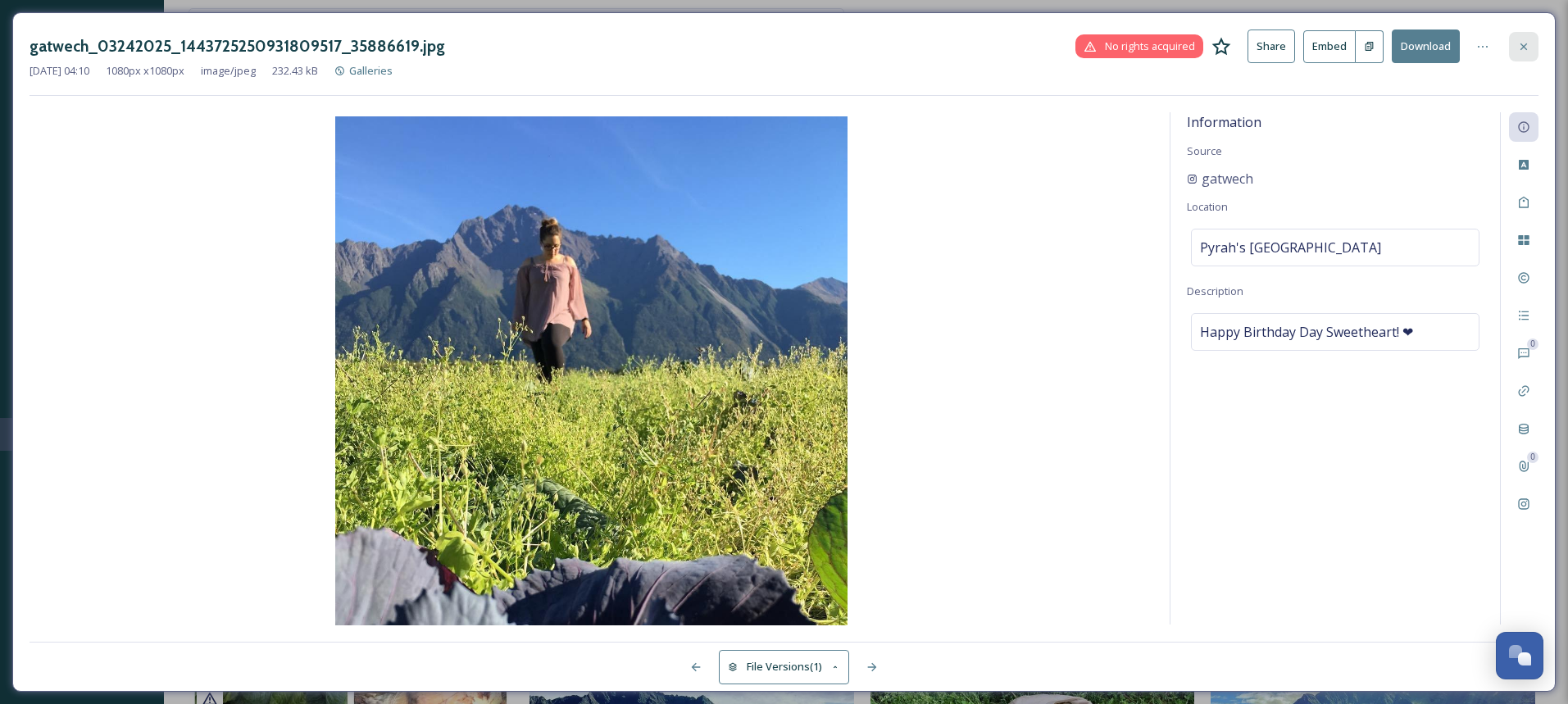
click at [1527, 42] on icon at bounding box center [1523, 47] width 14 height 14
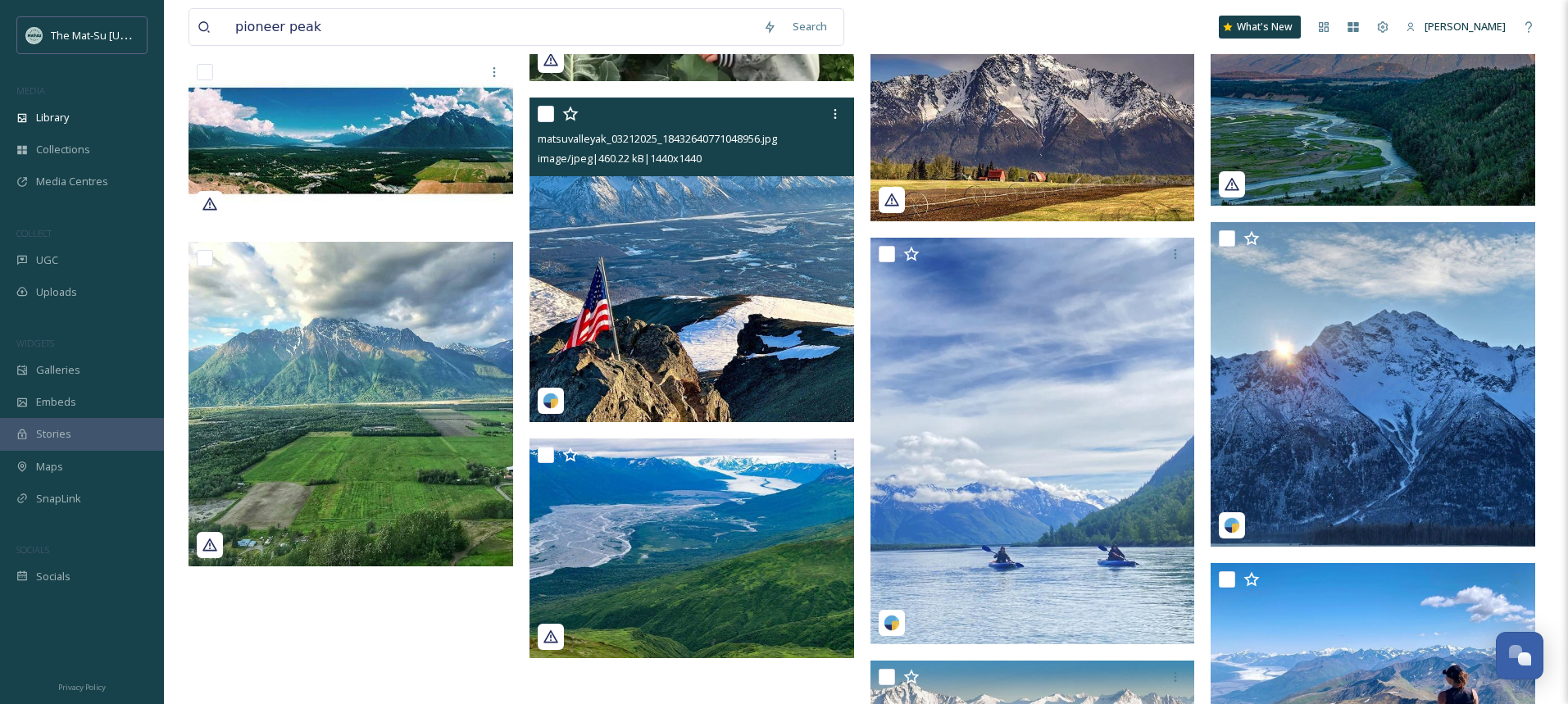
scroll to position [4012, 0]
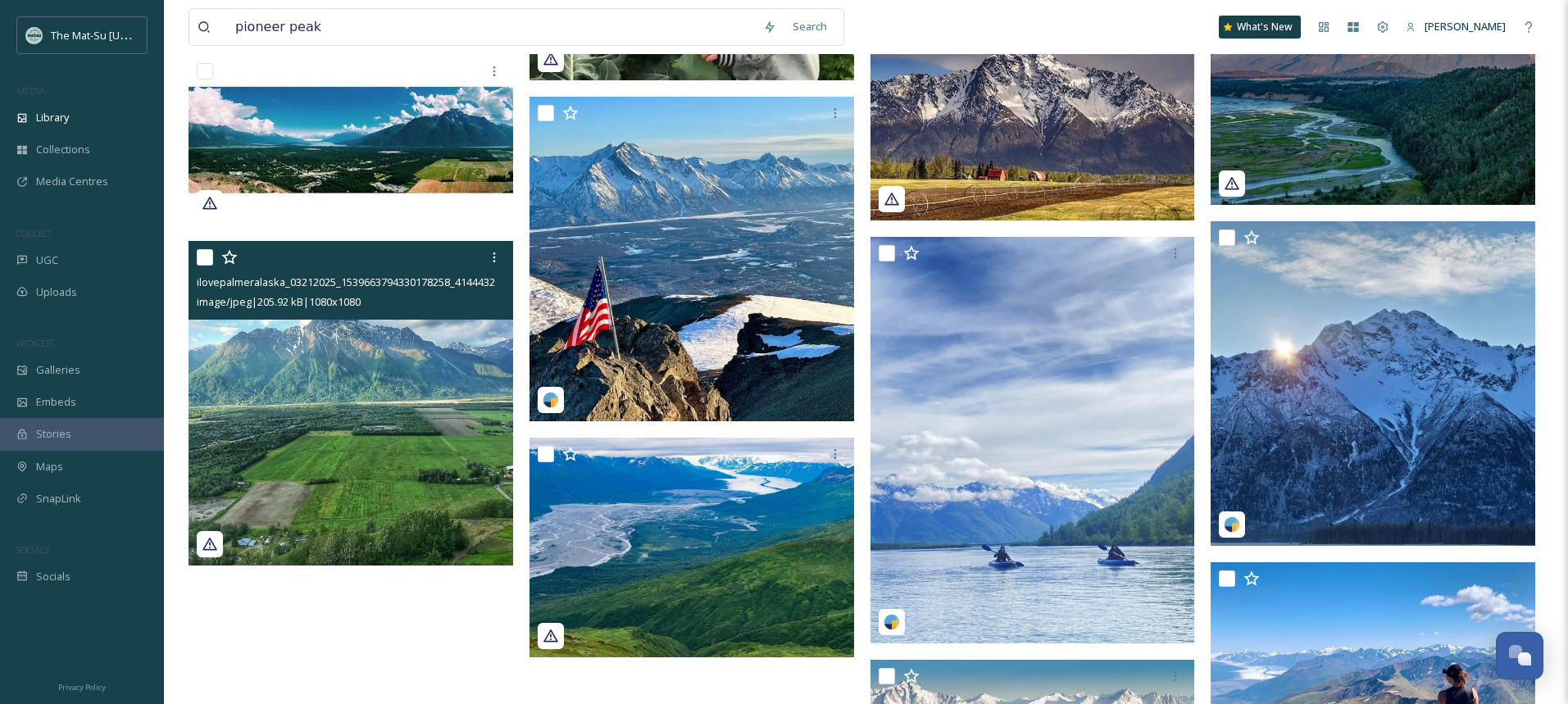
click at [314, 440] on img at bounding box center [351, 403] width 325 height 325
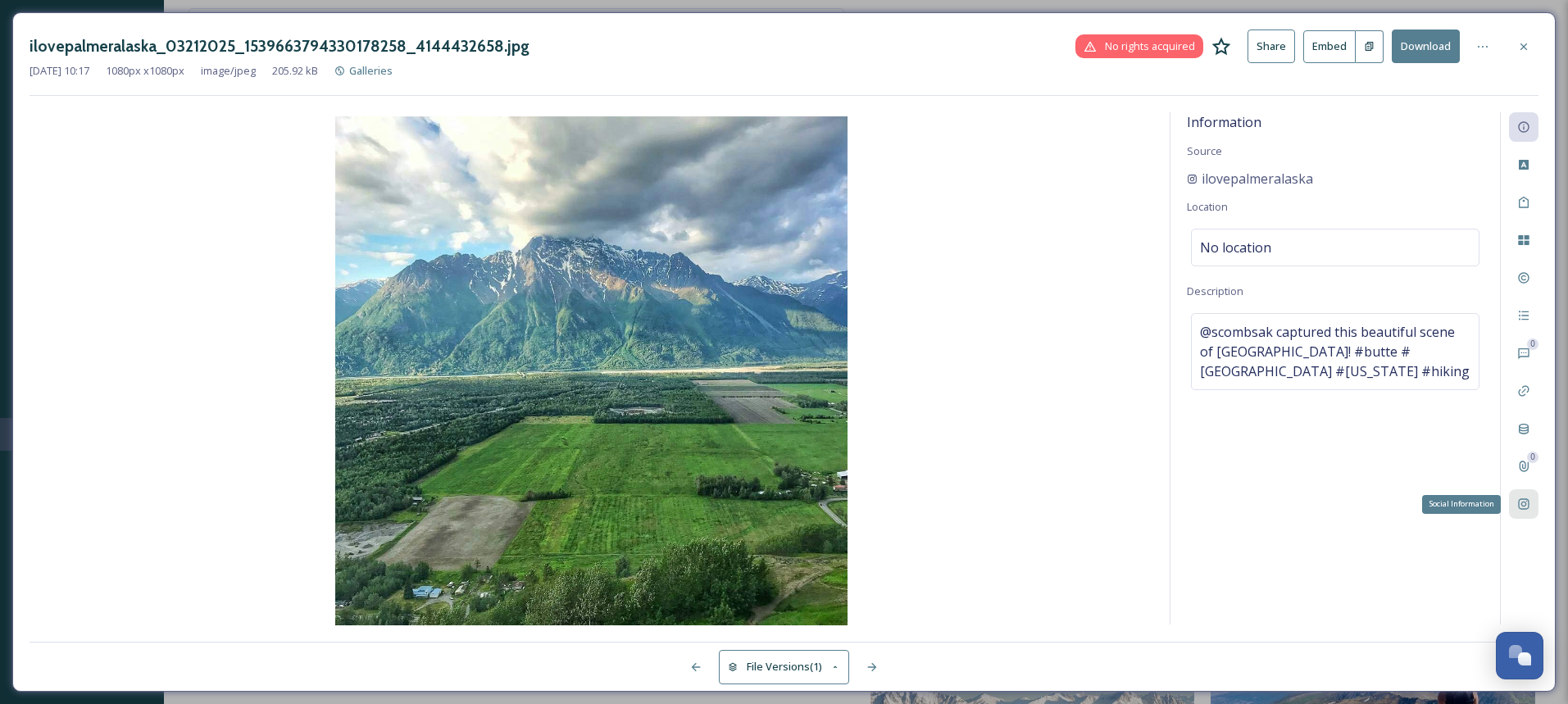
click at [1529, 504] on icon at bounding box center [1523, 504] width 14 height 14
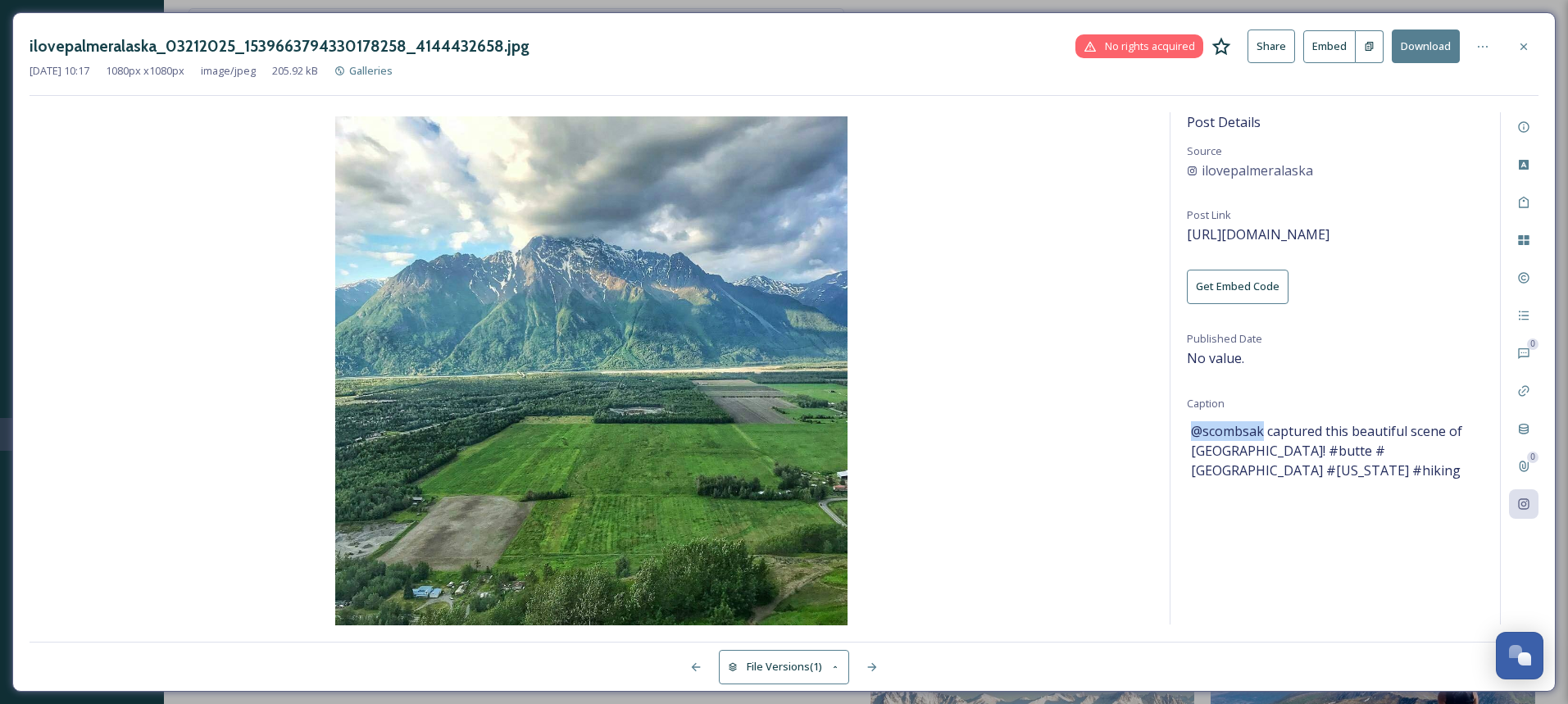
drag, startPoint x: 1265, startPoint y: 431, endPoint x: 1196, endPoint y: 436, distance: 69.2
click at [1196, 436] on span "@scombsak captured this beautiful scene of [GEOGRAPHIC_DATA]! #butte #[GEOGRAPH…" at bounding box center [1335, 450] width 289 height 59
click at [1042, 427] on img at bounding box center [591, 373] width 1123 height 513
click at [1232, 526] on div "Post Details Source ilovepalmeralaska Post Link [URL][DOMAIN_NAME] Get Embed Co…" at bounding box center [1334, 368] width 329 height 513
click at [1312, 236] on span "[URL][DOMAIN_NAME]" at bounding box center [1258, 235] width 143 height 18
